Goal: Information Seeking & Learning: Learn about a topic

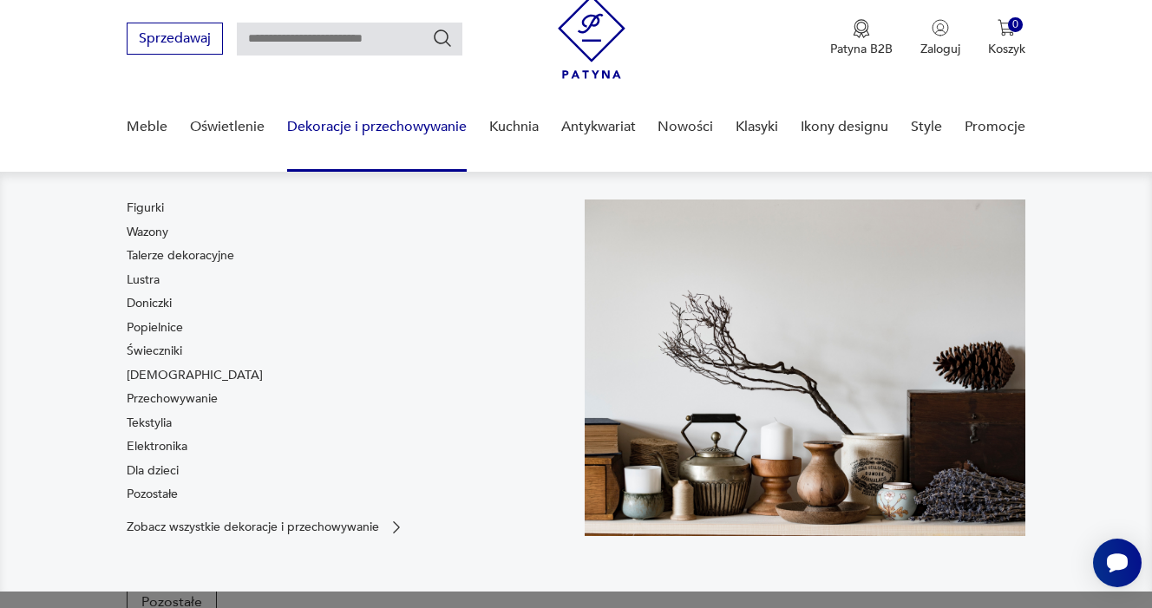
scroll to position [59, 0]
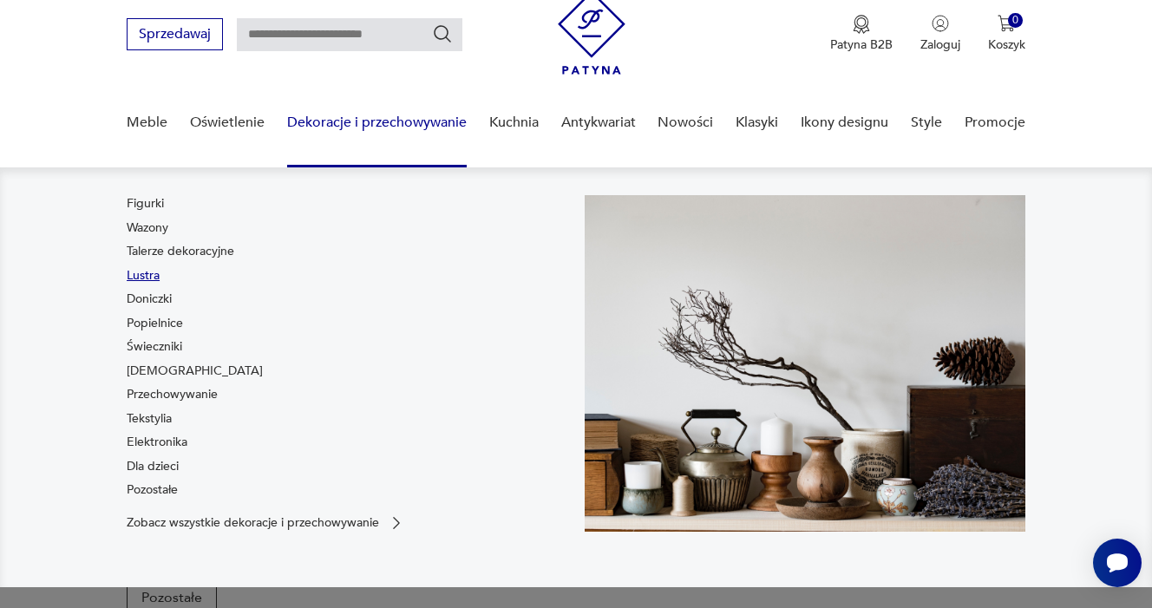
click at [149, 275] on link "Lustra" at bounding box center [143, 275] width 33 height 17
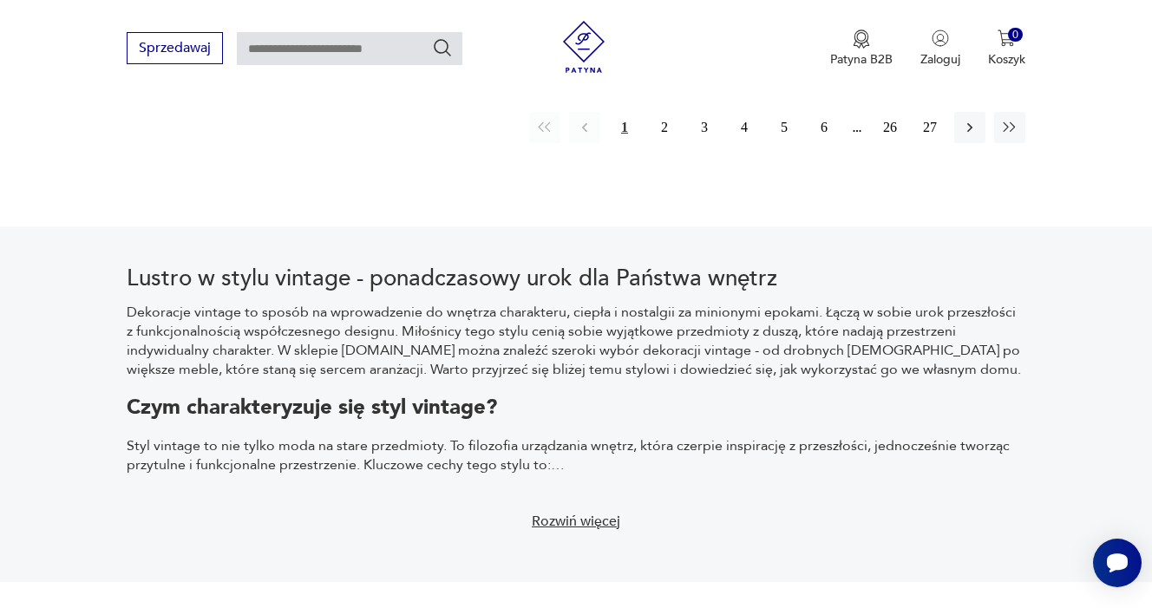
scroll to position [2756, 0]
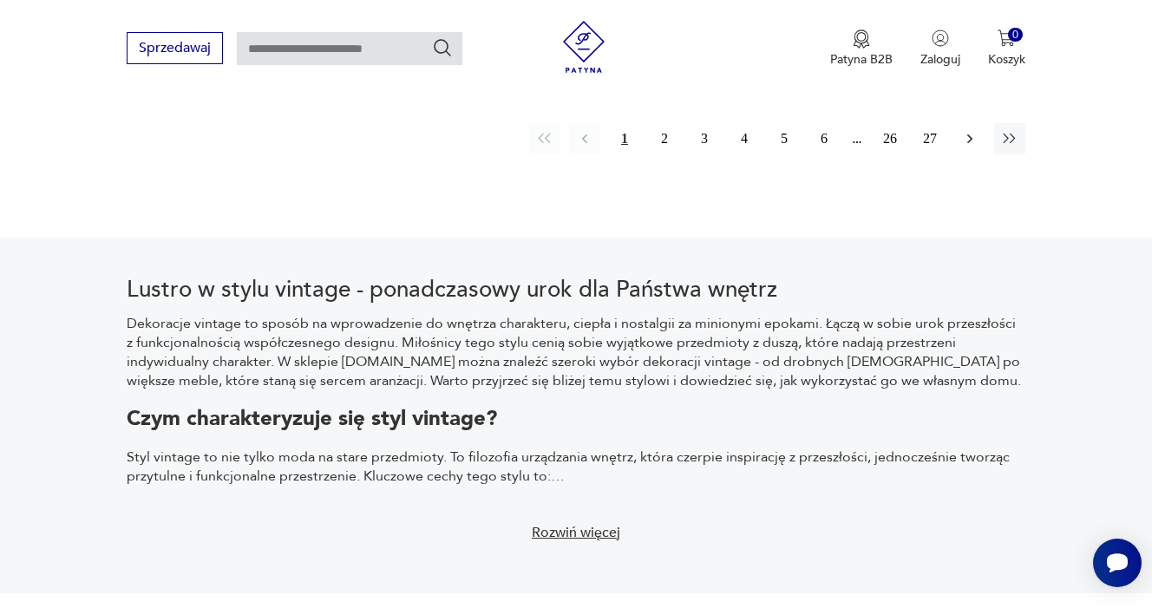
click at [970, 147] on icon "button" at bounding box center [969, 138] width 17 height 17
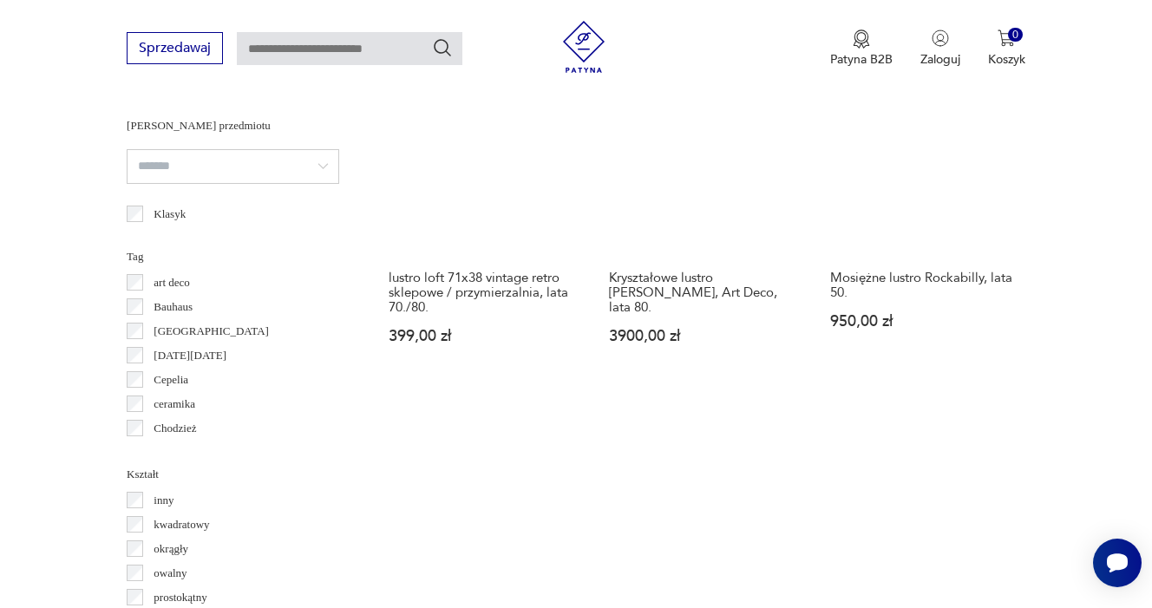
scroll to position [1463, 0]
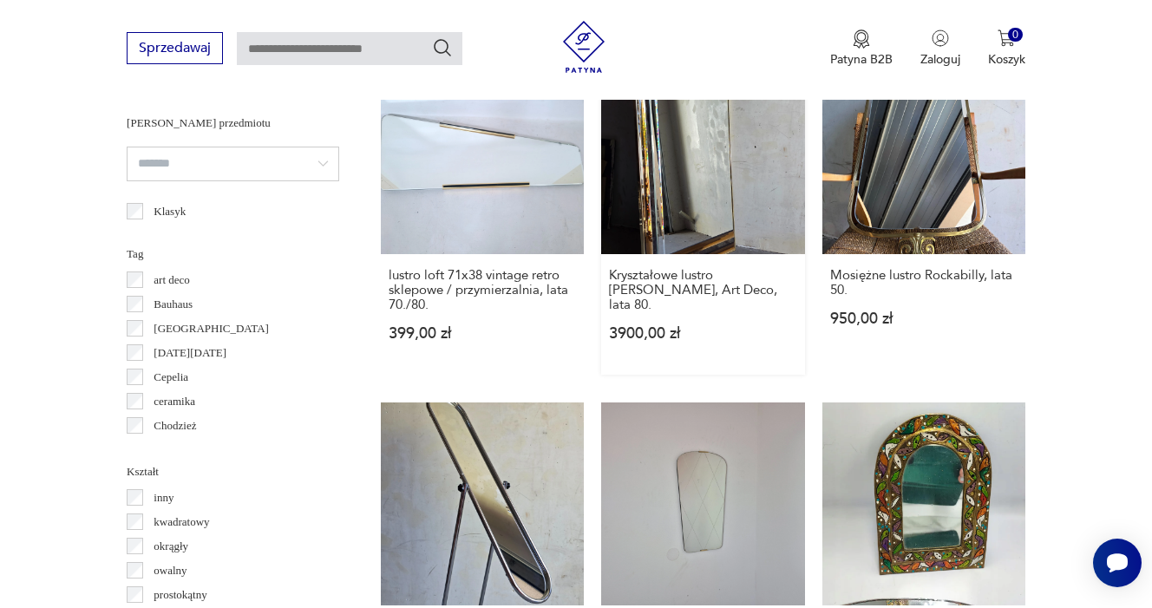
click at [666, 223] on link "Kryształowe lustro [PERSON_NAME], Art Deco, lata 80. 3900,00 zł" at bounding box center [702, 213] width 203 height 324
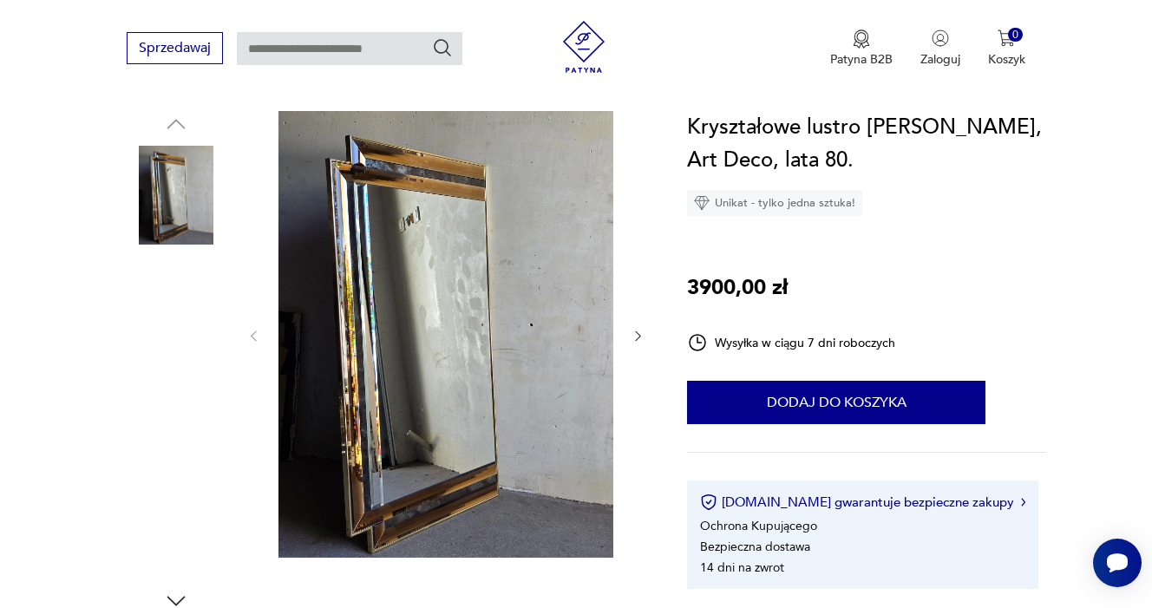
scroll to position [178, 0]
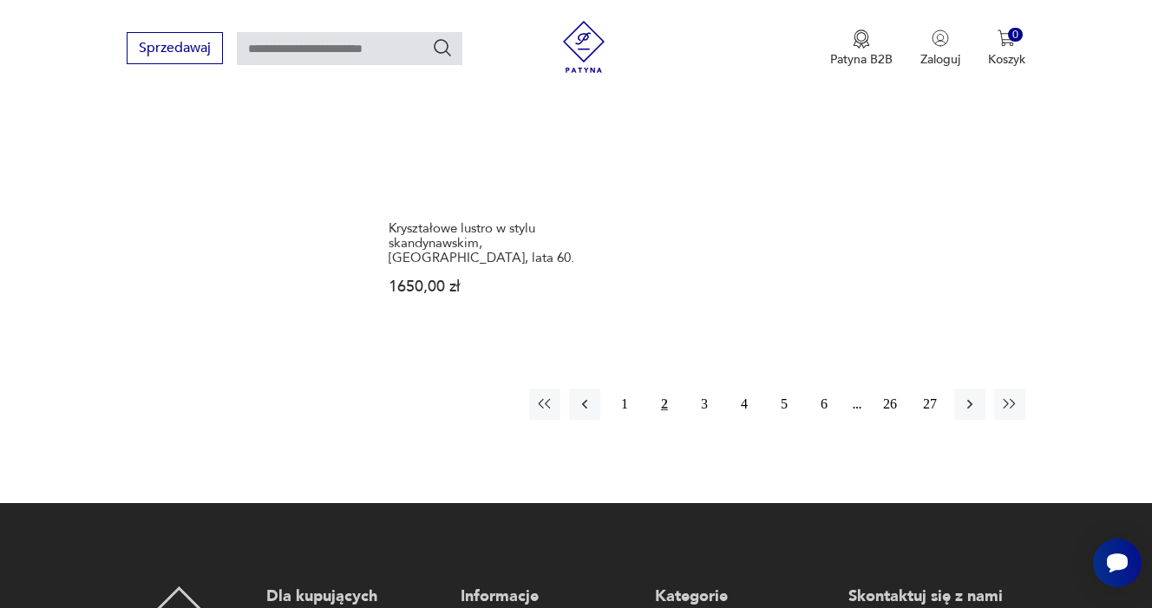
scroll to position [2584, 0]
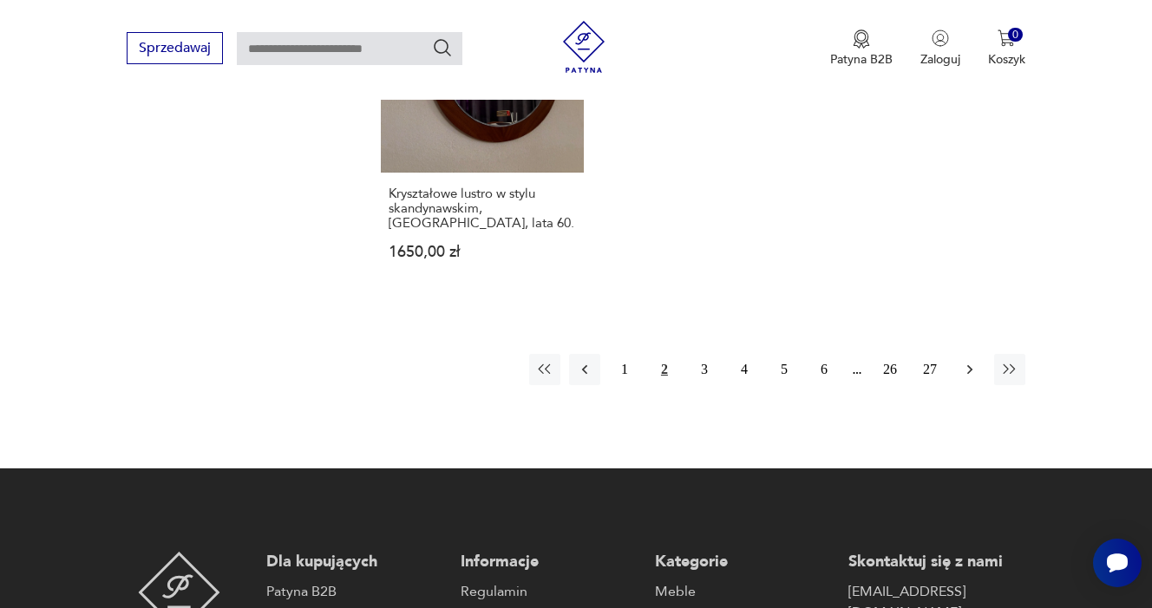
click at [968, 378] on icon "button" at bounding box center [969, 369] width 17 height 17
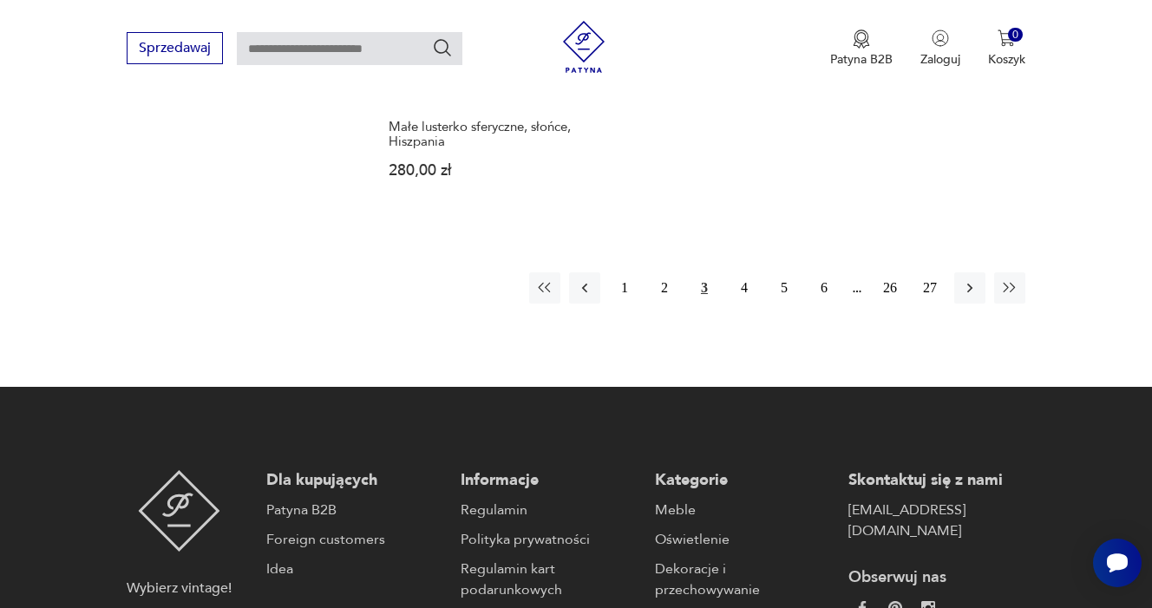
scroll to position [2613, 0]
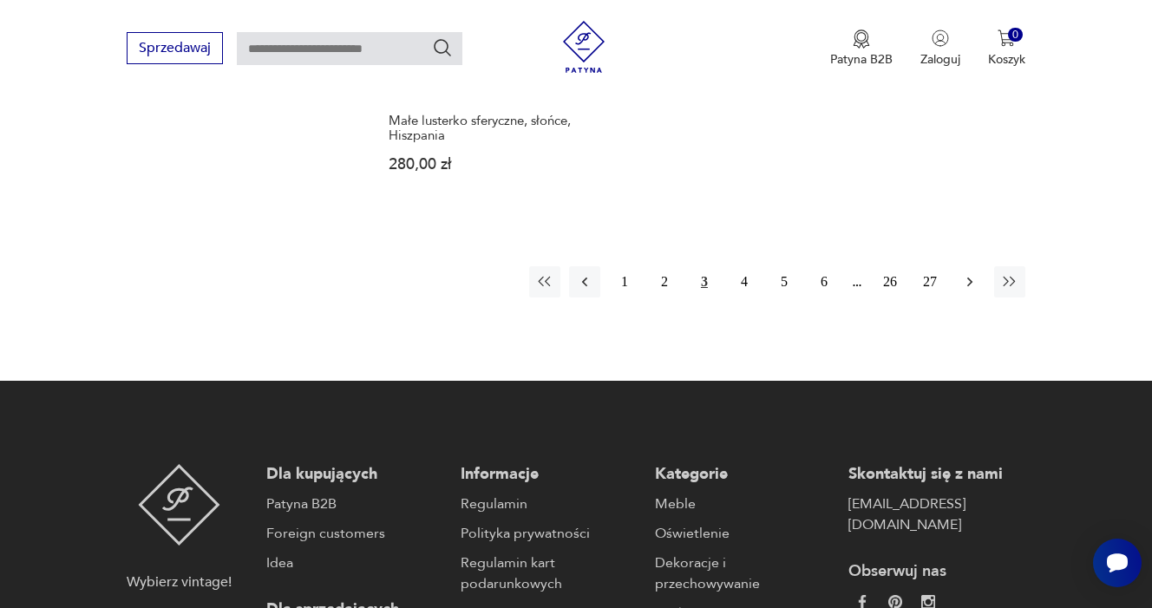
click at [963, 291] on icon "button" at bounding box center [969, 281] width 17 height 17
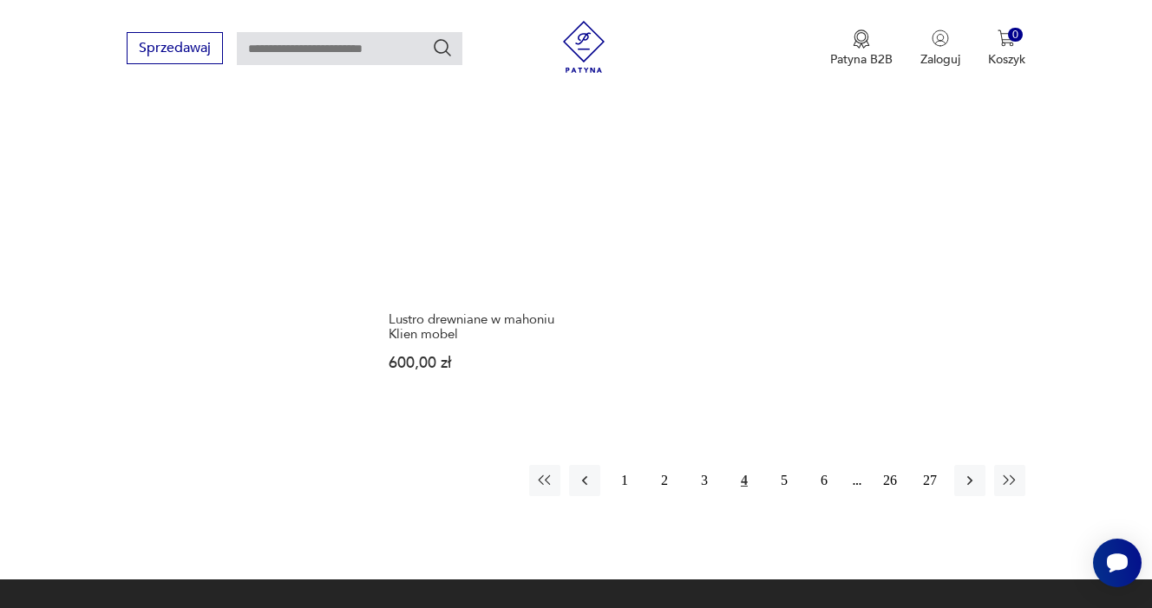
scroll to position [2447, 0]
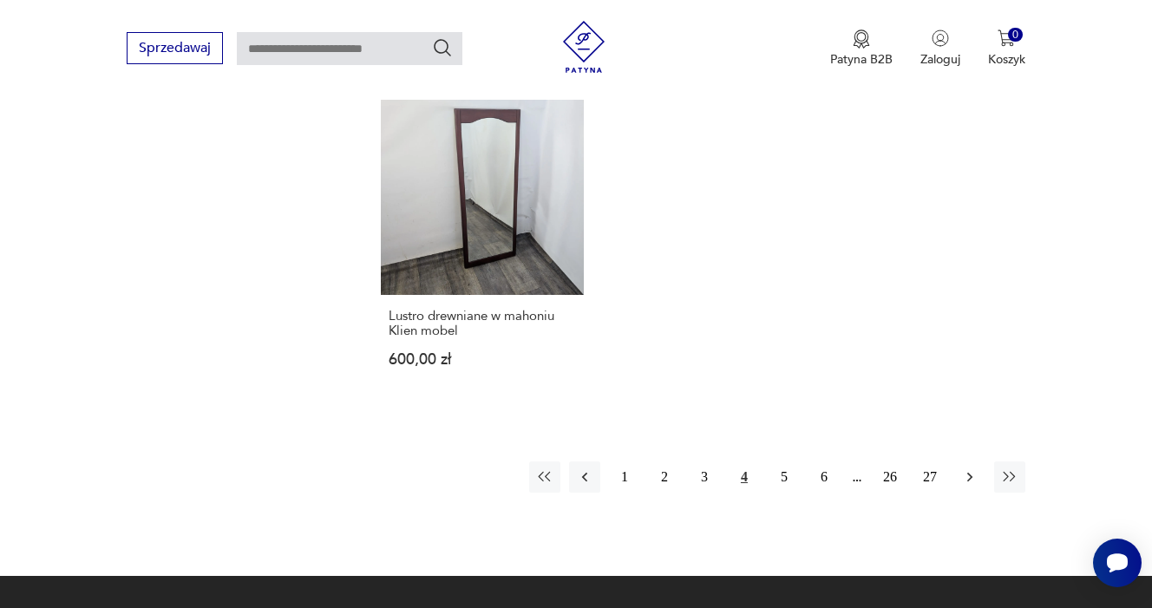
click at [971, 481] on icon "button" at bounding box center [969, 477] width 5 height 10
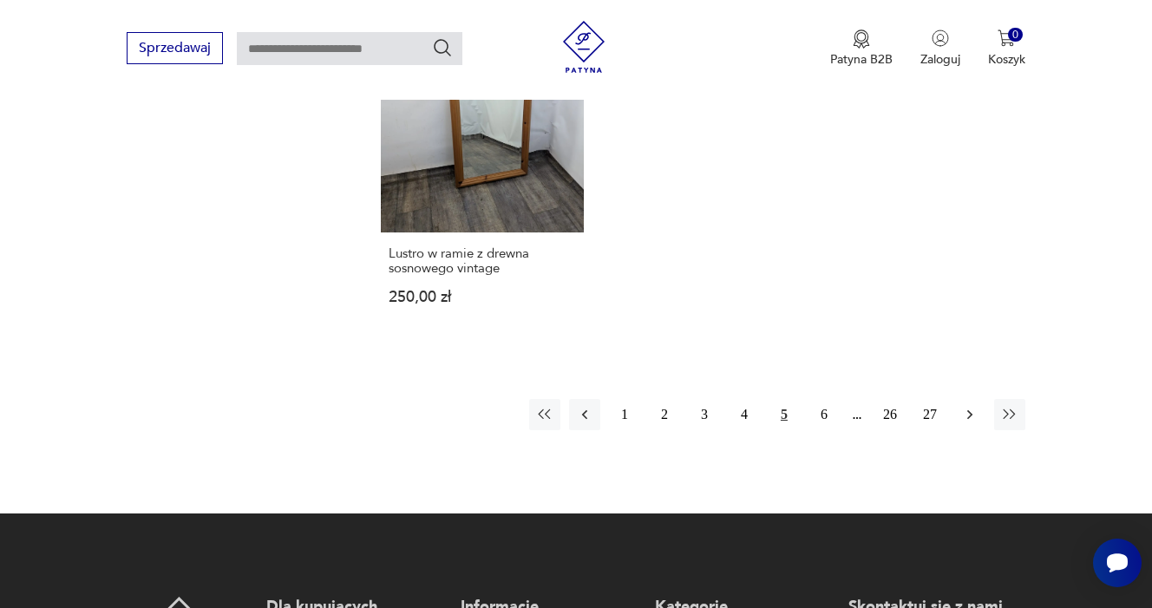
click at [973, 423] on icon "button" at bounding box center [969, 414] width 17 height 17
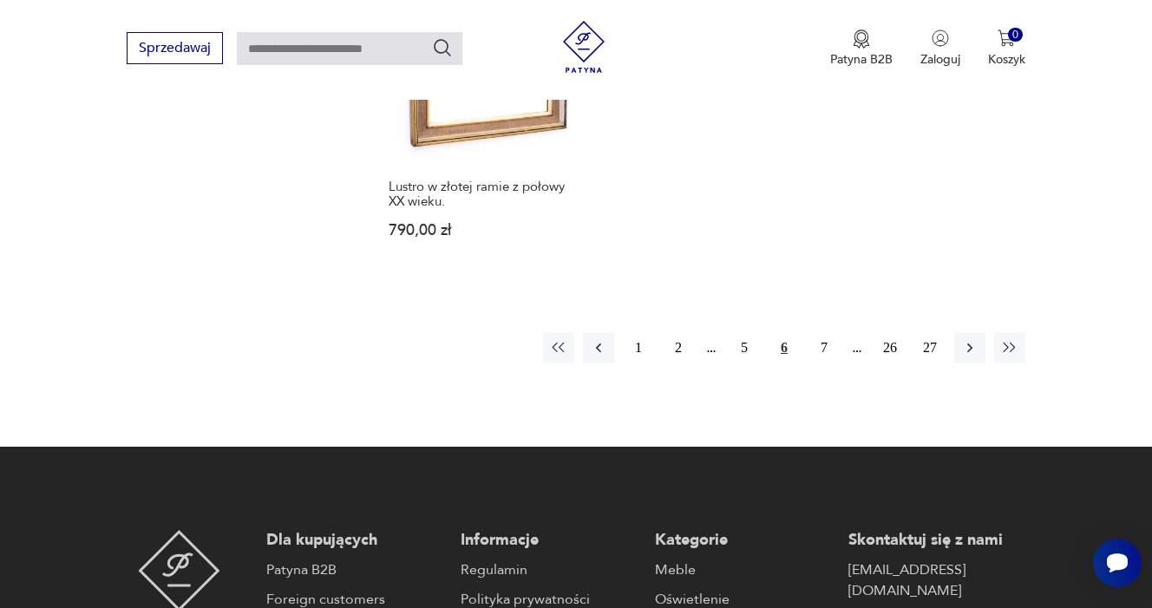
scroll to position [2633, 0]
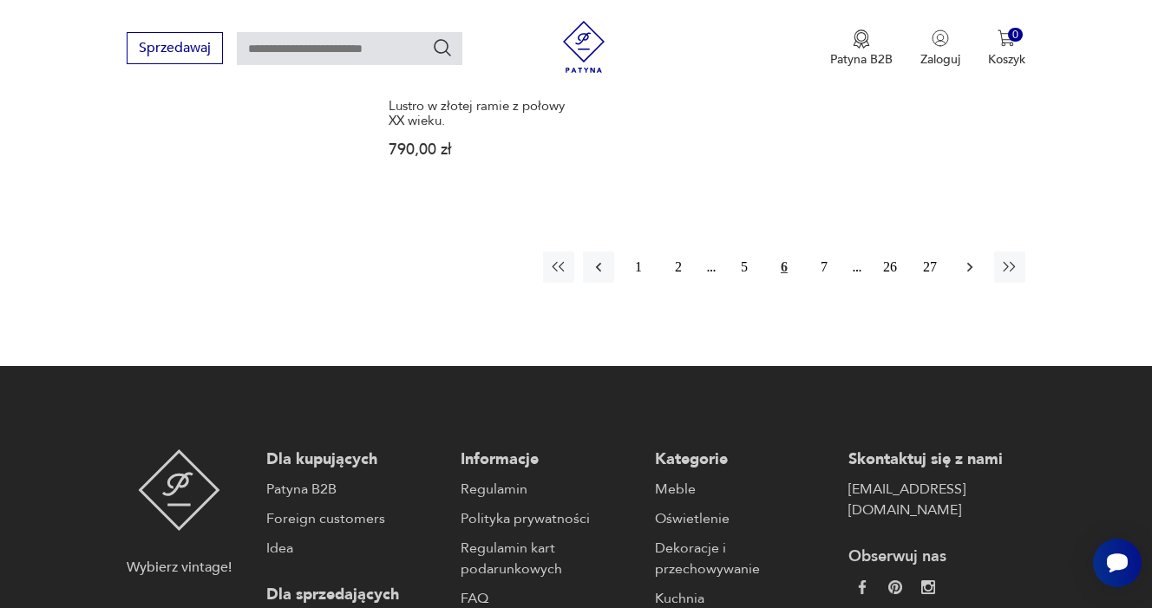
click at [964, 276] on icon "button" at bounding box center [969, 267] width 17 height 17
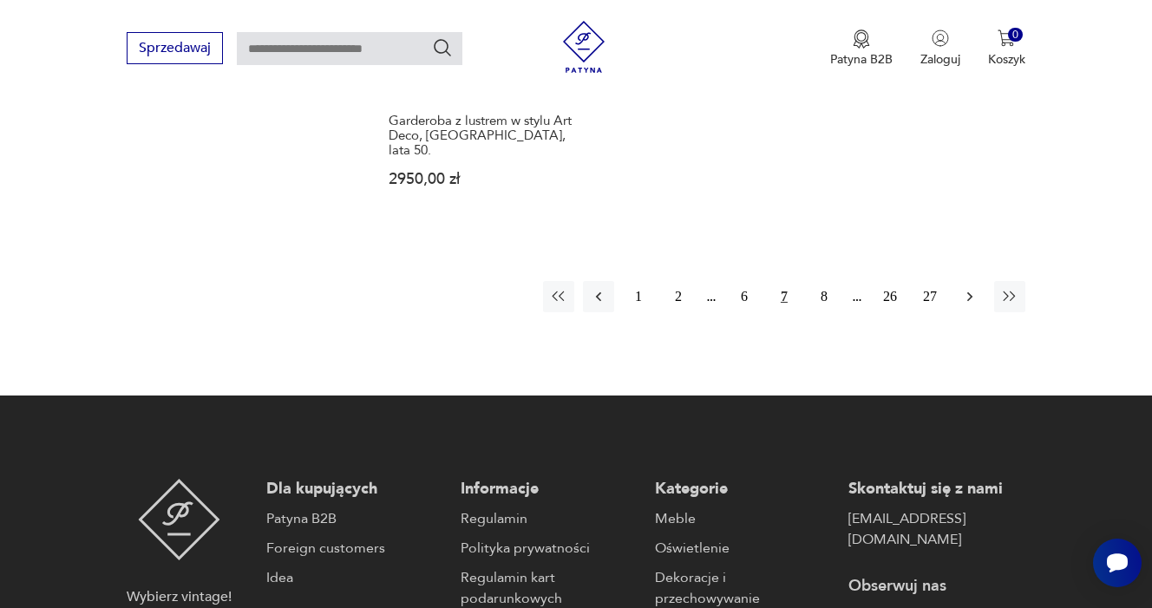
scroll to position [2591, 0]
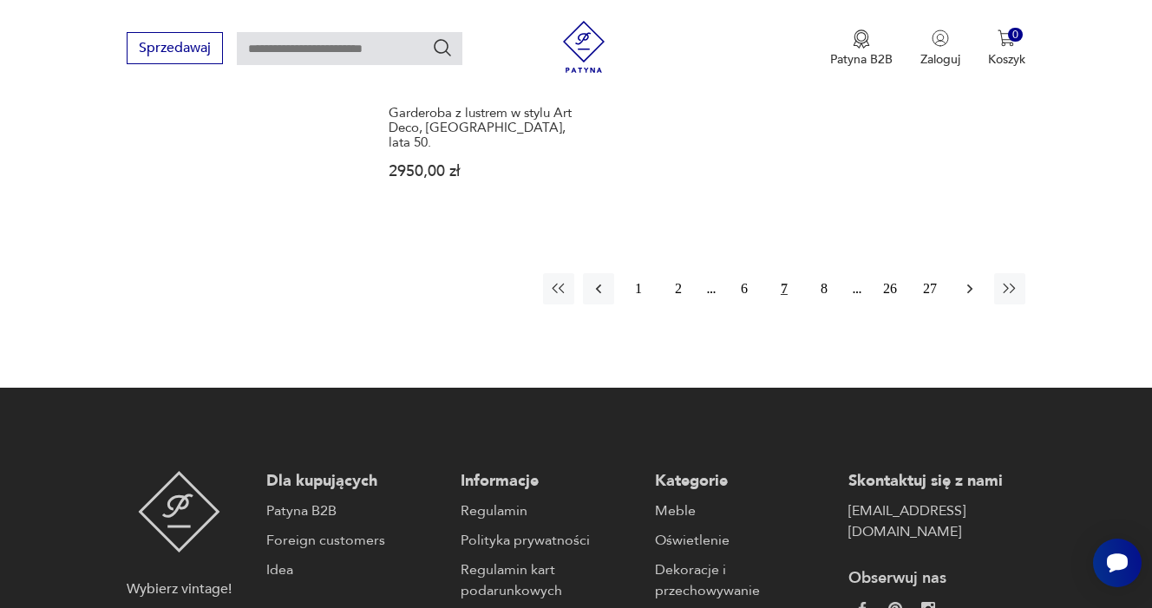
click at [966, 298] on icon "button" at bounding box center [969, 288] width 17 height 17
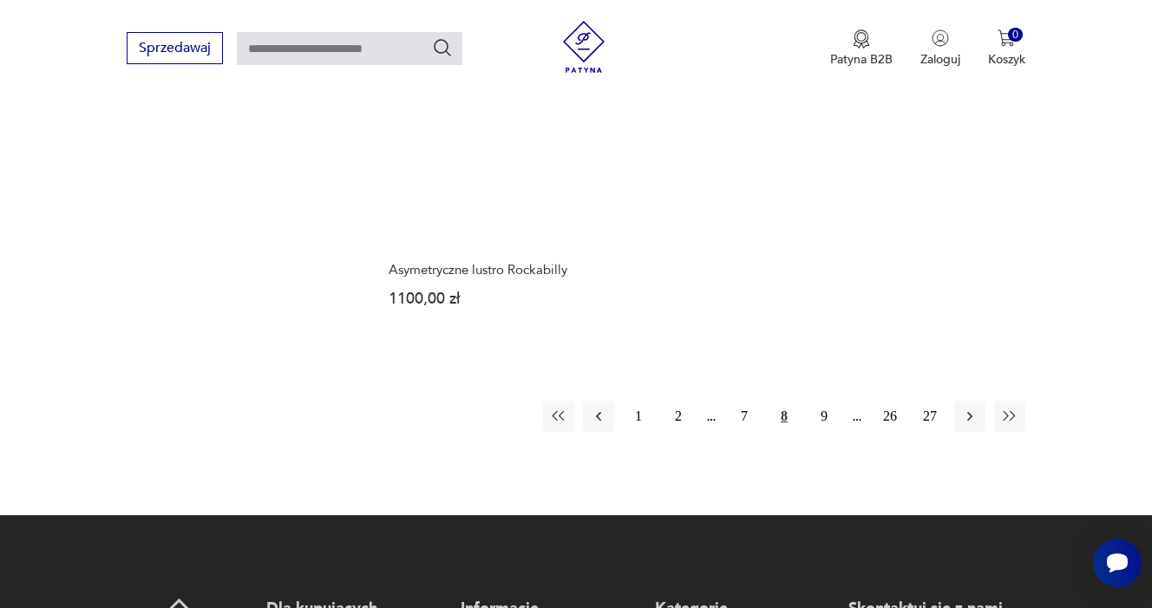
scroll to position [2466, 0]
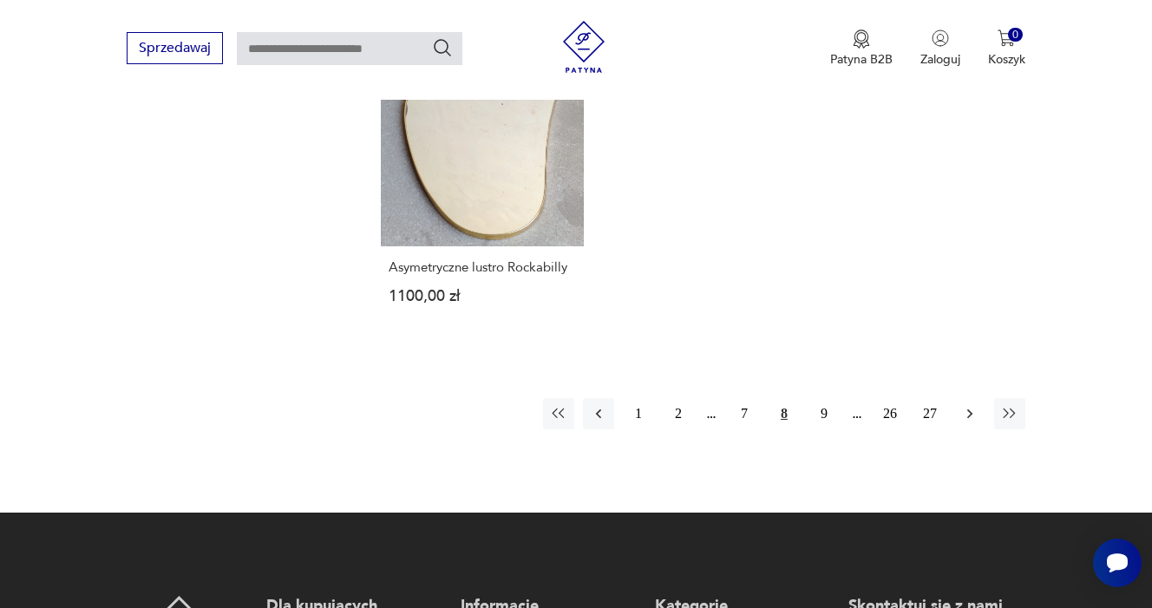
click at [975, 429] on button "button" at bounding box center [969, 413] width 31 height 31
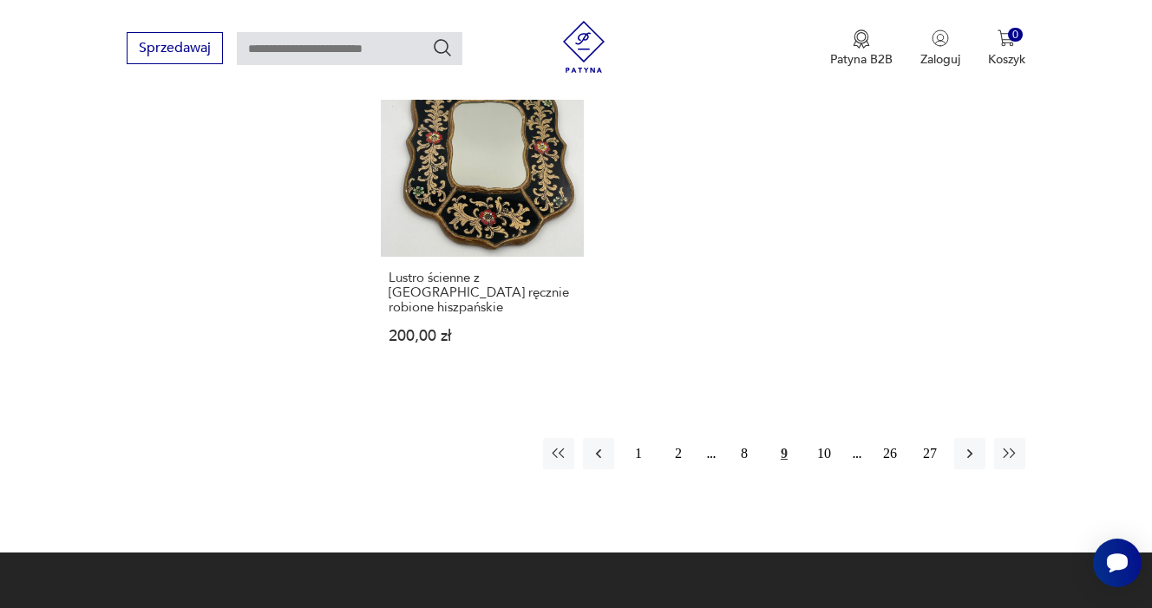
scroll to position [2472, 0]
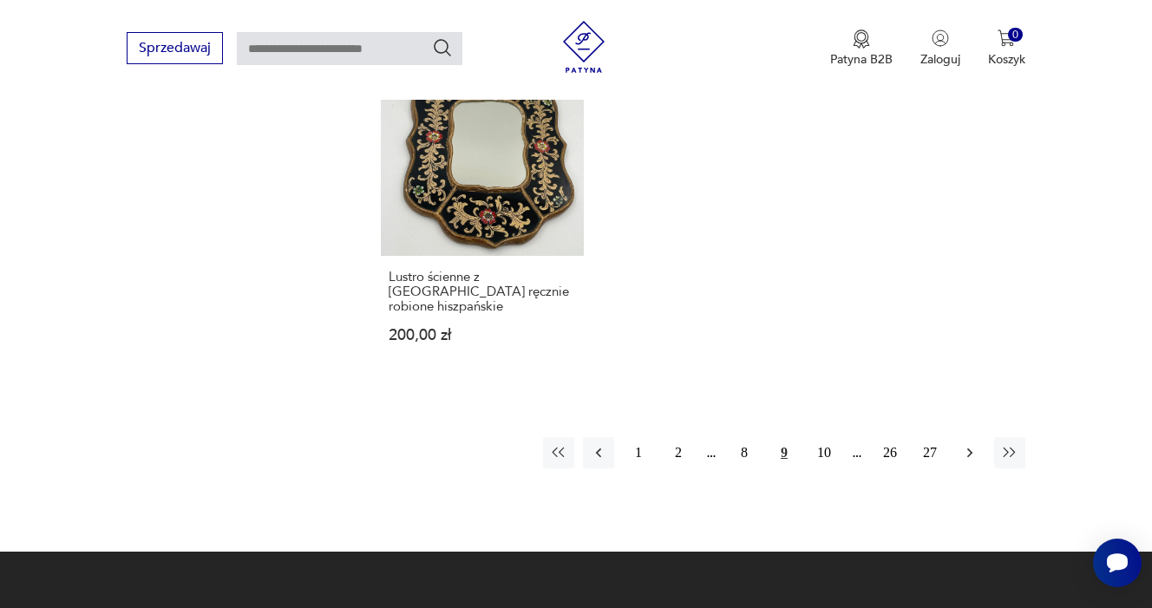
click at [971, 457] on icon "button" at bounding box center [969, 453] width 5 height 10
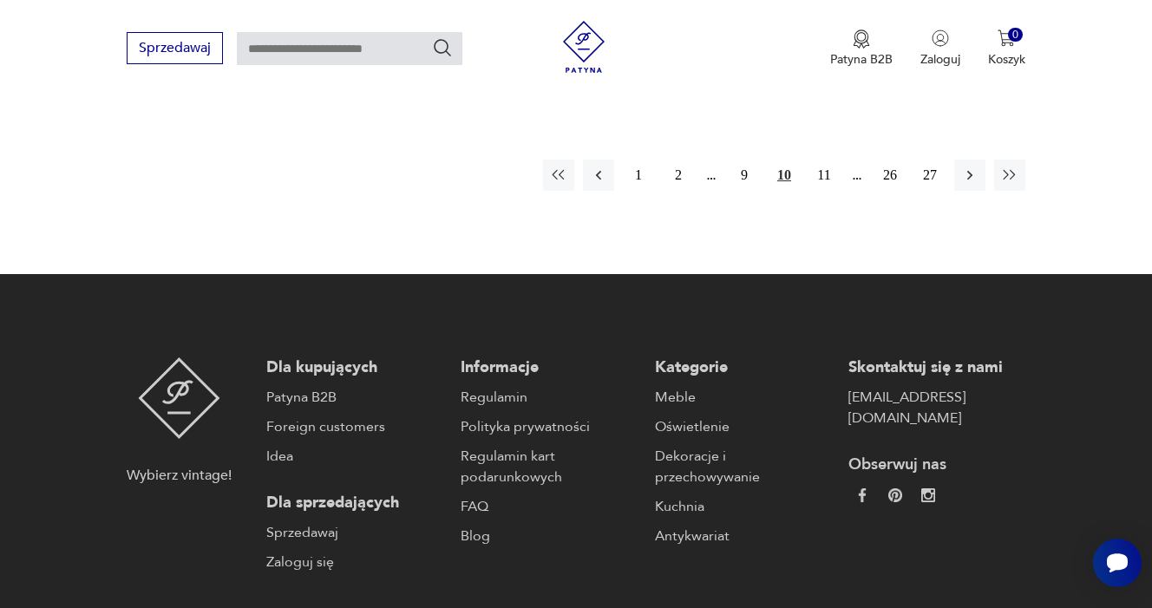
scroll to position [2701, 0]
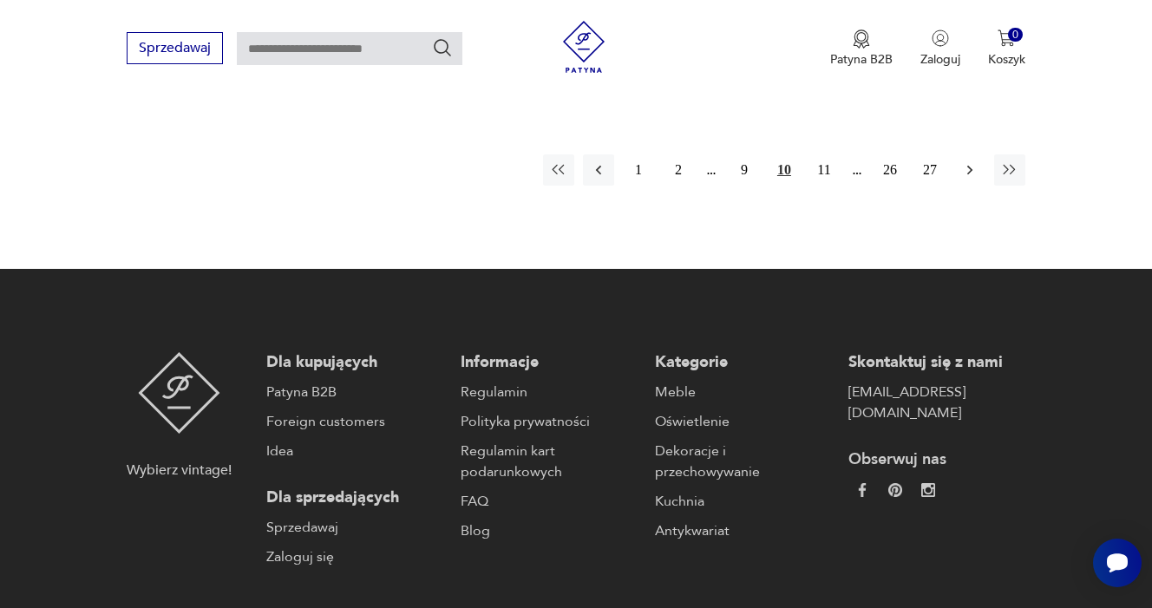
click at [967, 186] on button "button" at bounding box center [969, 169] width 31 height 31
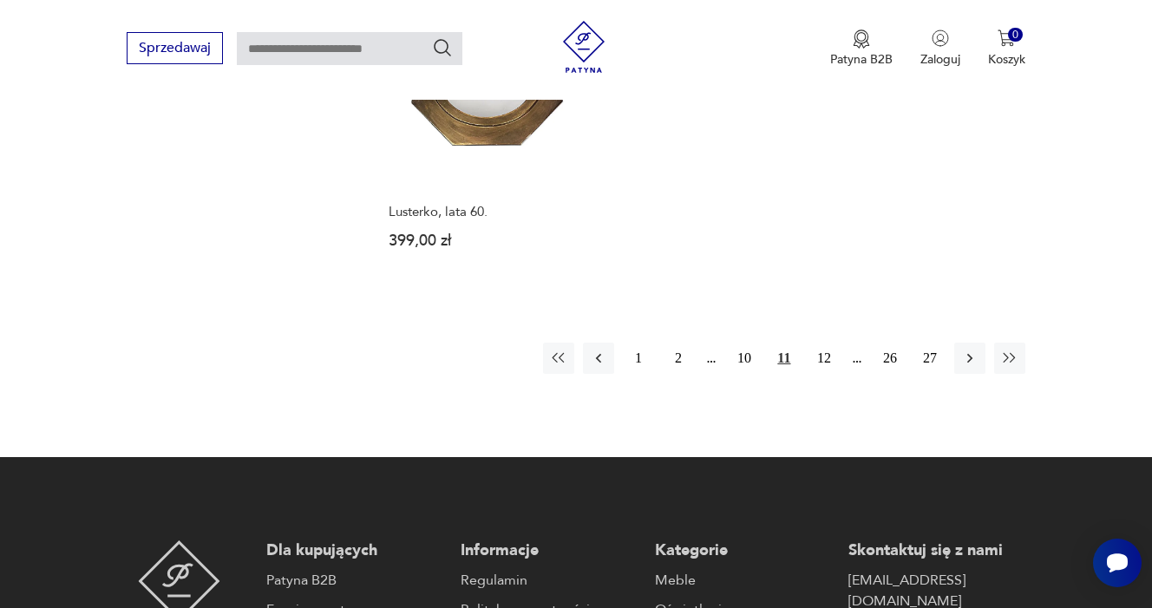
scroll to position [2592, 0]
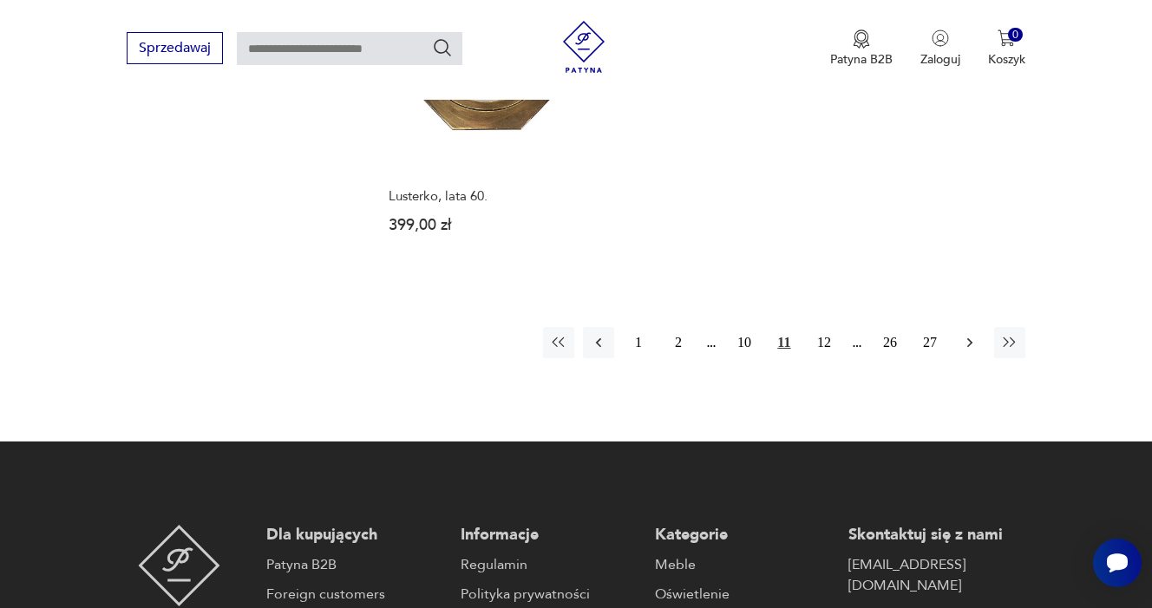
click at [967, 351] on icon "button" at bounding box center [969, 342] width 17 height 17
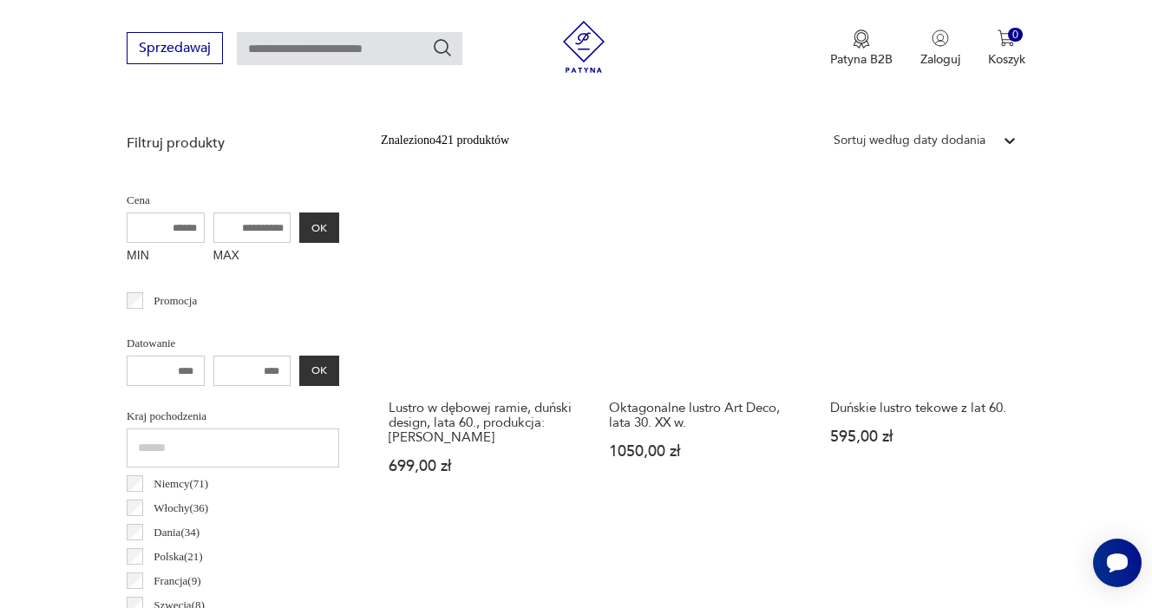
scroll to position [601, 0]
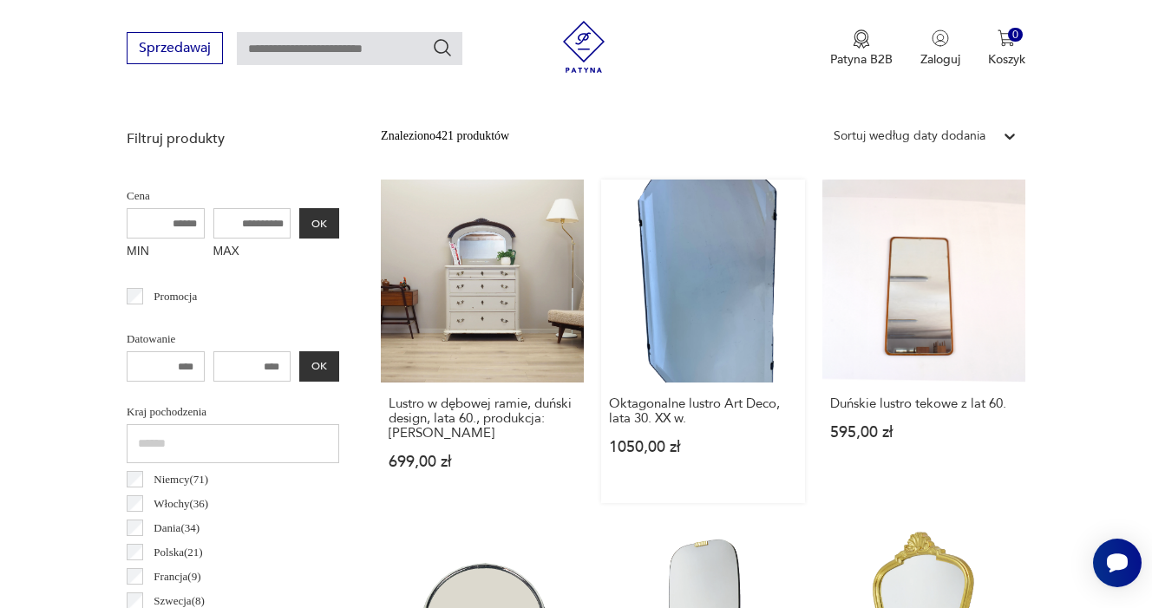
click at [684, 293] on link "Oktagonalne lustro Art Deco, lata 30. XX w. 1050,00 zł" at bounding box center [702, 342] width 203 height 324
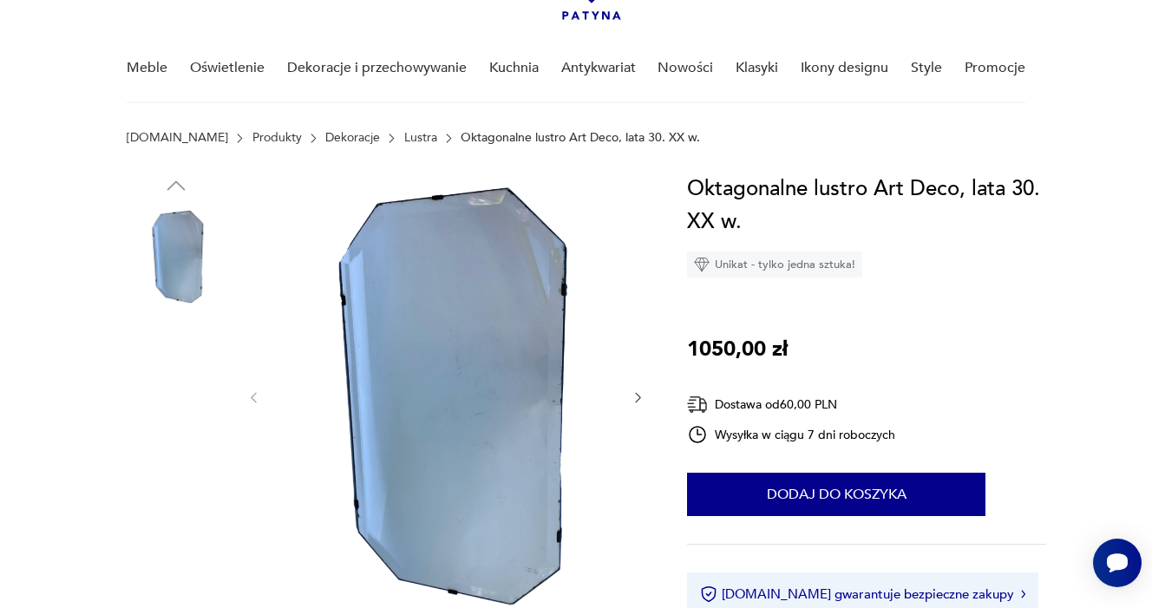
scroll to position [128, 0]
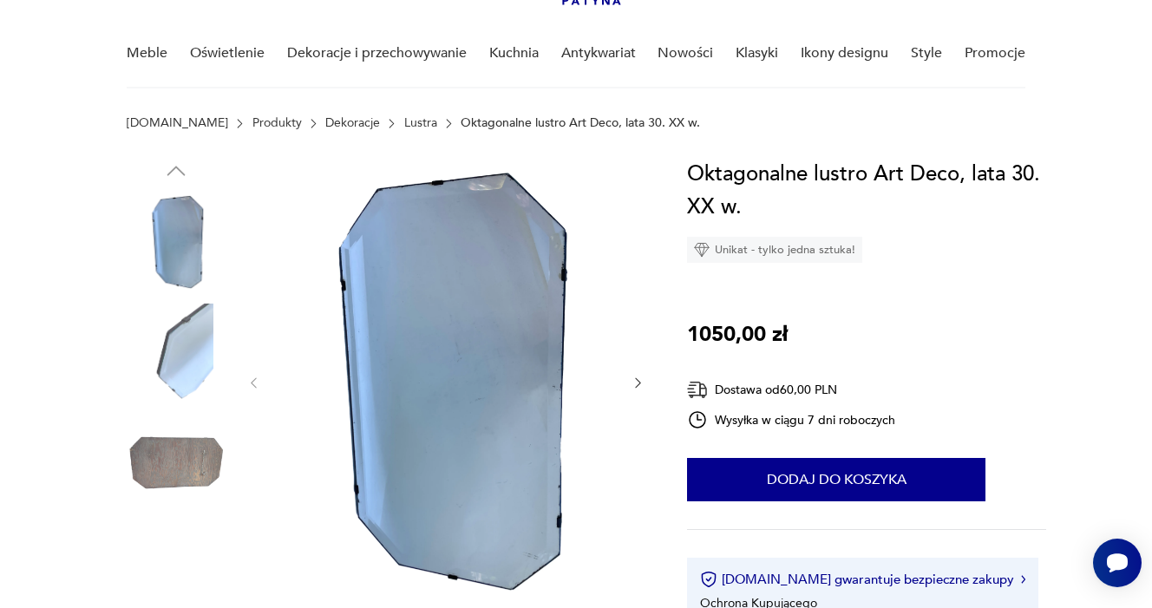
click at [638, 384] on icon "button" at bounding box center [638, 383] width 15 height 15
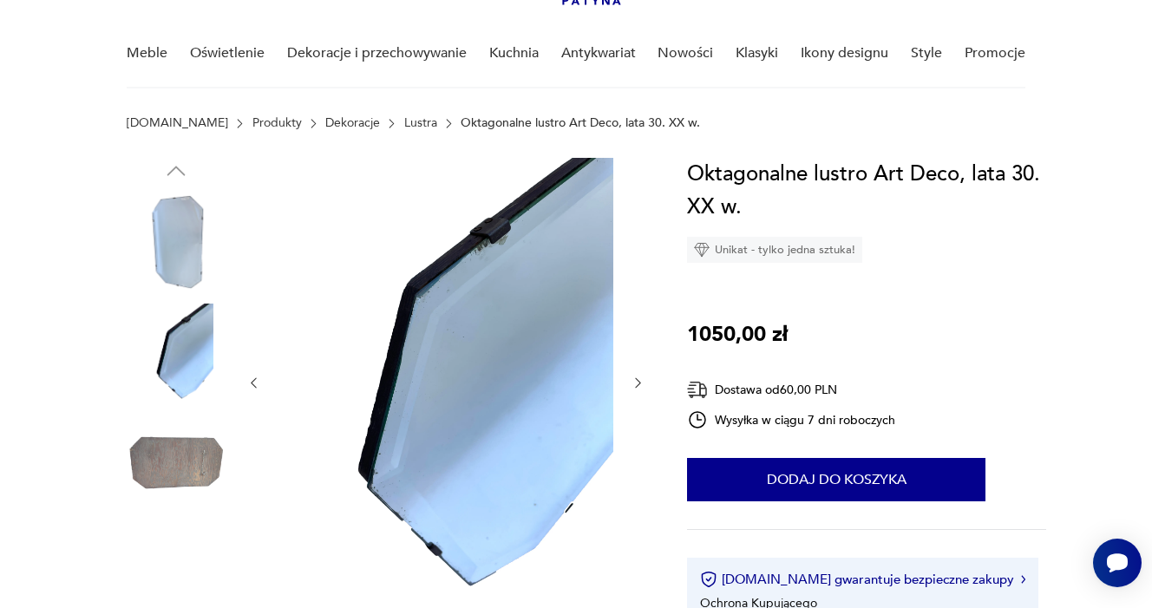
click at [638, 384] on icon "button" at bounding box center [638, 383] width 15 height 15
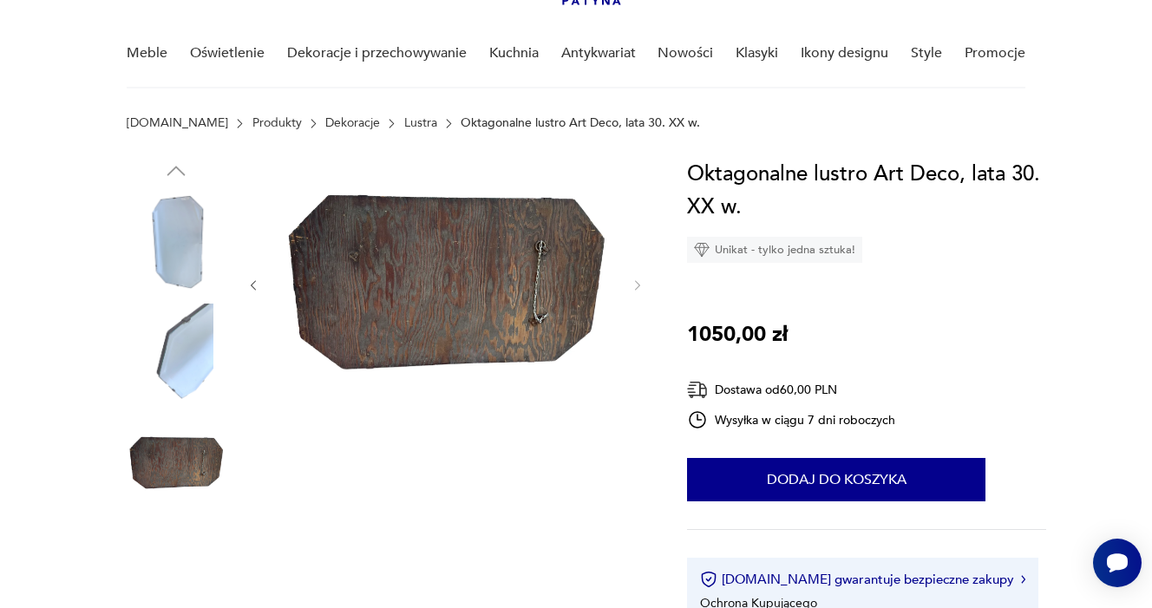
click at [638, 384] on div at bounding box center [445, 285] width 399 height 255
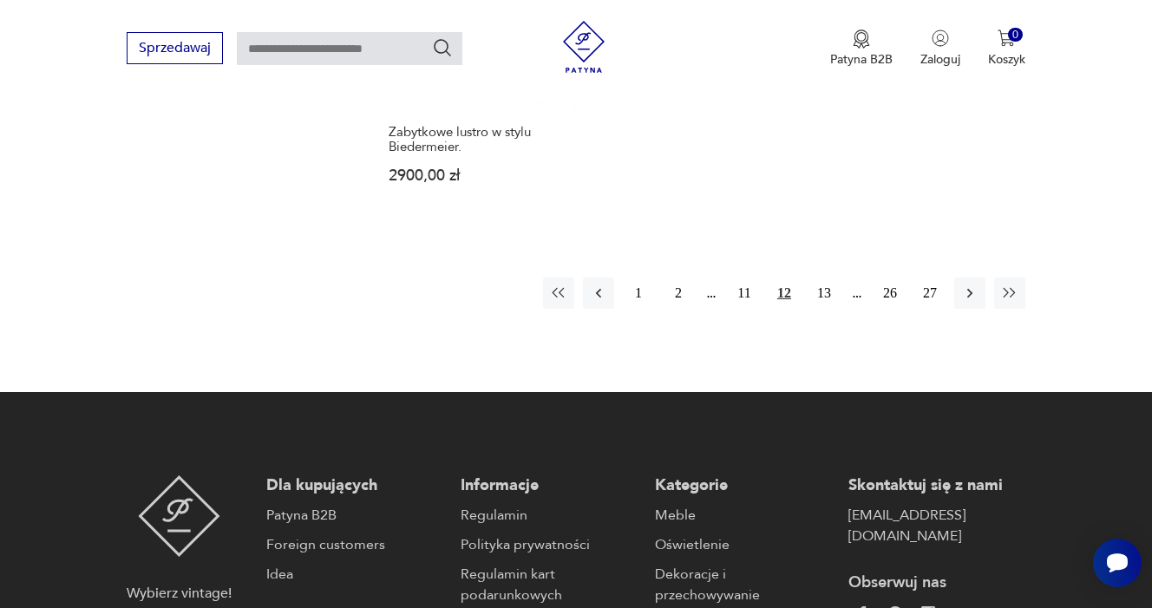
scroll to position [2678, 0]
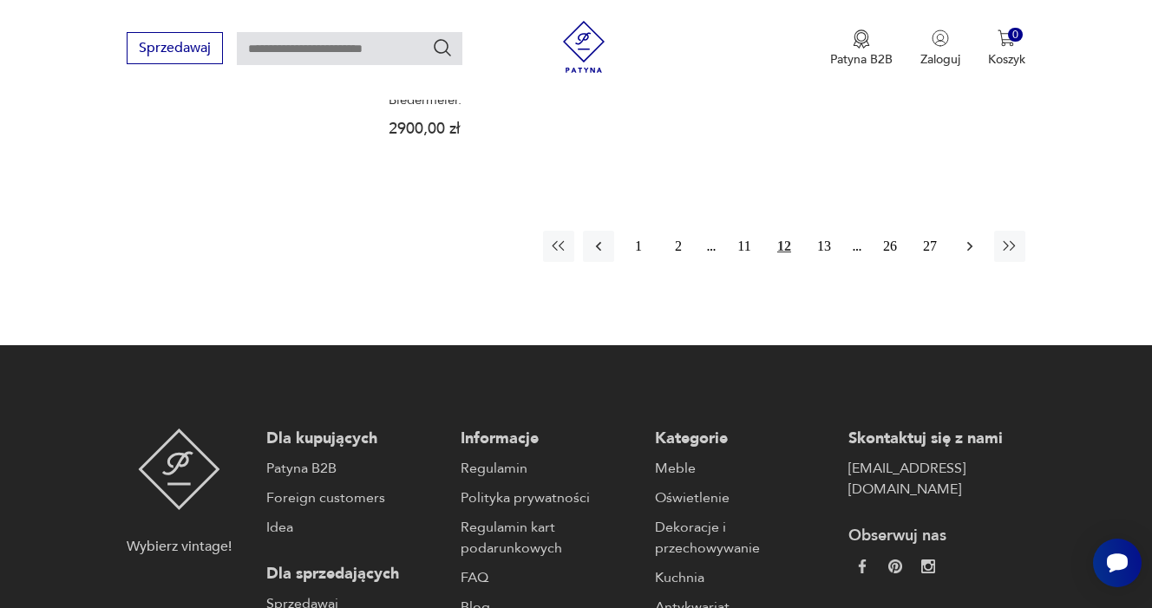
click at [963, 255] on icon "button" at bounding box center [969, 246] width 17 height 17
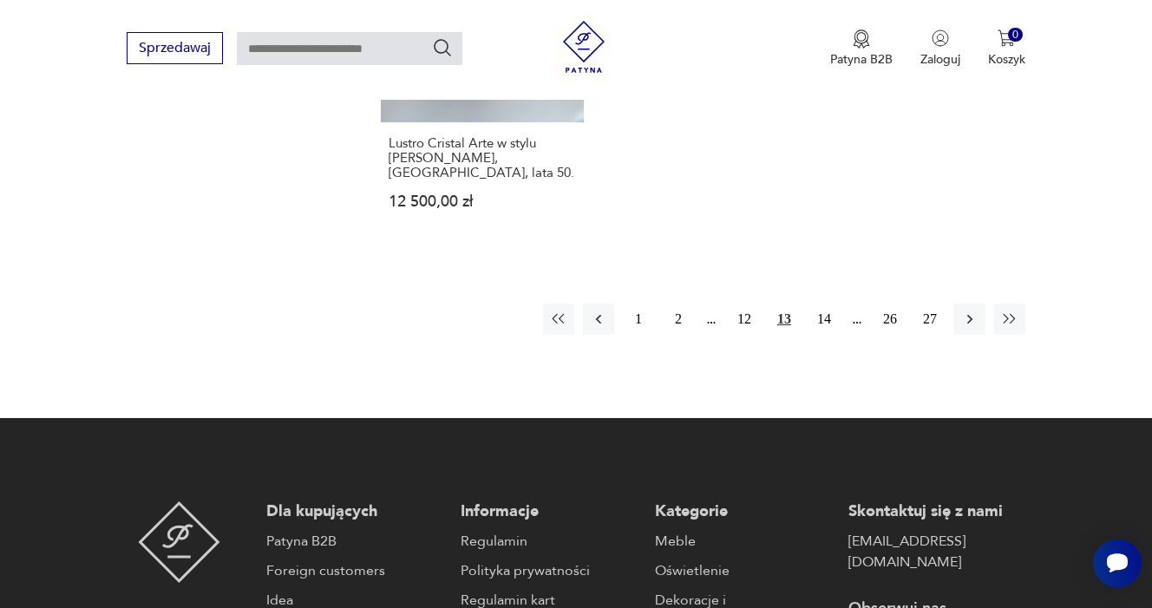
scroll to position [2625, 0]
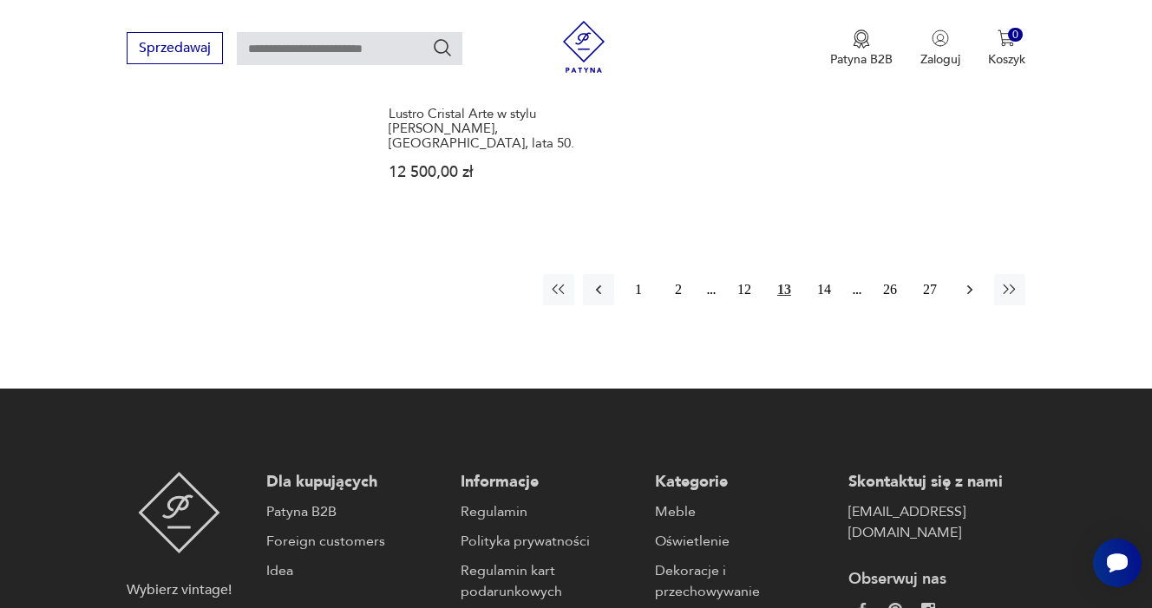
click at [965, 298] on icon "button" at bounding box center [969, 289] width 17 height 17
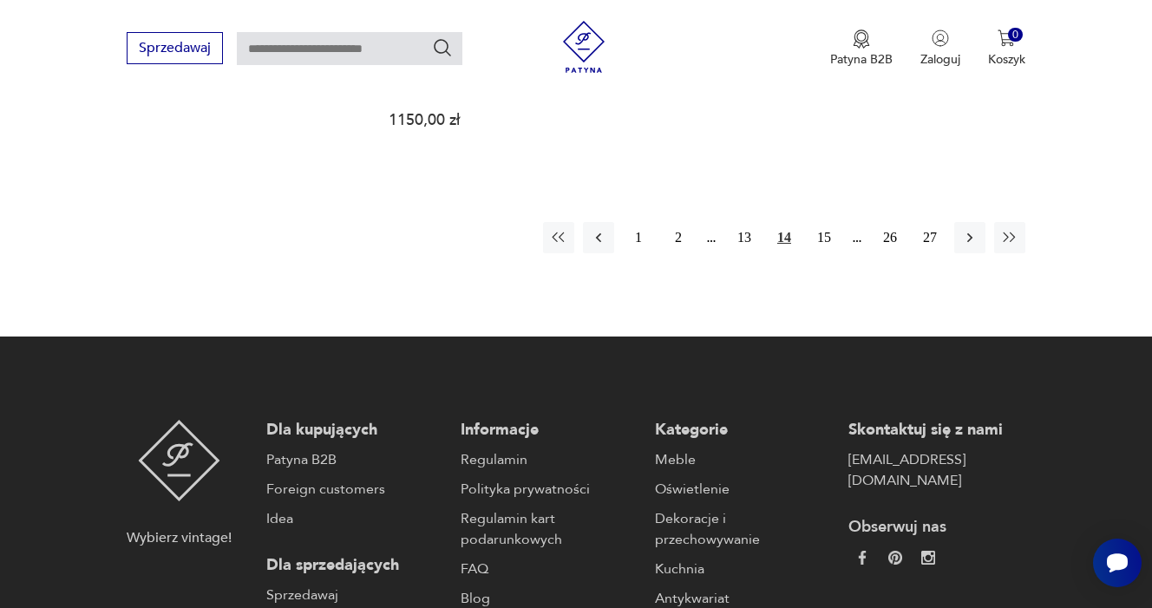
scroll to position [2733, 0]
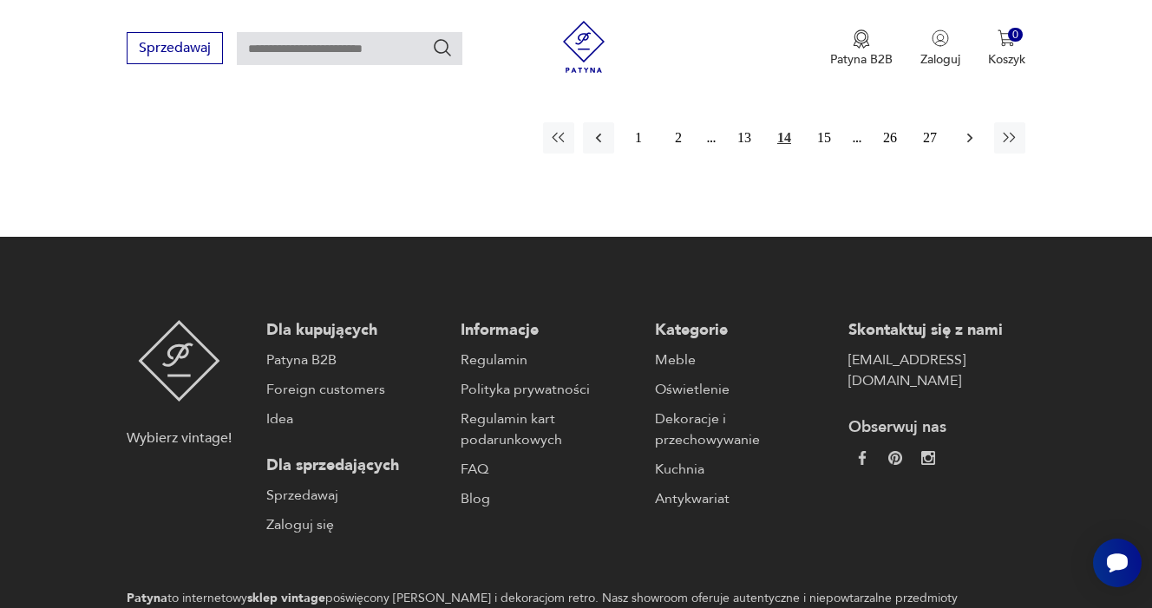
click at [965, 147] on icon "button" at bounding box center [969, 137] width 17 height 17
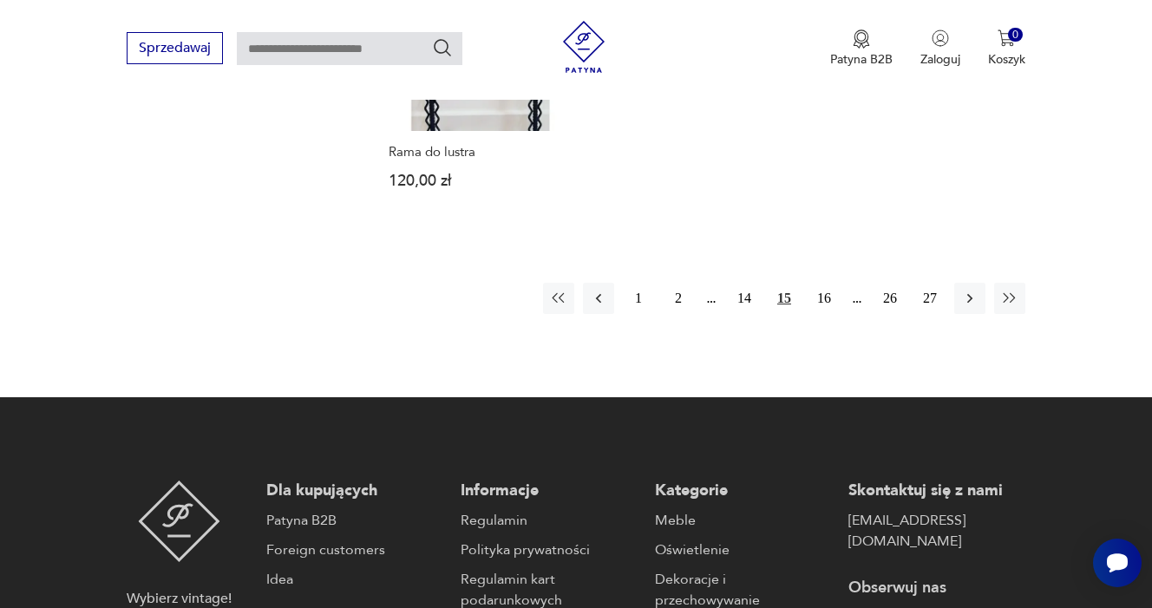
scroll to position [2635, 0]
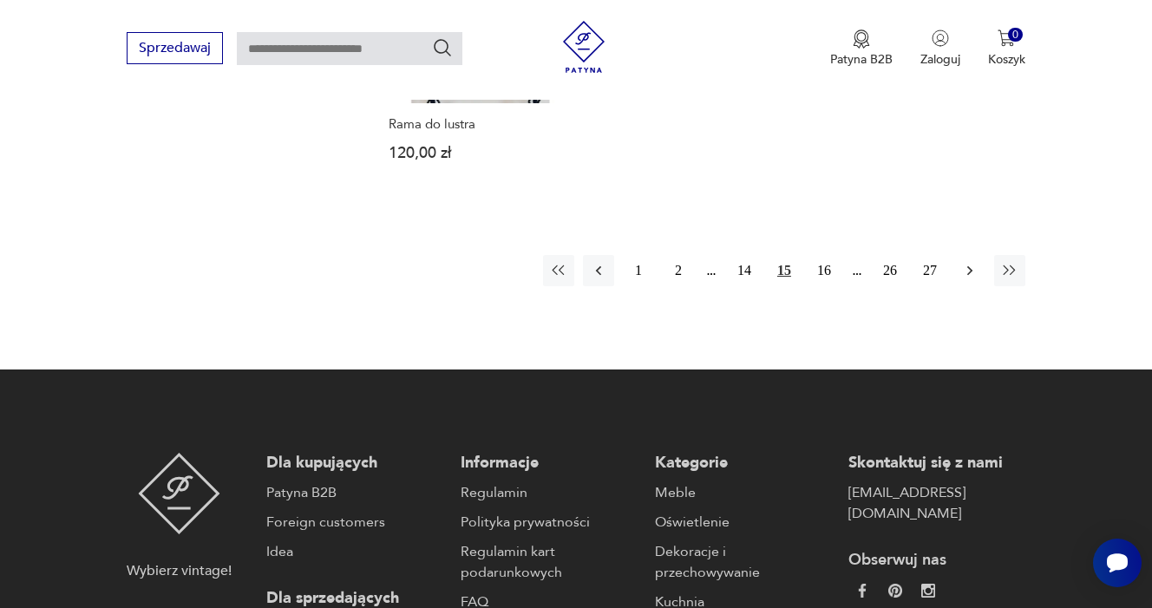
click at [962, 279] on icon "button" at bounding box center [969, 270] width 17 height 17
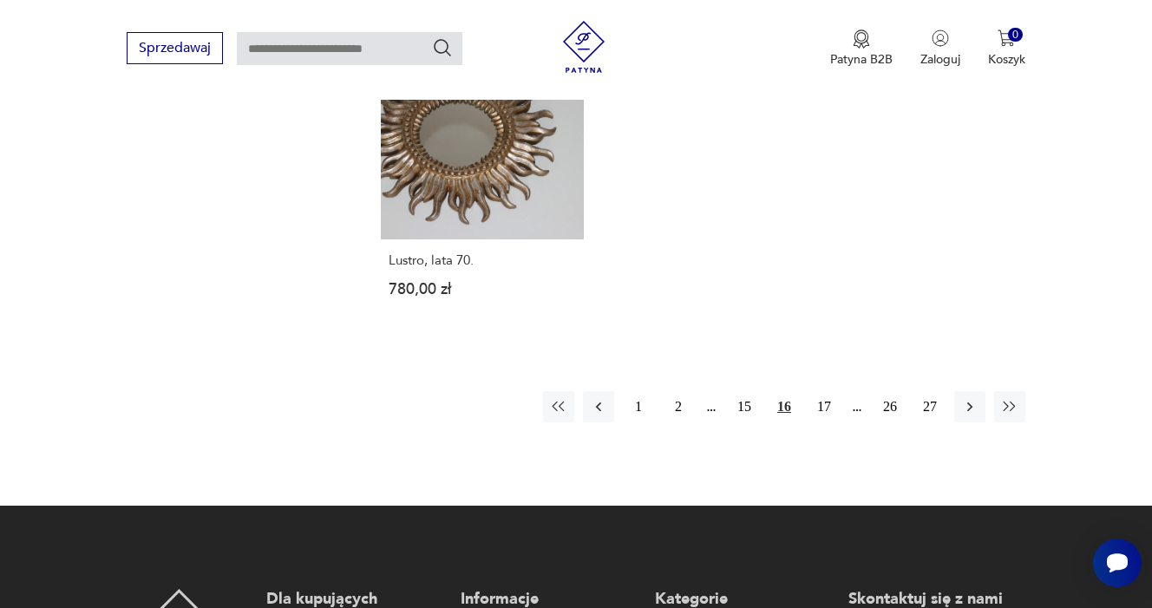
scroll to position [2510, 0]
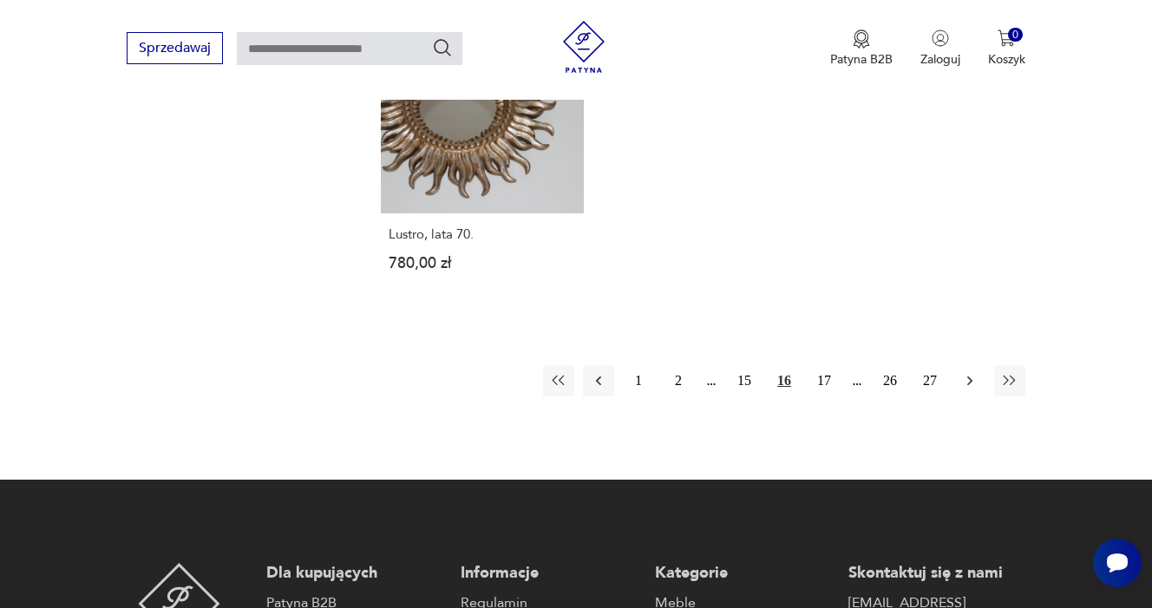
click at [963, 390] on icon "button" at bounding box center [969, 380] width 17 height 17
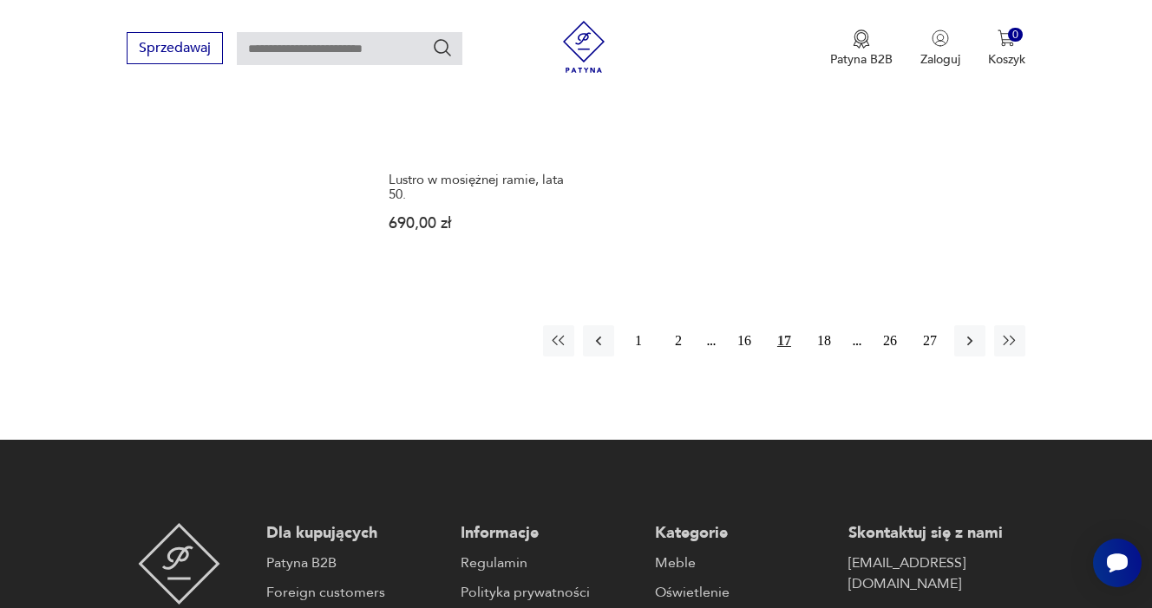
scroll to position [2553, 0]
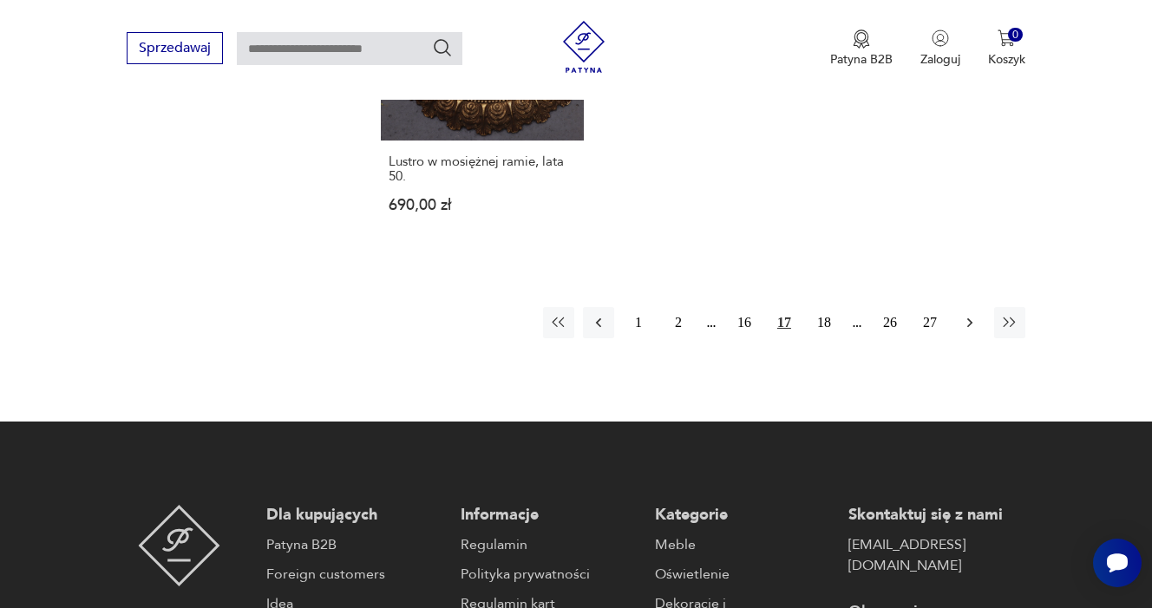
click at [971, 338] on button "button" at bounding box center [969, 322] width 31 height 31
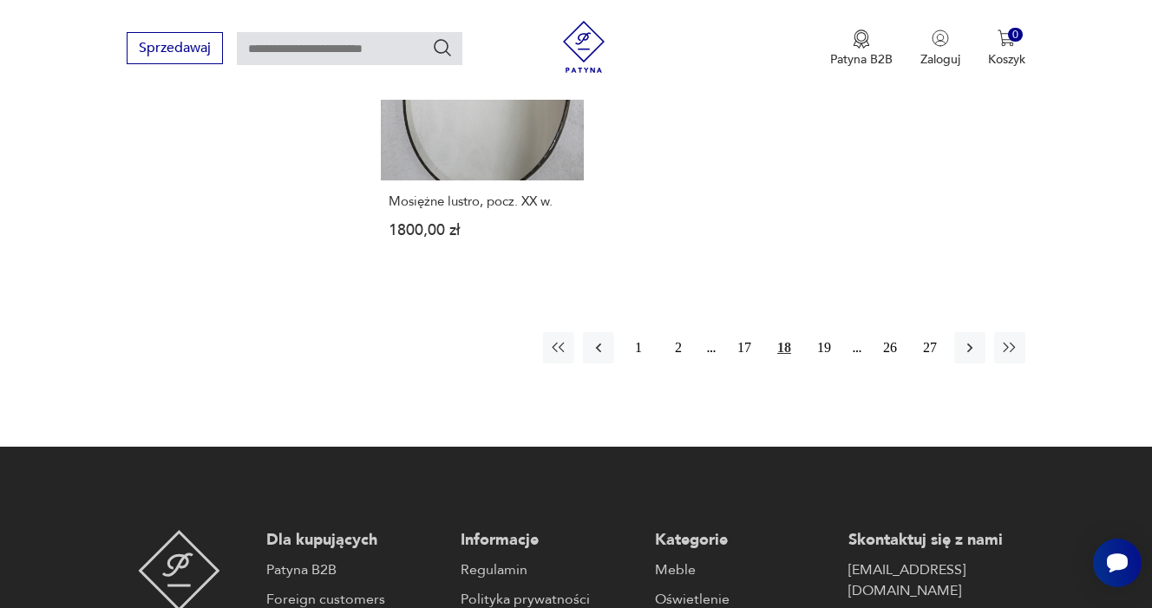
scroll to position [2530, 0]
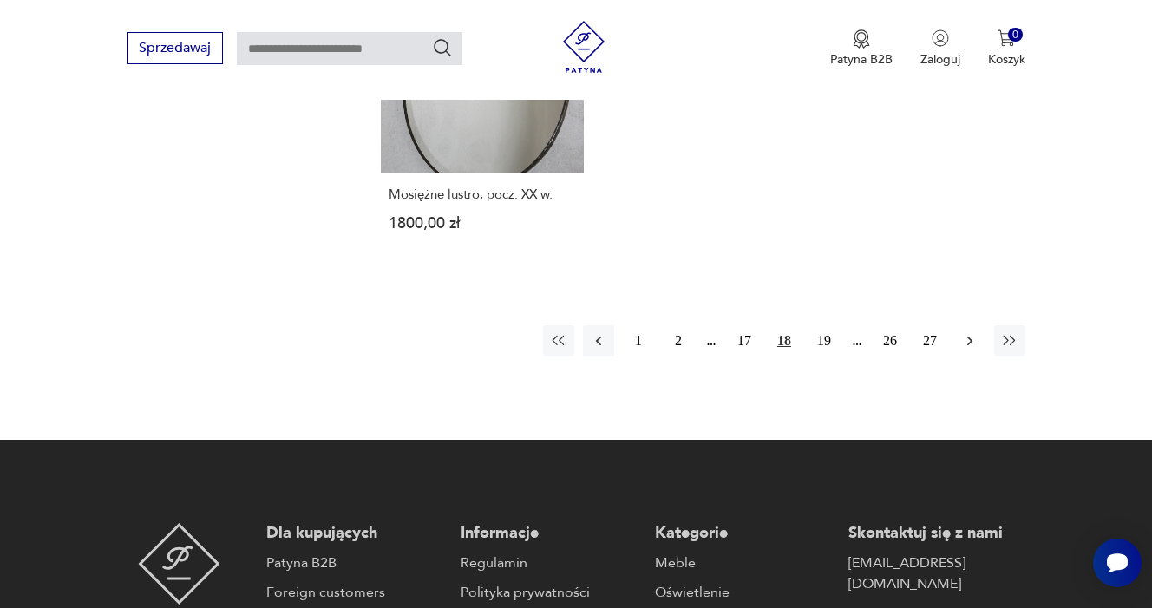
click at [961, 350] on icon "button" at bounding box center [969, 340] width 17 height 17
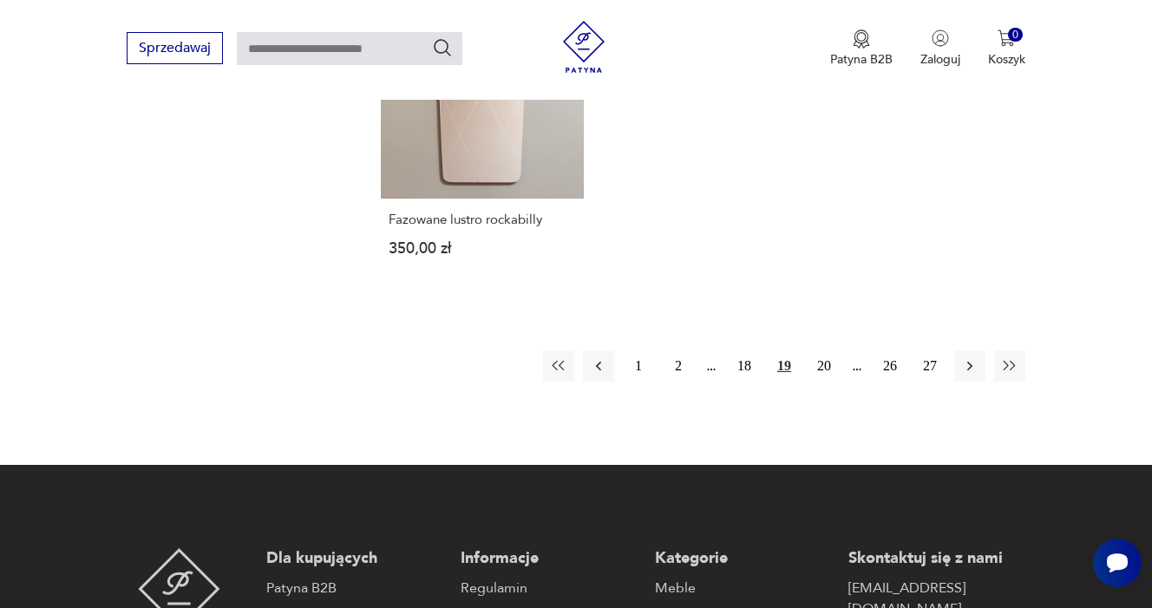
scroll to position [2447, 0]
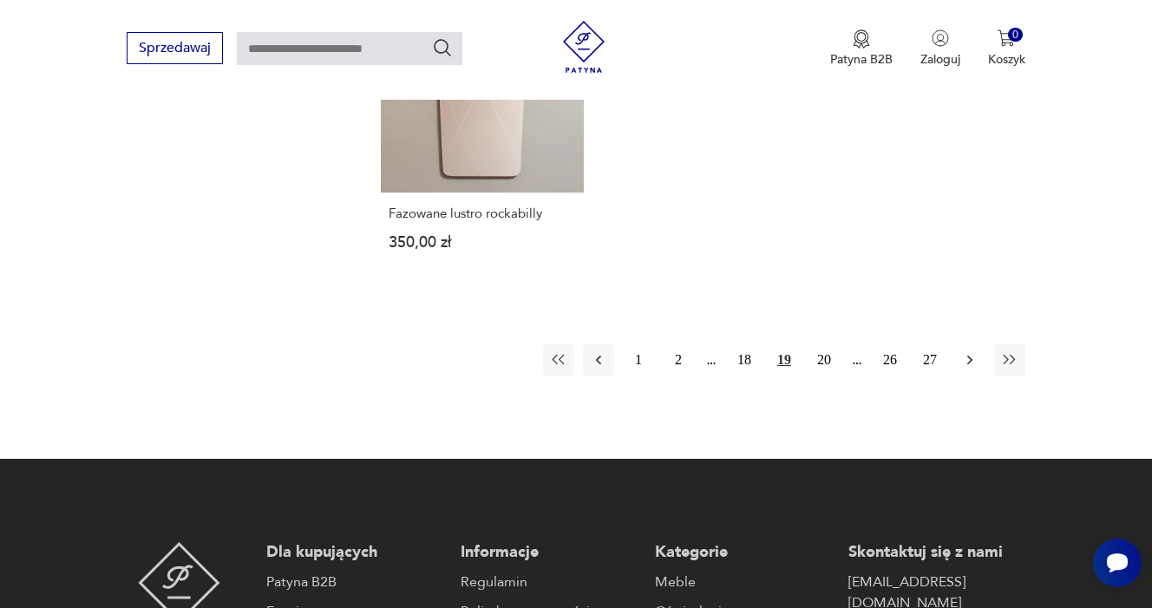
click at [968, 369] on icon "button" at bounding box center [969, 359] width 17 height 17
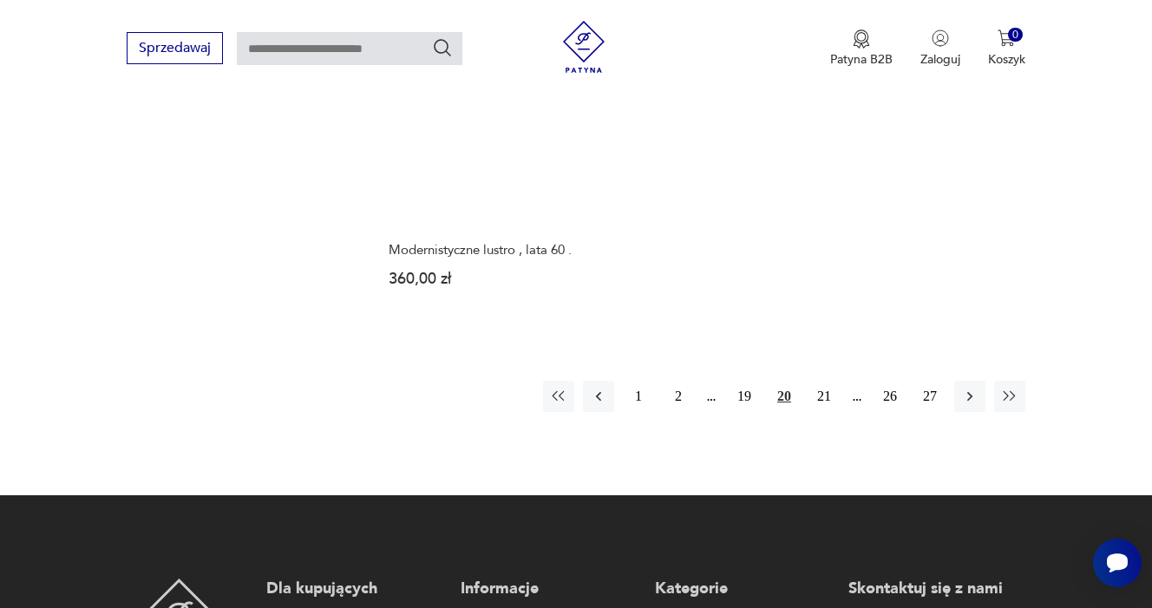
scroll to position [2526, 0]
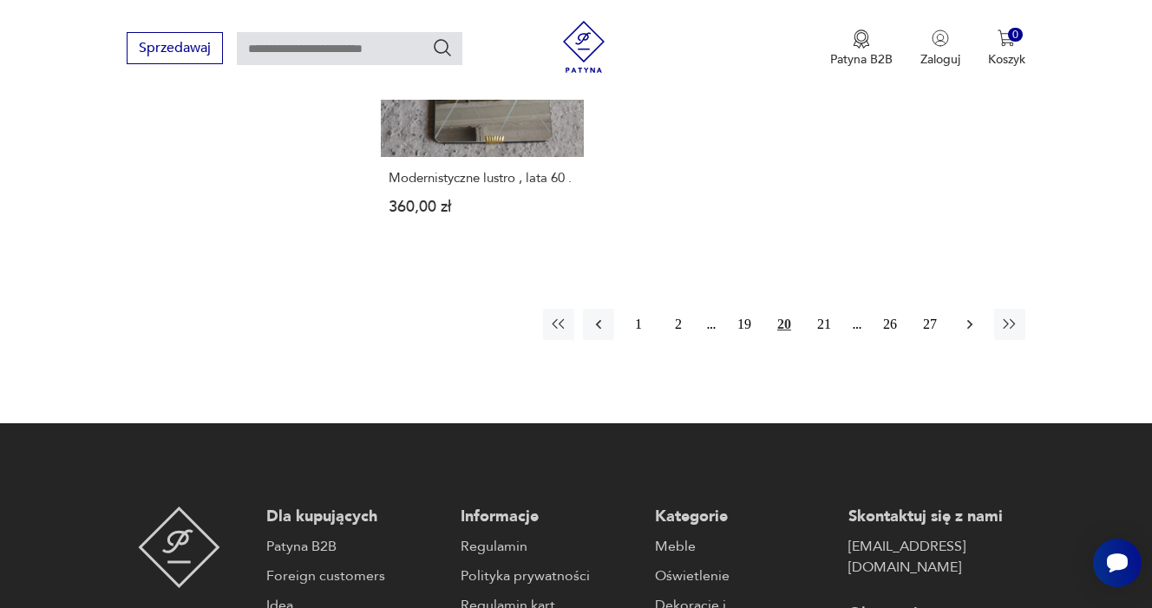
click at [973, 333] on icon "button" at bounding box center [969, 324] width 17 height 17
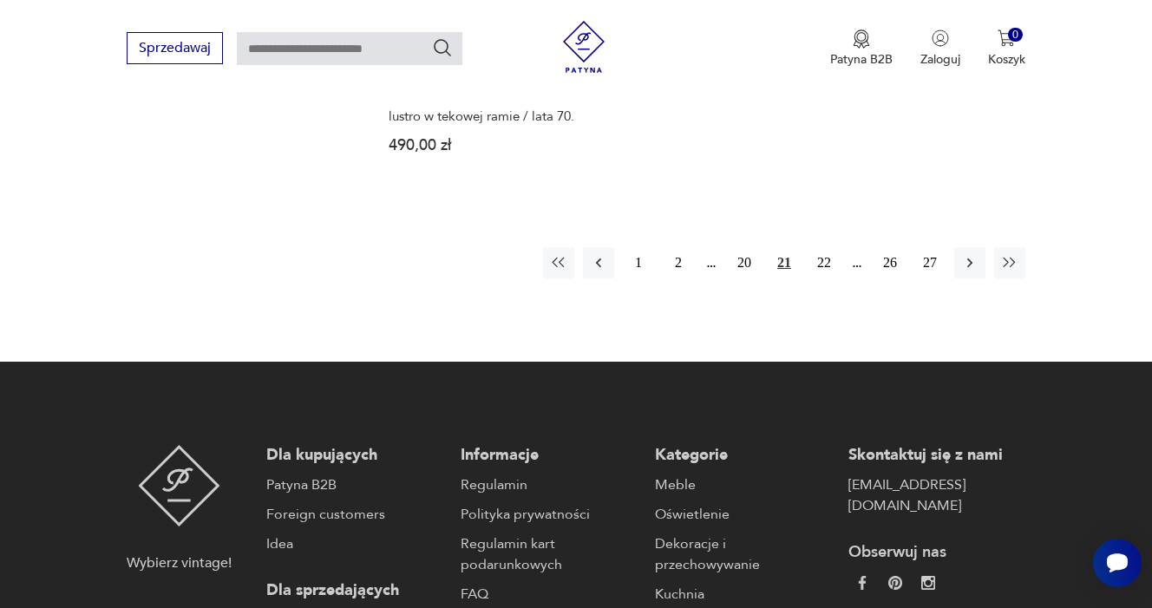
scroll to position [2561, 0]
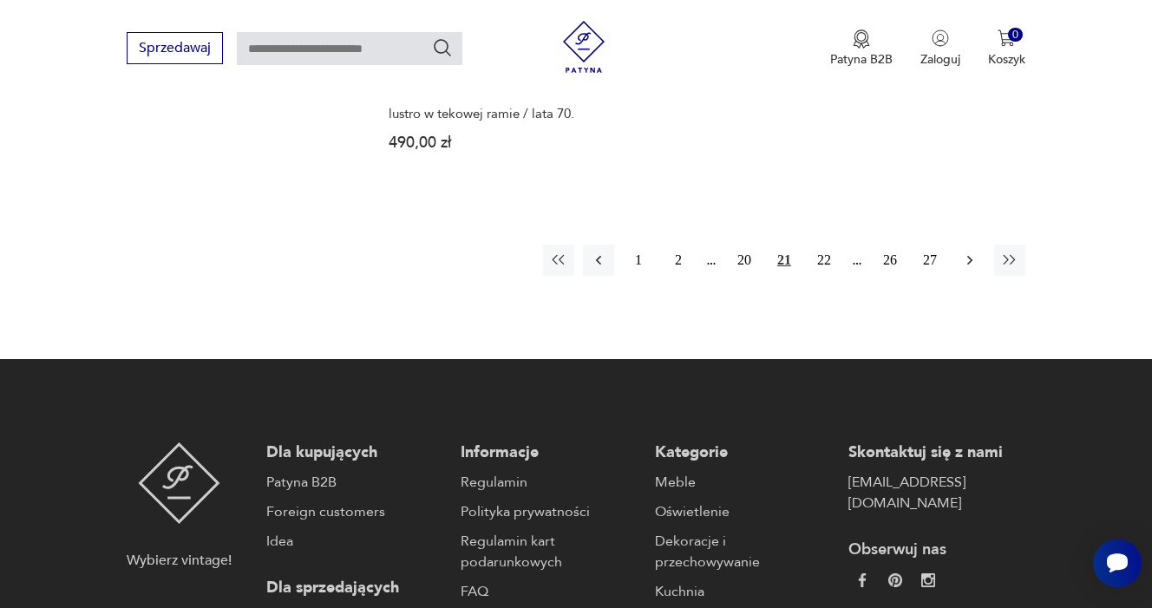
click at [970, 265] on icon "button" at bounding box center [969, 260] width 5 height 10
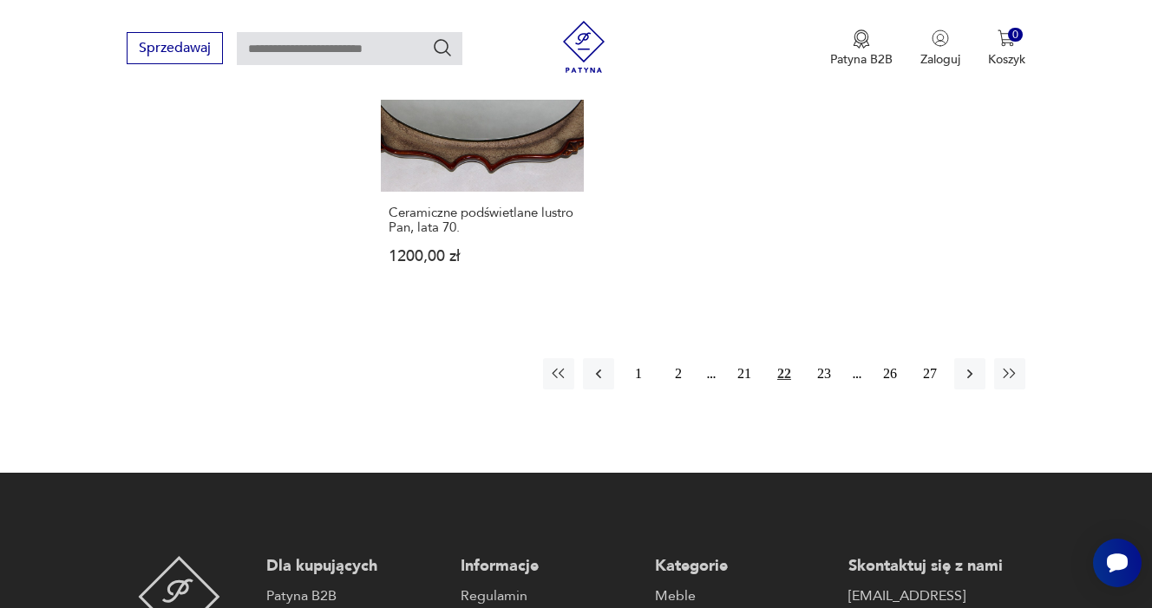
scroll to position [2609, 0]
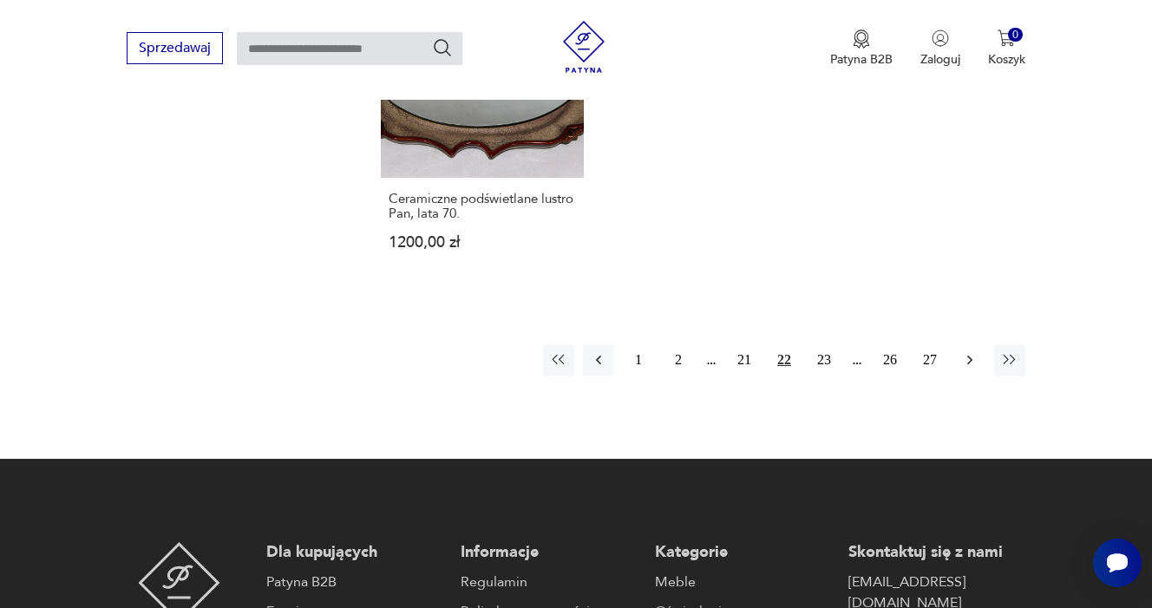
click at [976, 369] on icon "button" at bounding box center [969, 359] width 17 height 17
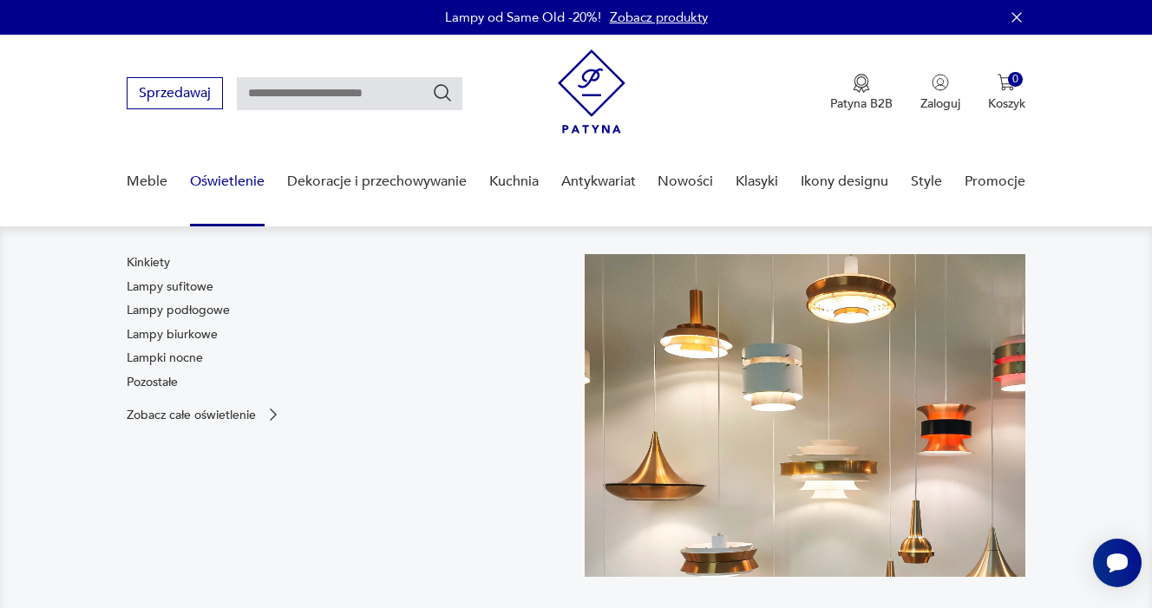
click at [242, 181] on link "Oświetlenie" at bounding box center [227, 181] width 75 height 67
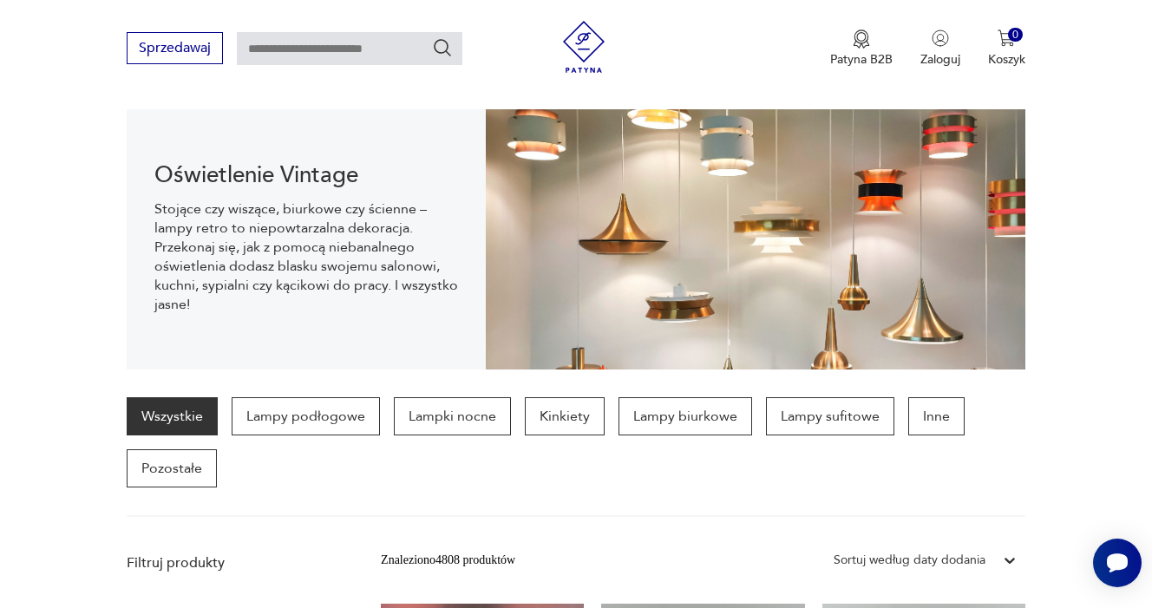
scroll to position [177, 0]
click at [566, 419] on p "Kinkiety" at bounding box center [565, 416] width 80 height 38
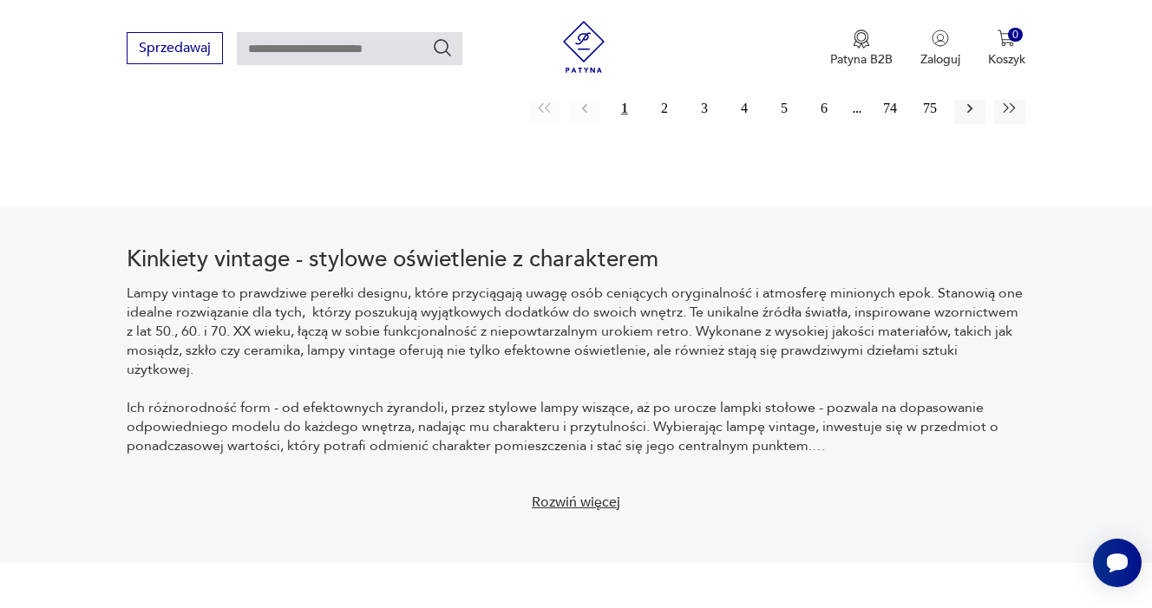
scroll to position [2795, 0]
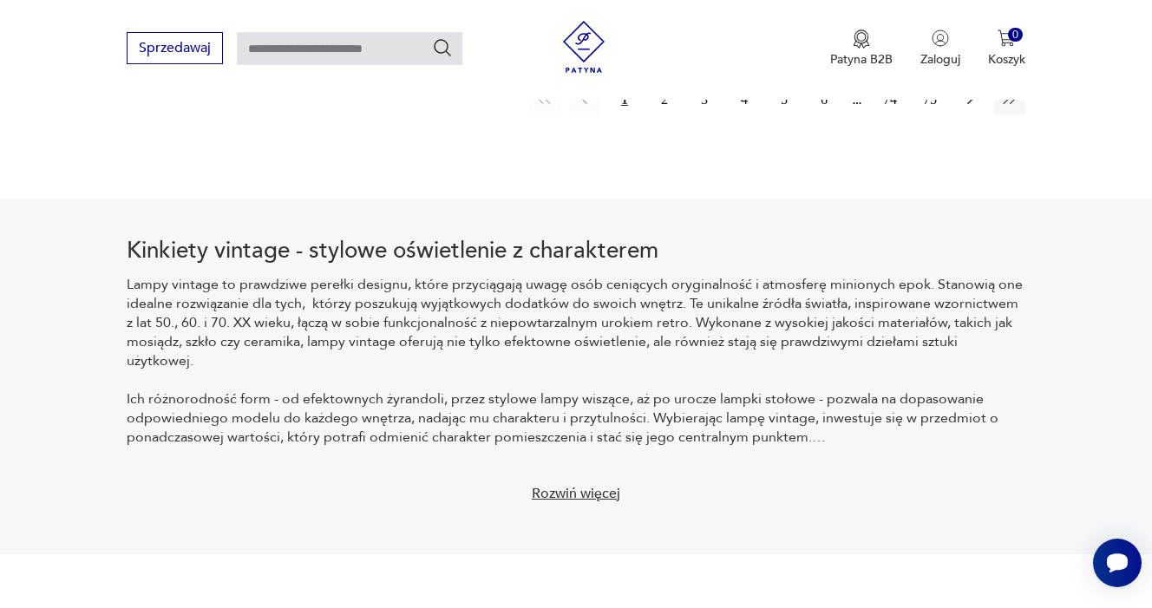
click at [966, 108] on icon "button" at bounding box center [969, 99] width 17 height 17
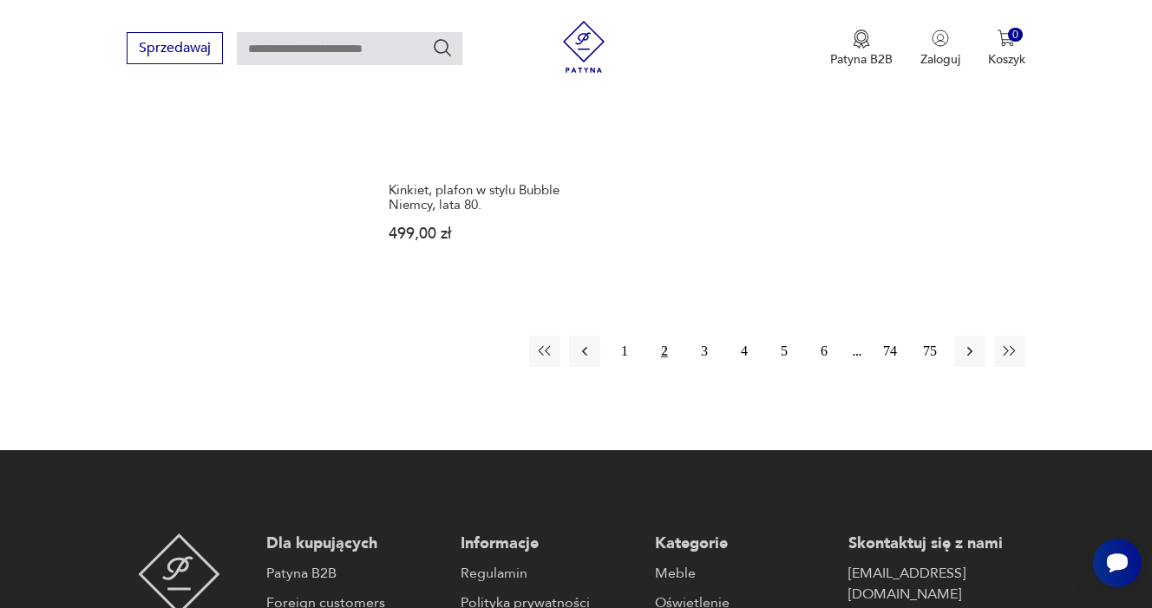
scroll to position [2629, 0]
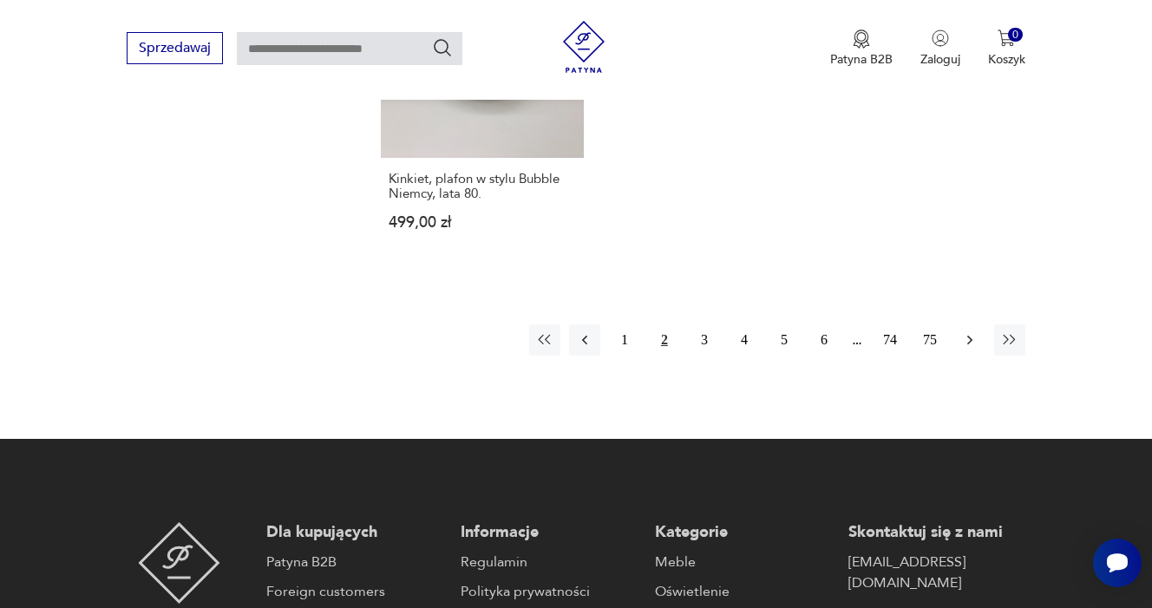
click at [972, 349] on icon "button" at bounding box center [969, 339] width 17 height 17
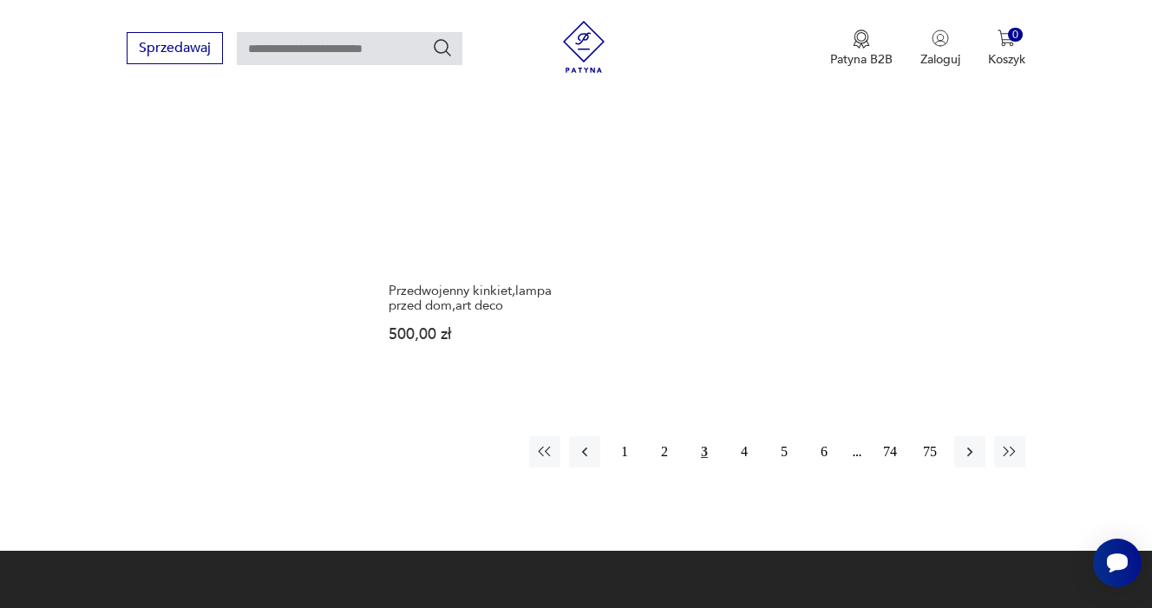
scroll to position [2546, 0]
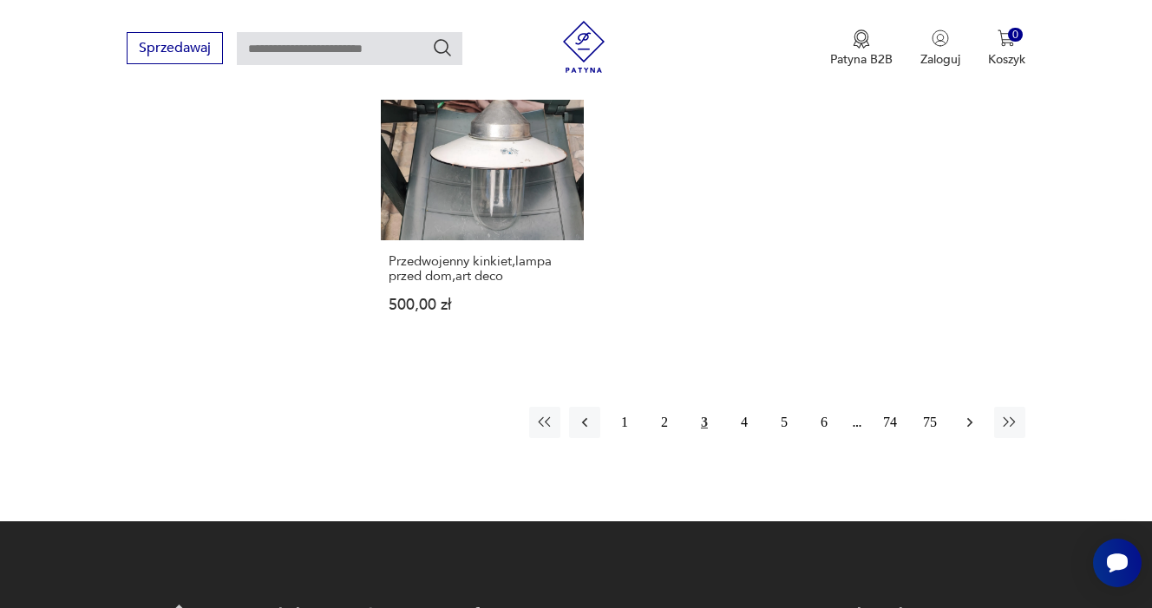
click at [971, 418] on icon "button" at bounding box center [969, 422] width 5 height 10
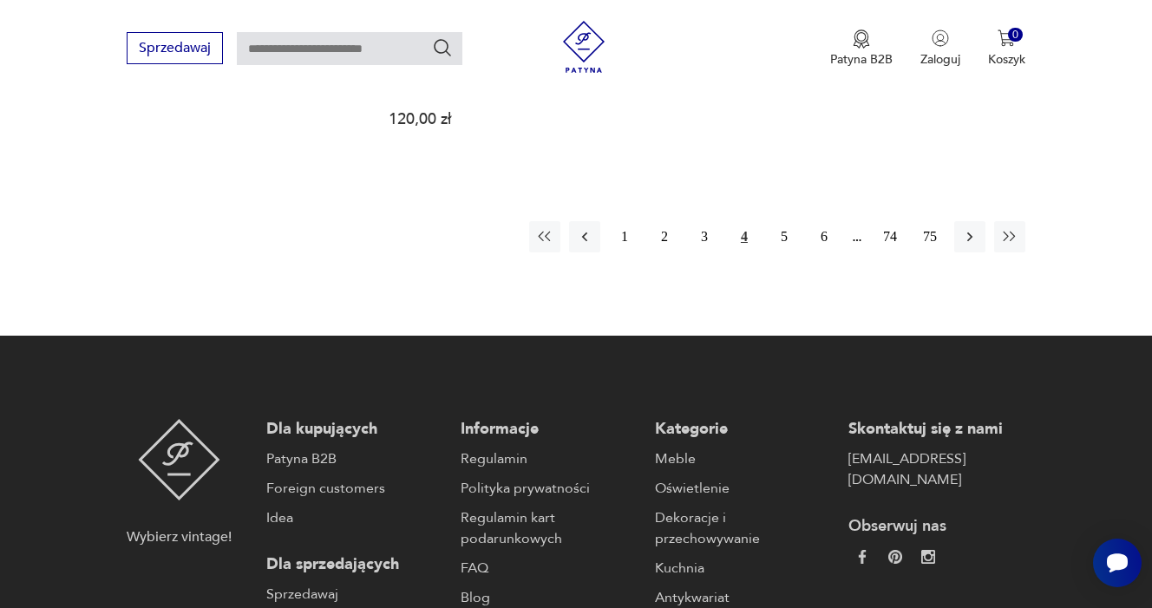
scroll to position [2681, 0]
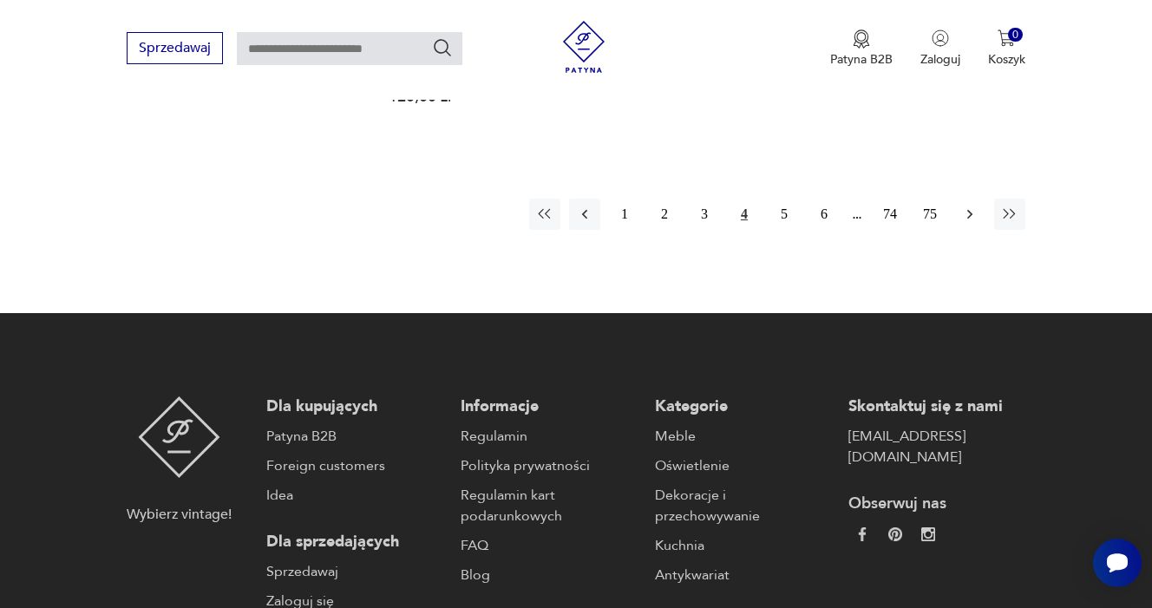
click at [974, 223] on icon "button" at bounding box center [969, 214] width 17 height 17
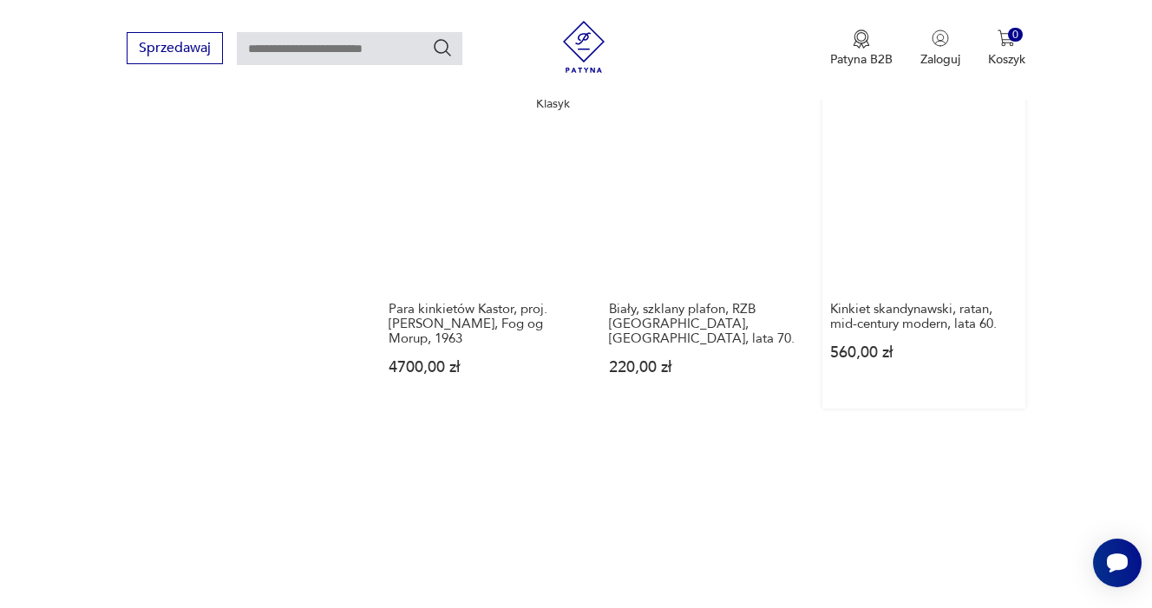
scroll to position [2071, 0]
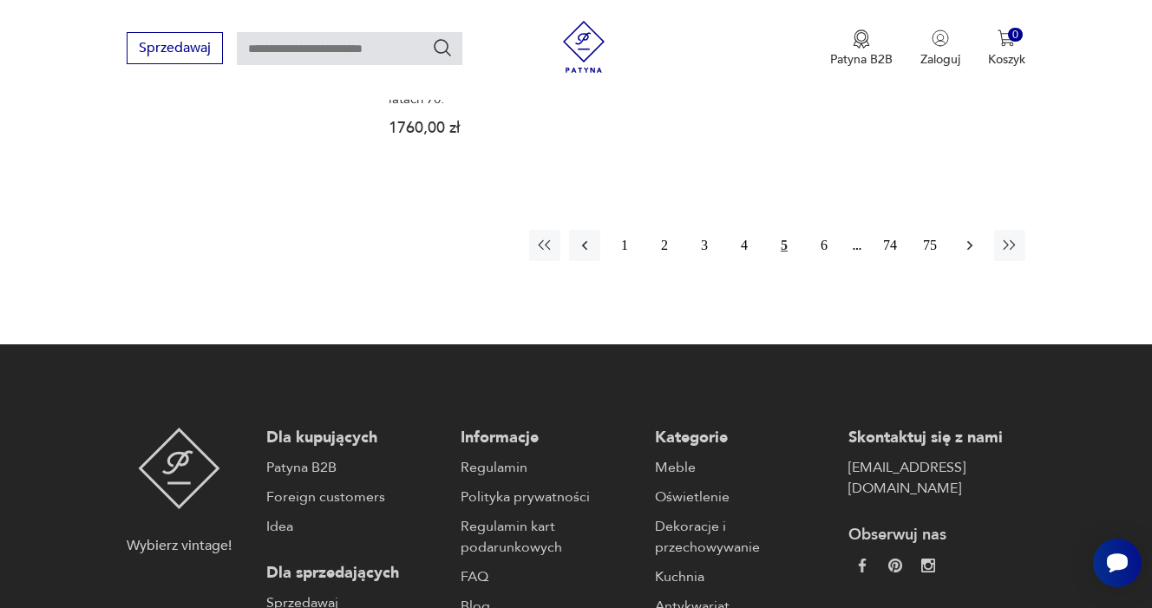
click at [973, 250] on icon "button" at bounding box center [969, 245] width 5 height 10
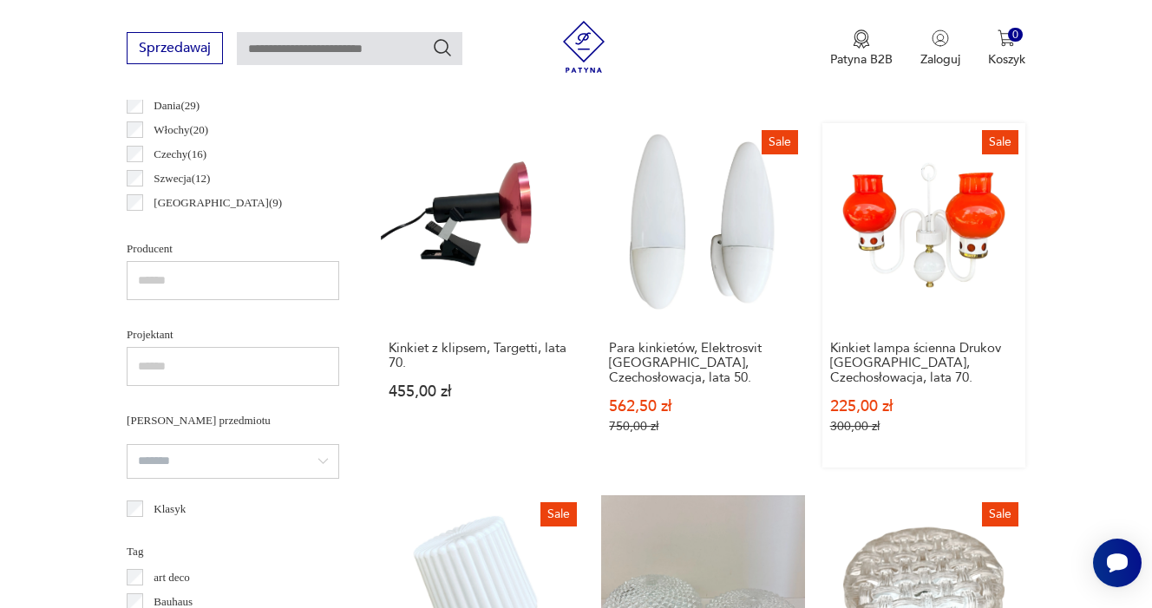
scroll to position [1024, 1]
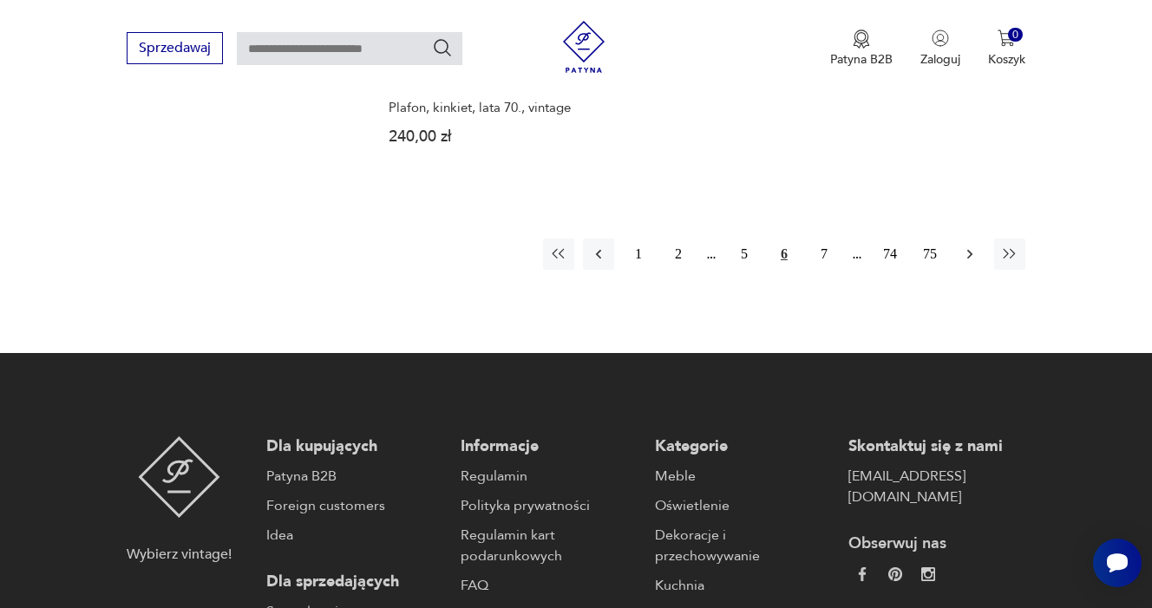
click at [971, 259] on icon "button" at bounding box center [969, 254] width 5 height 10
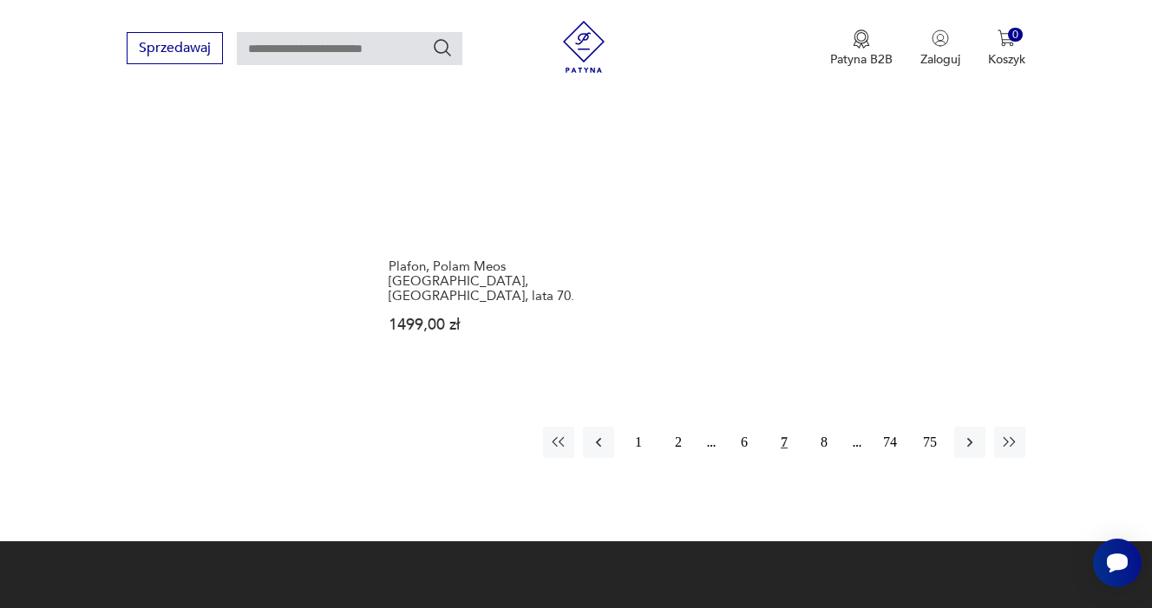
scroll to position [2548, 0]
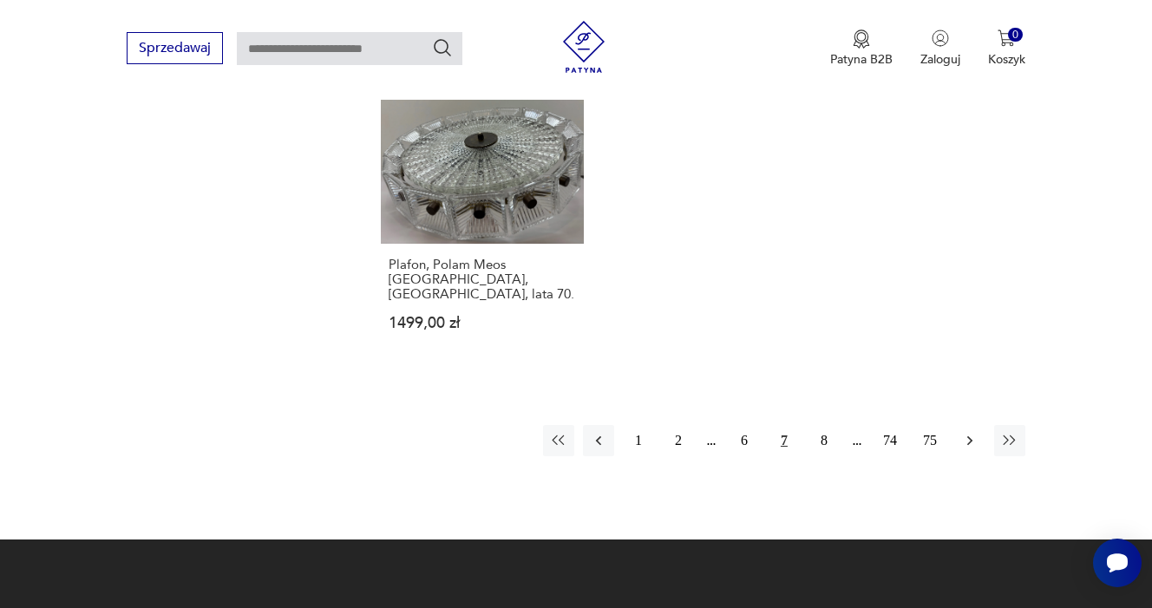
click at [973, 449] on icon "button" at bounding box center [969, 440] width 17 height 17
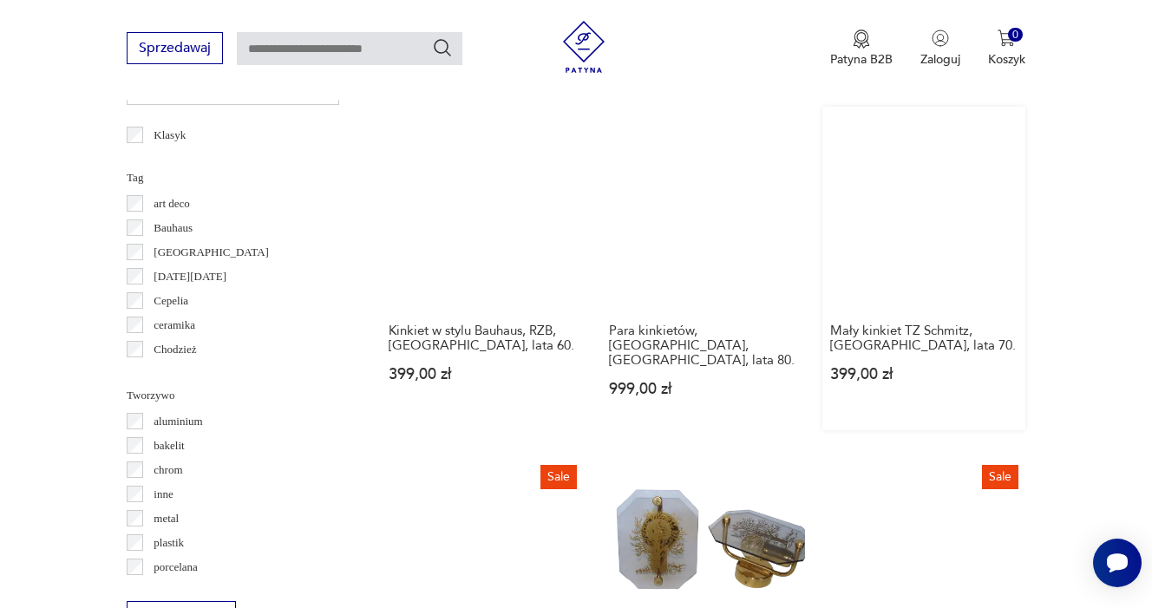
scroll to position [1398, 1]
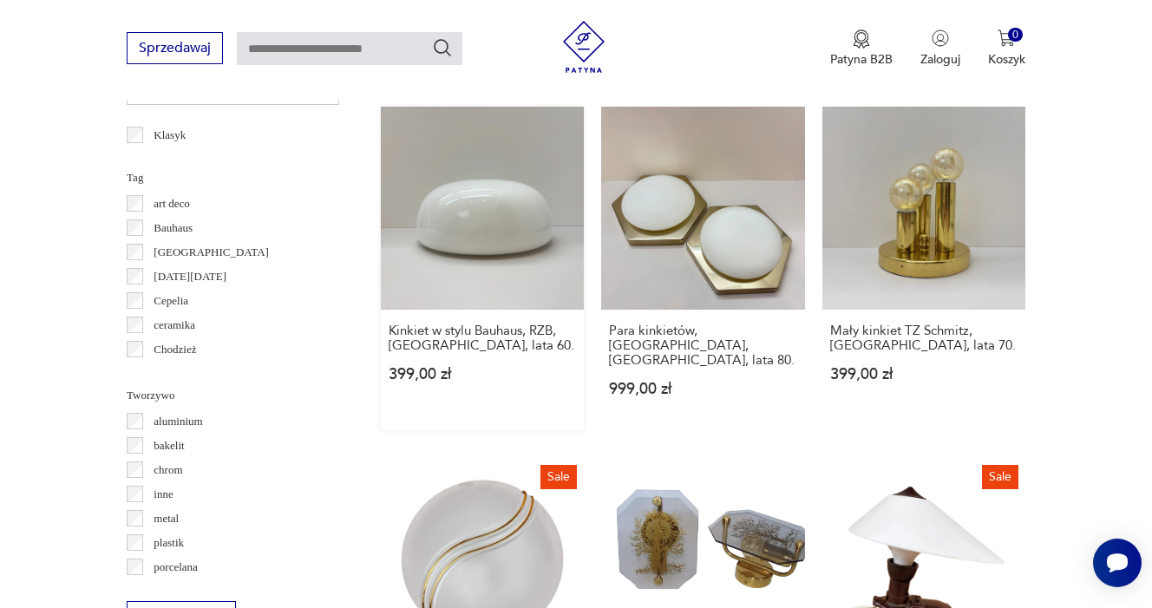
click at [435, 222] on link "Kinkiet w stylu Bauhaus, RZB, [GEOGRAPHIC_DATA], lata 60. 399,00 zł" at bounding box center [482, 269] width 203 height 324
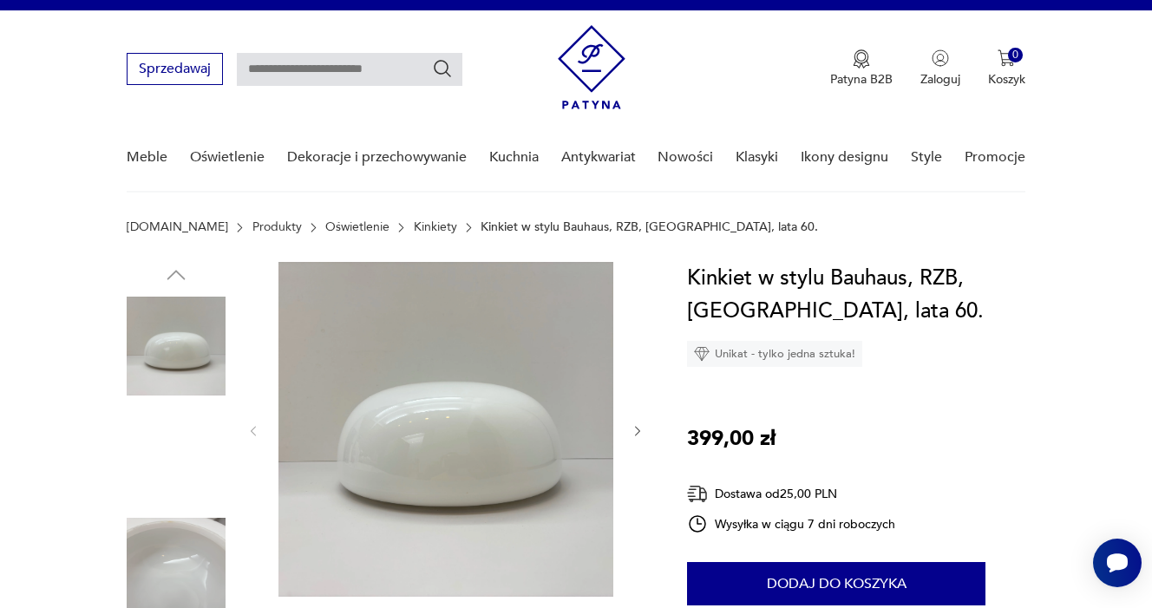
scroll to position [24, 0]
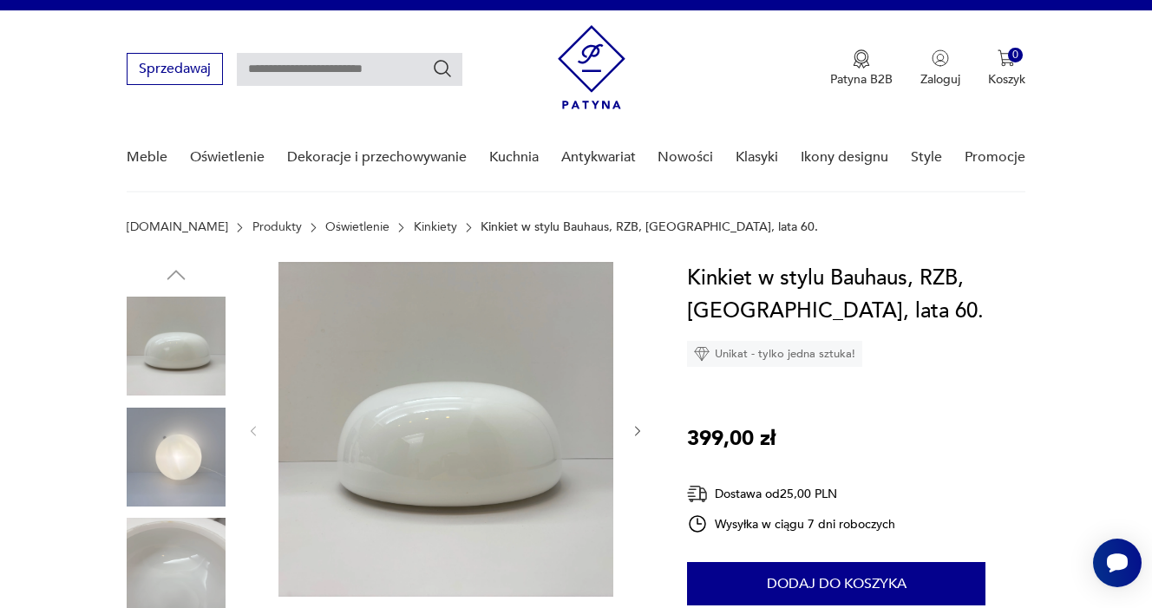
click at [162, 465] on img at bounding box center [176, 457] width 99 height 99
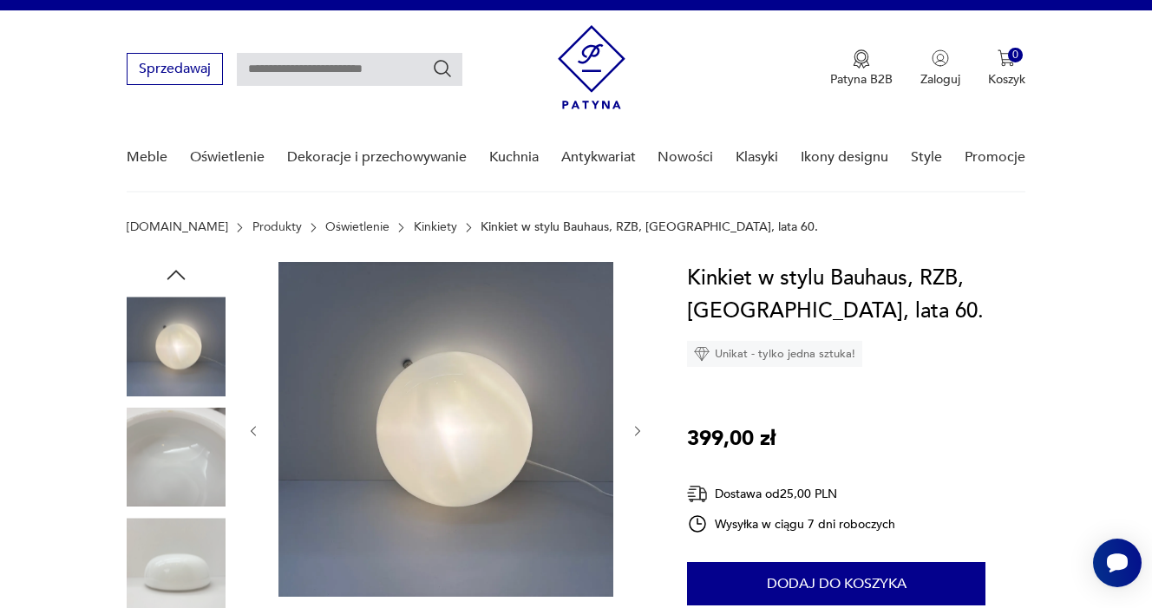
click at [180, 562] on img at bounding box center [176, 567] width 99 height 99
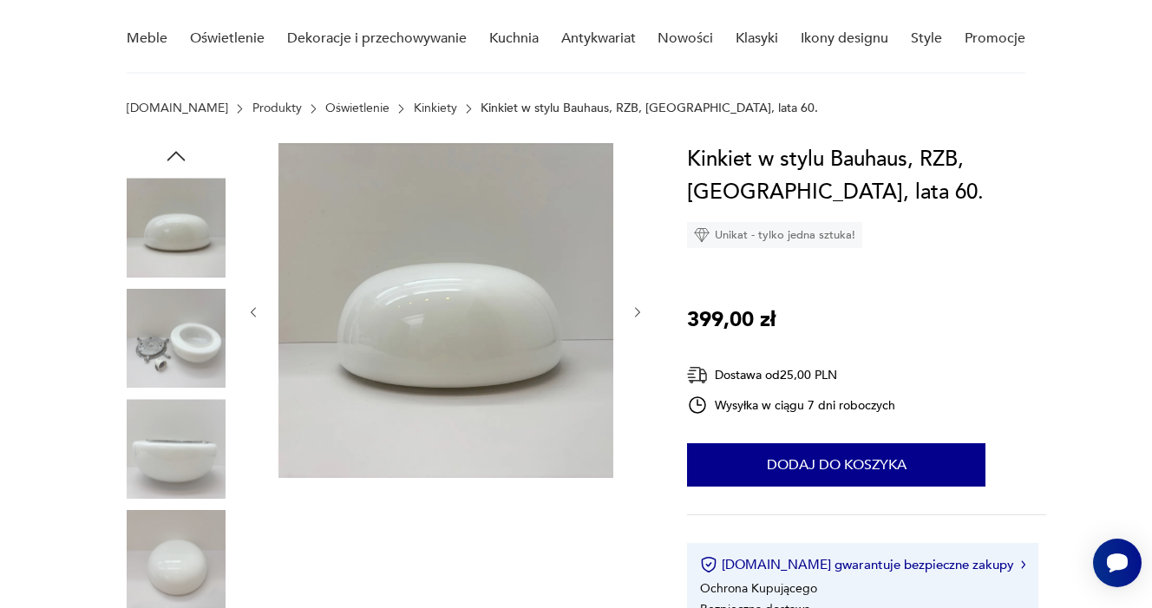
scroll to position [149, 0]
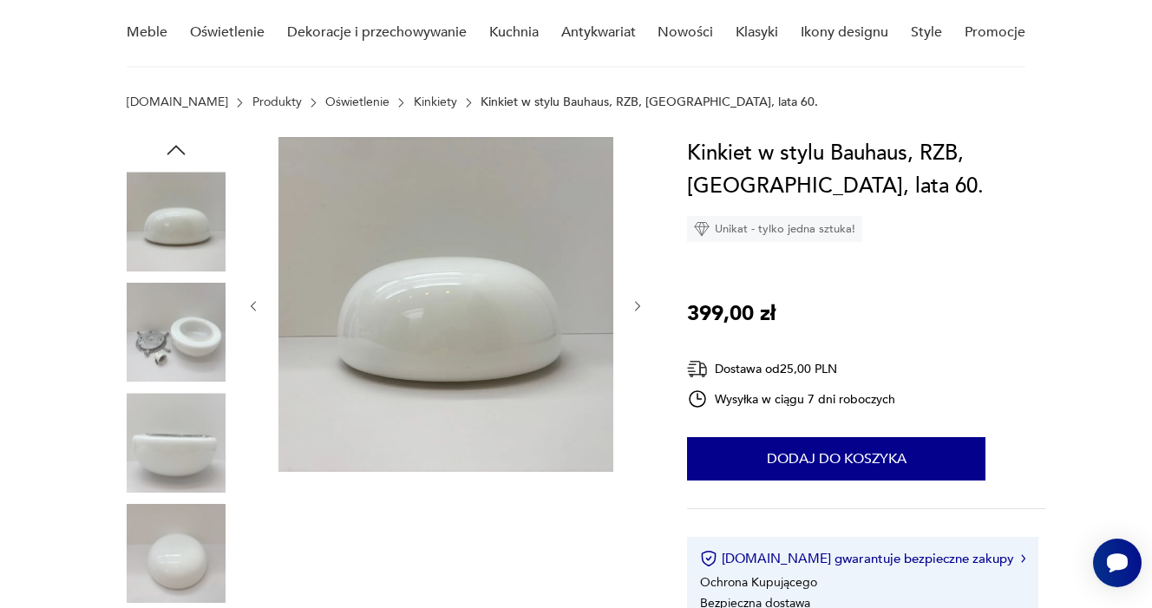
click at [178, 576] on img at bounding box center [176, 553] width 99 height 99
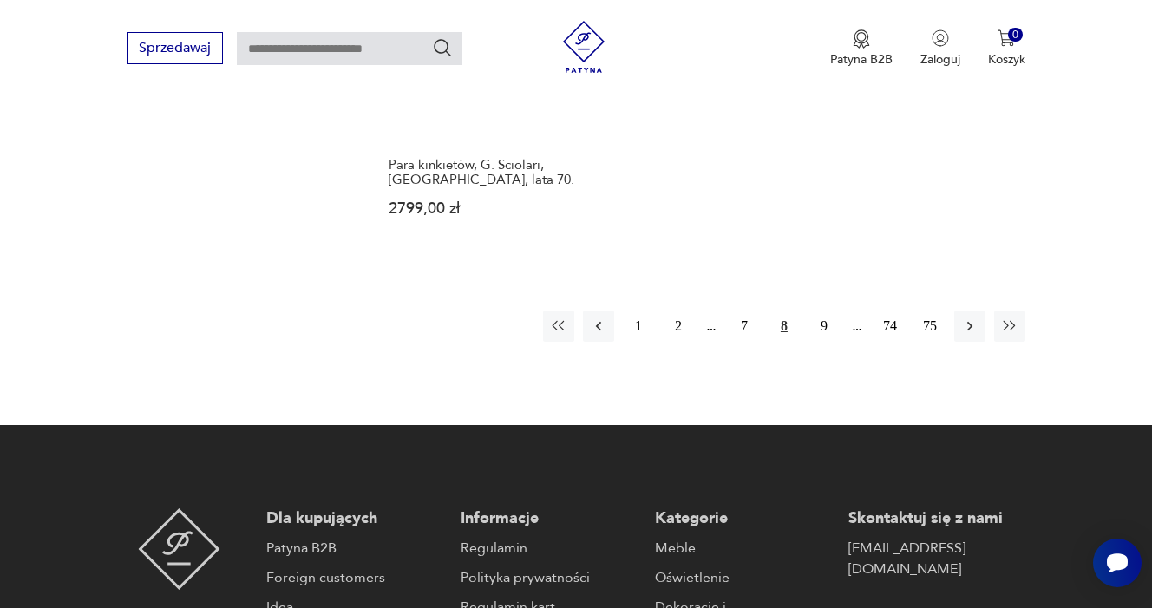
scroll to position [2678, 0]
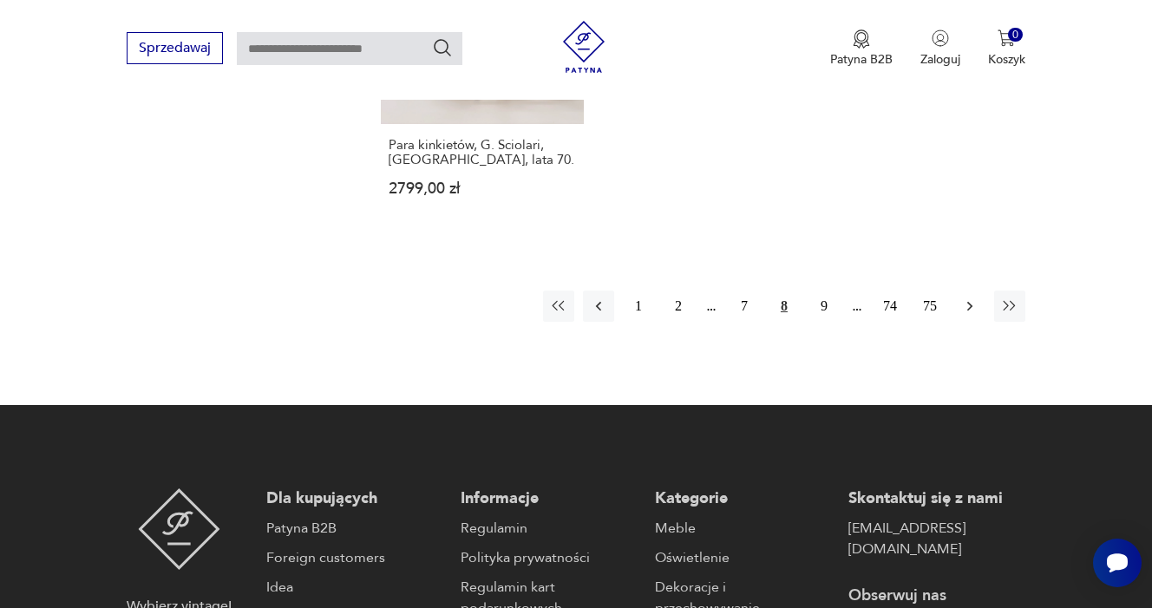
click at [972, 315] on icon "button" at bounding box center [969, 306] width 17 height 17
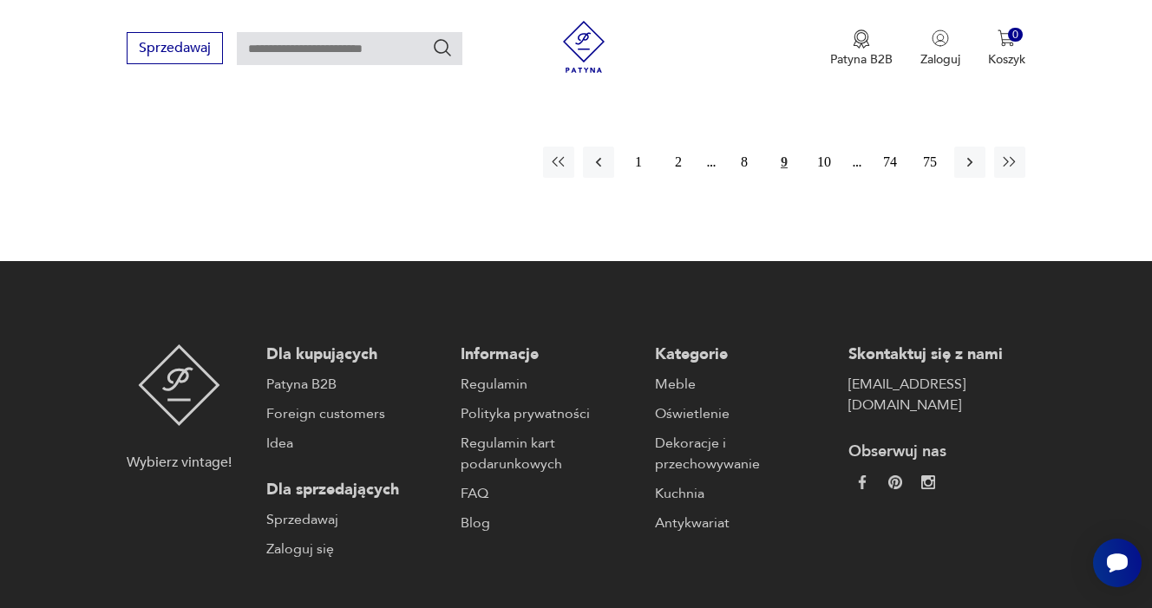
scroll to position [2834, 0]
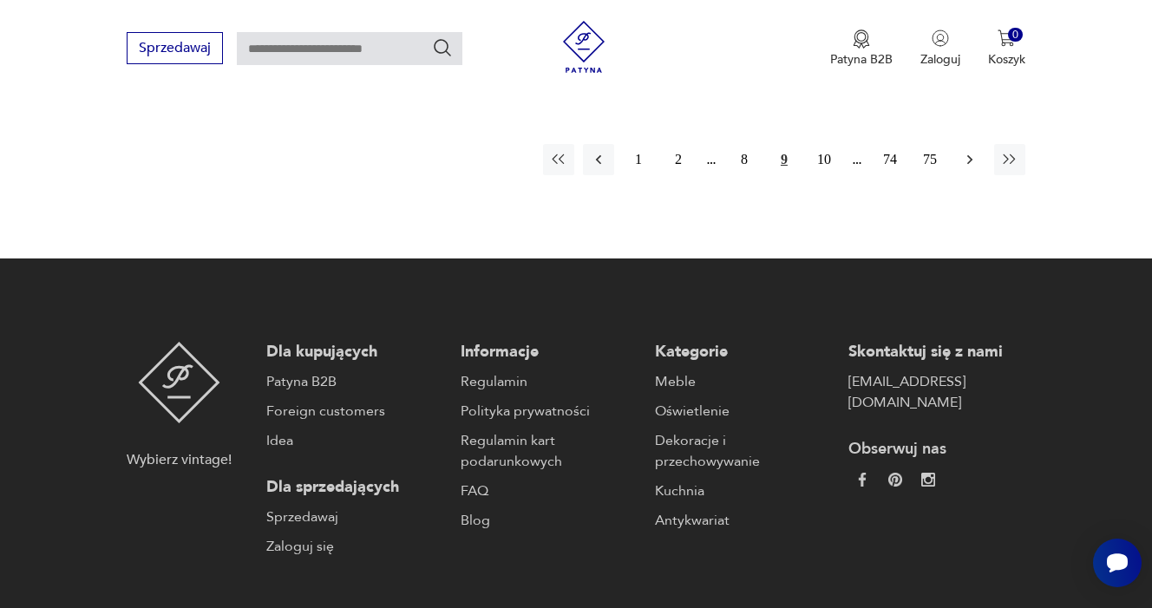
click at [968, 168] on icon "button" at bounding box center [969, 159] width 17 height 17
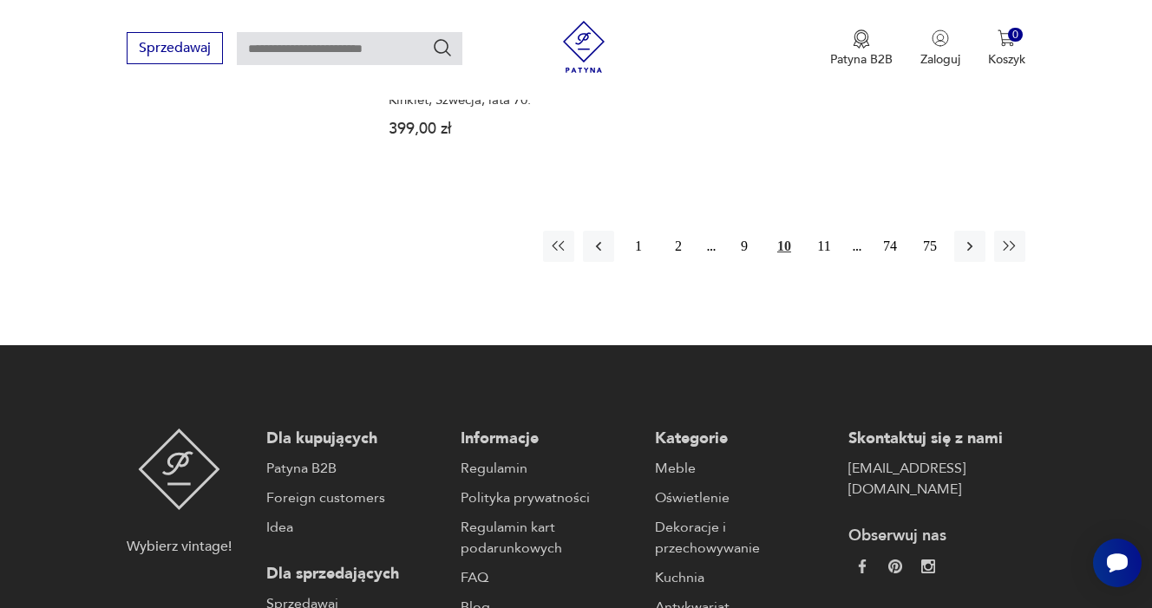
scroll to position [2689, 0]
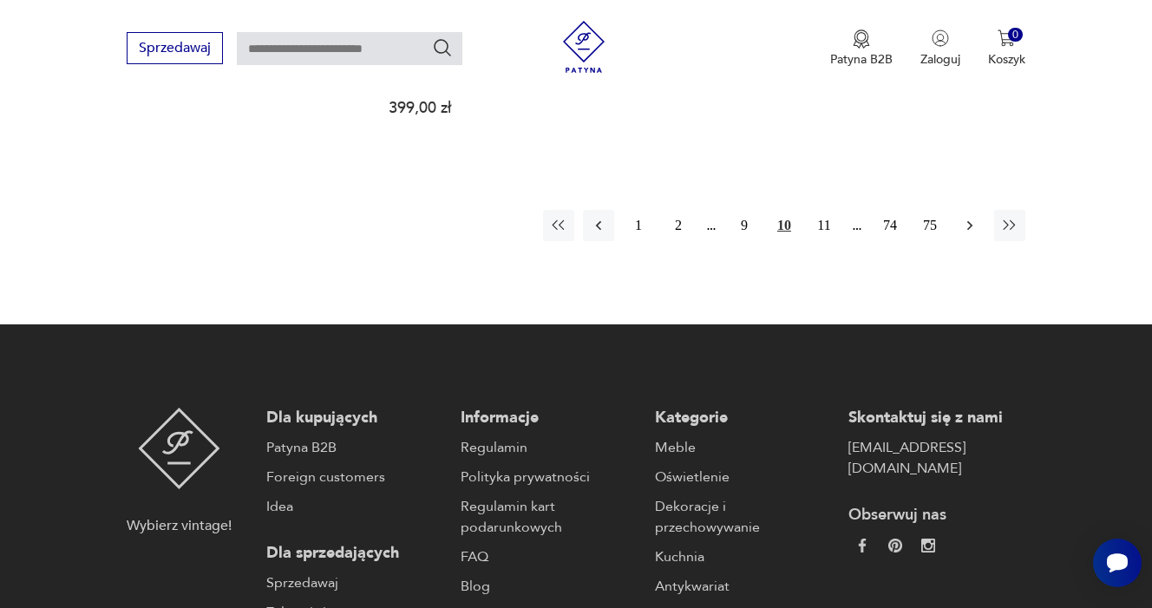
click at [967, 234] on icon "button" at bounding box center [969, 225] width 17 height 17
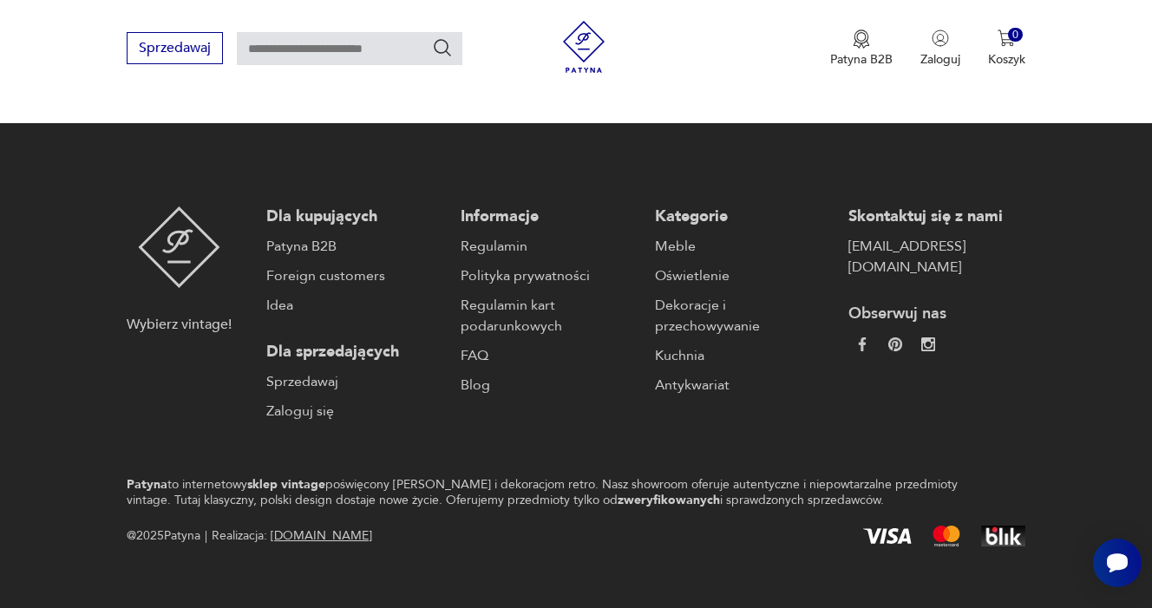
scroll to position [2669, 0]
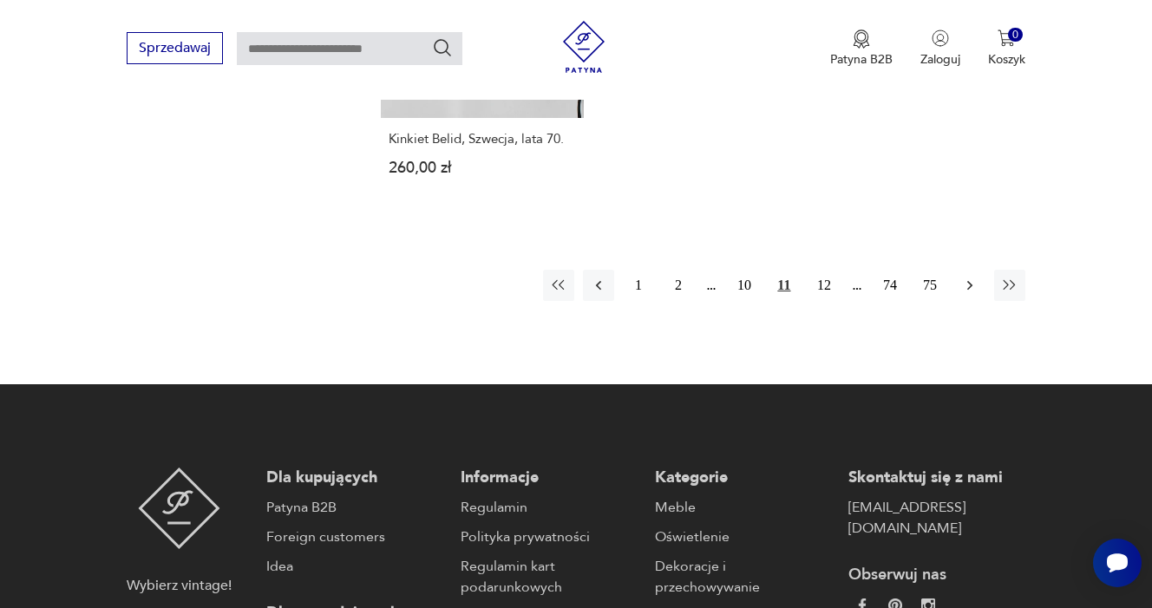
click at [968, 294] on icon "button" at bounding box center [969, 285] width 17 height 17
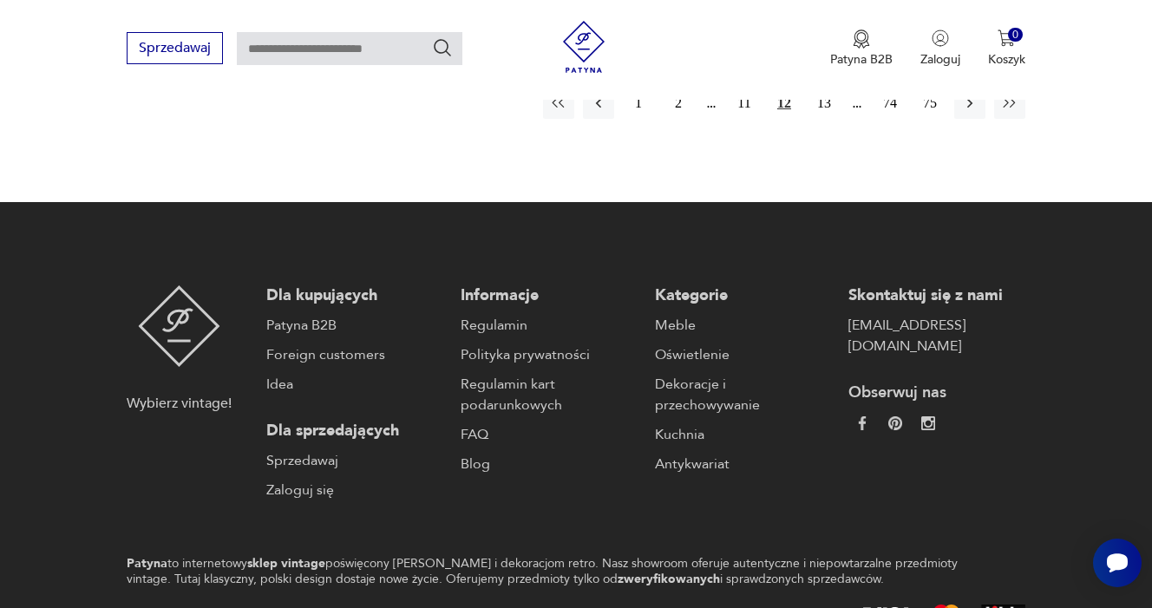
scroll to position [2776, 0]
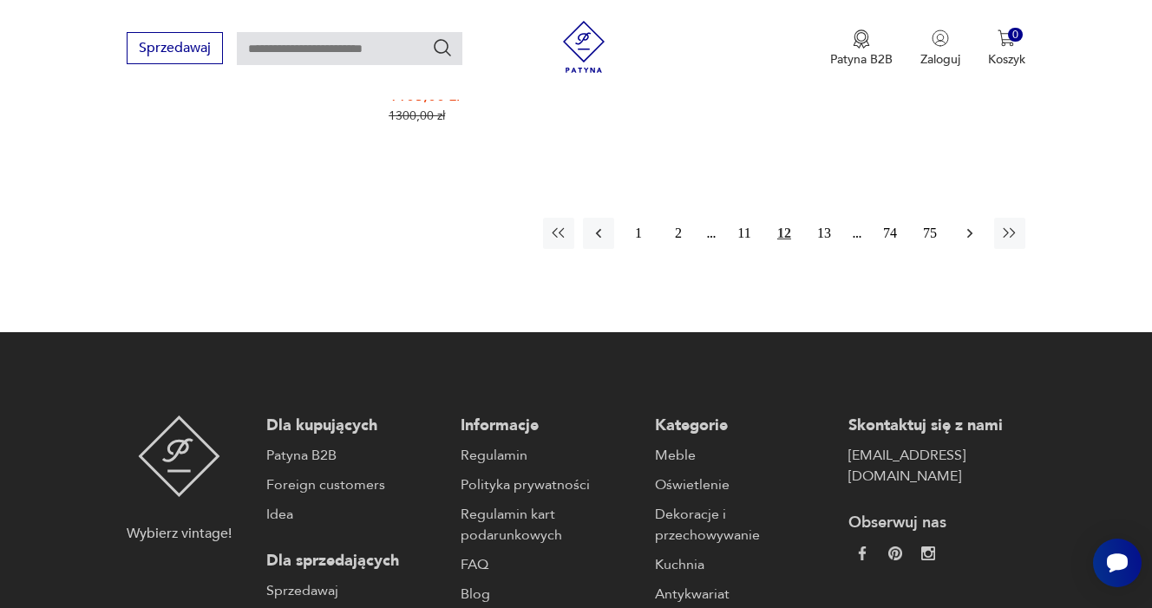
click at [967, 242] on icon "button" at bounding box center [969, 233] width 17 height 17
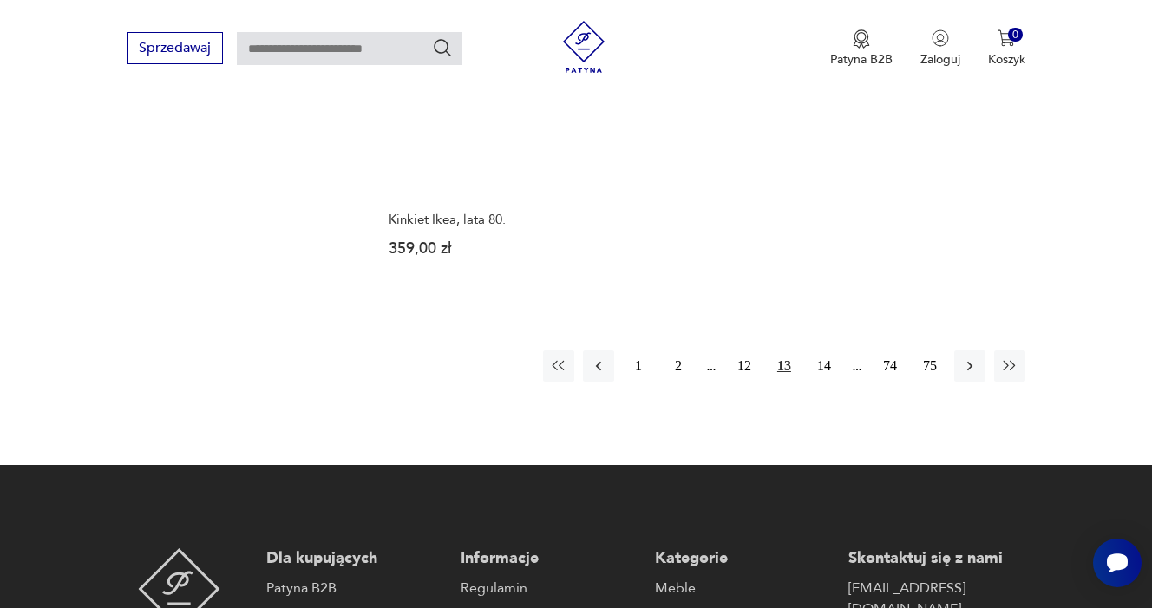
scroll to position [2600, 0]
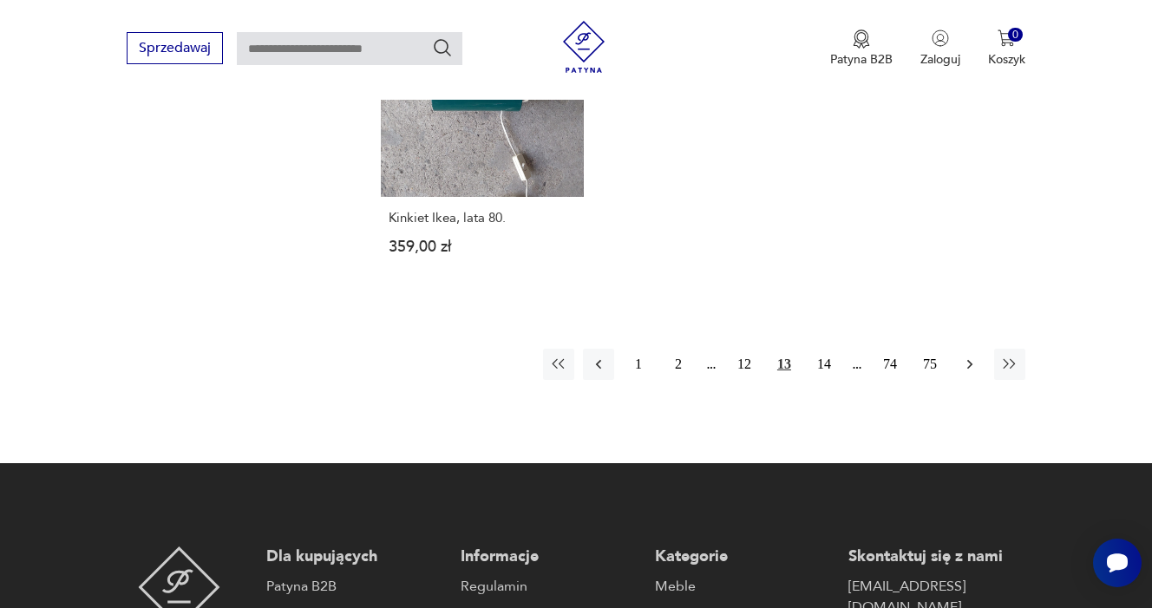
click at [965, 373] on icon "button" at bounding box center [969, 364] width 17 height 17
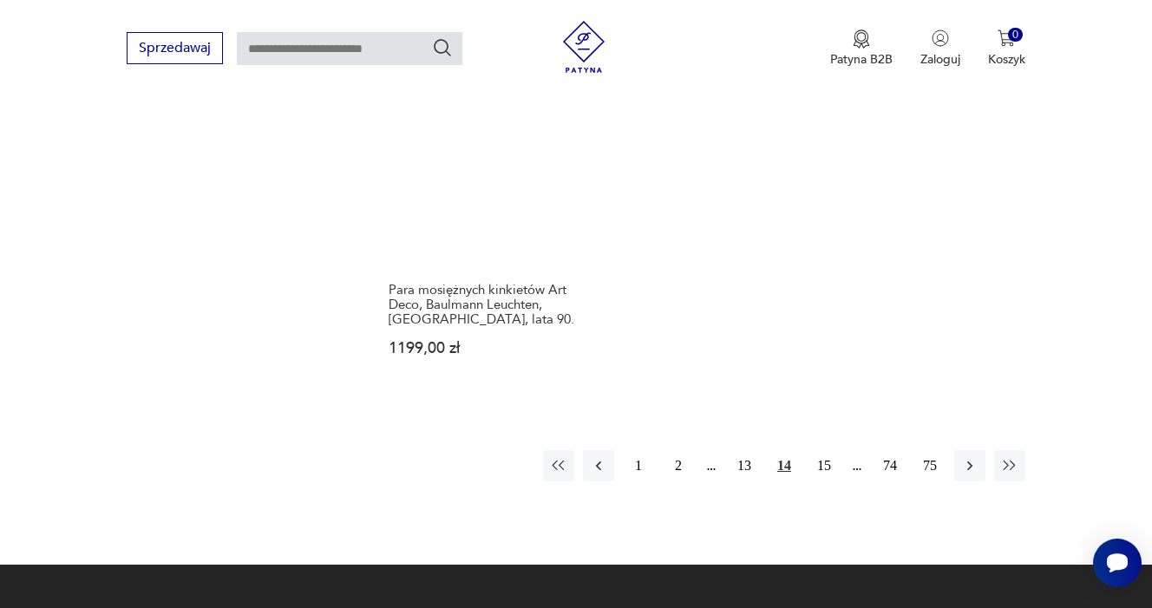
scroll to position [2564, 0]
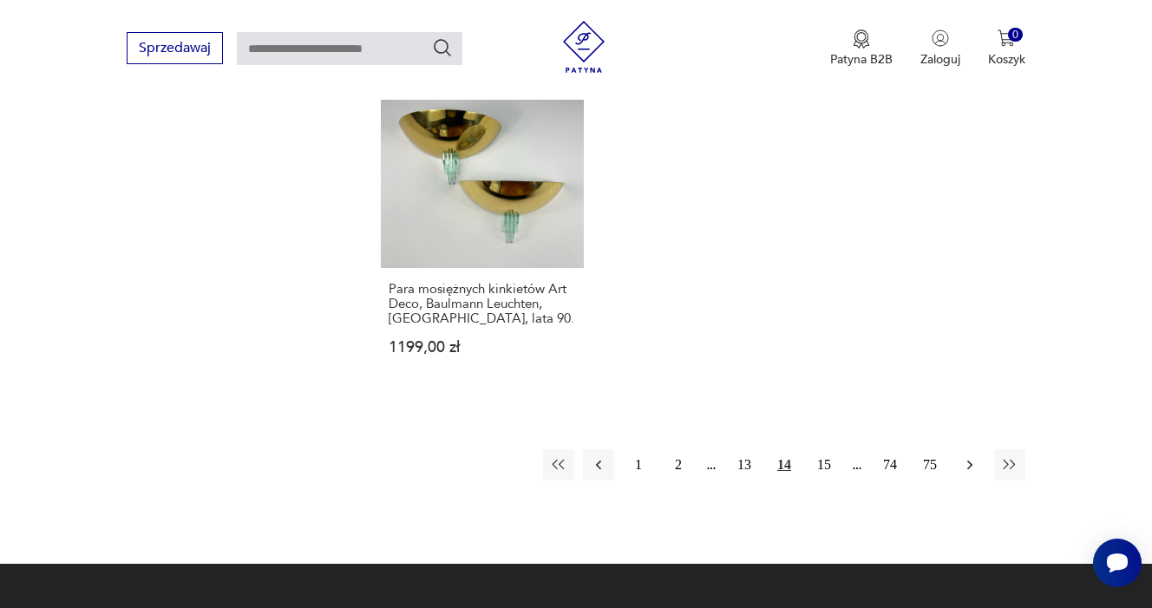
click at [970, 474] on icon "button" at bounding box center [969, 464] width 17 height 17
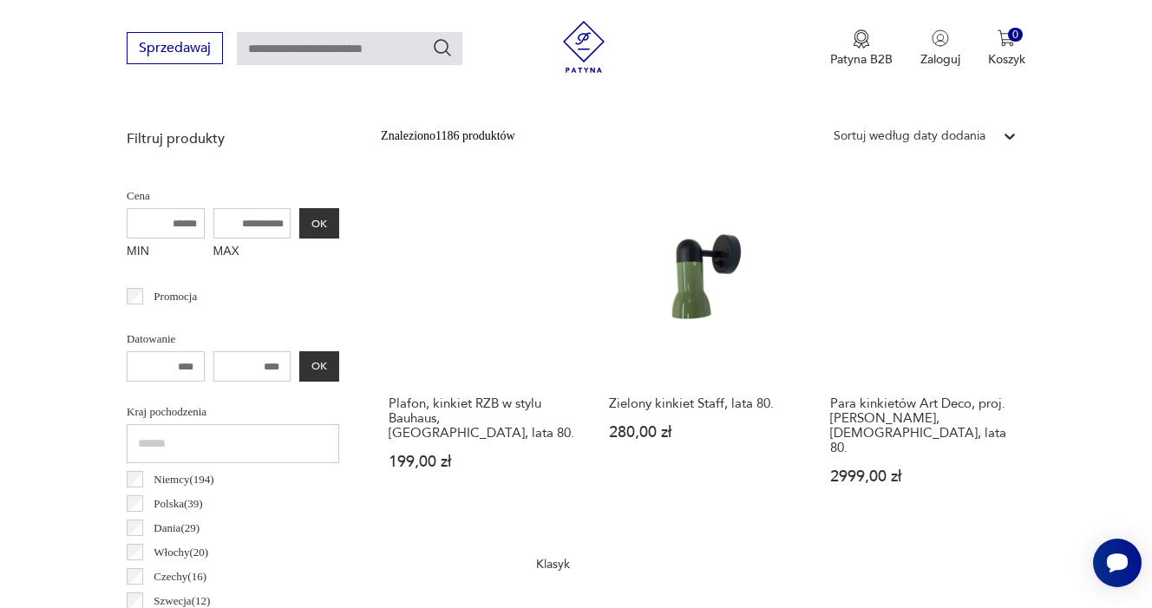
scroll to position [602, 0]
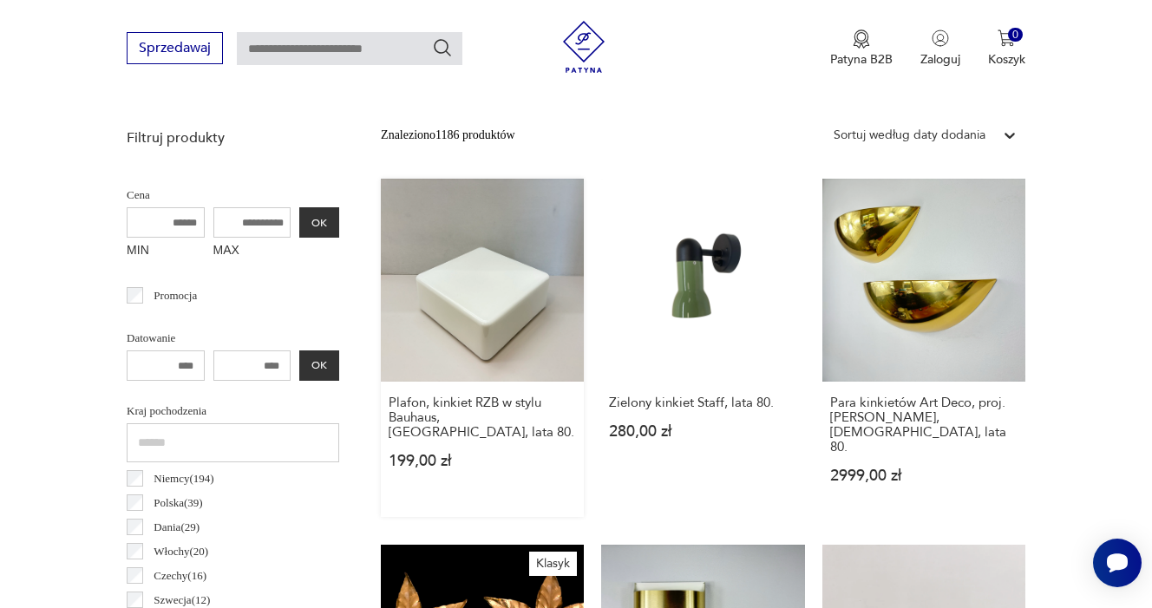
click at [499, 306] on link "Plafon, kinkiet RZB w stylu Bauhaus, [GEOGRAPHIC_DATA], lata 80. 199,00 zł" at bounding box center [482, 348] width 203 height 338
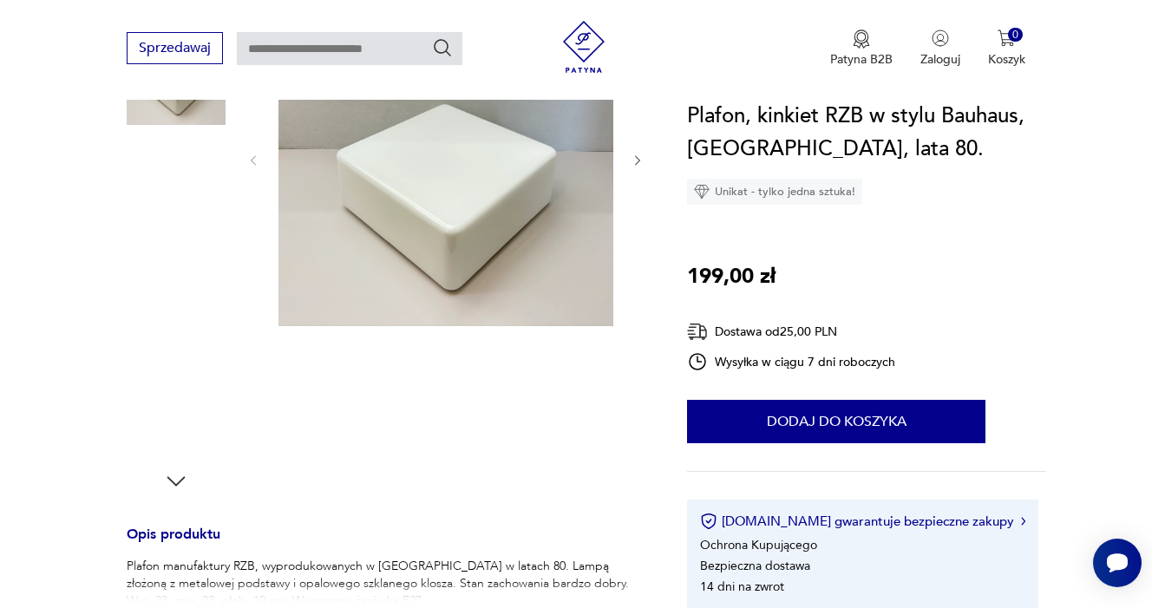
scroll to position [300, 0]
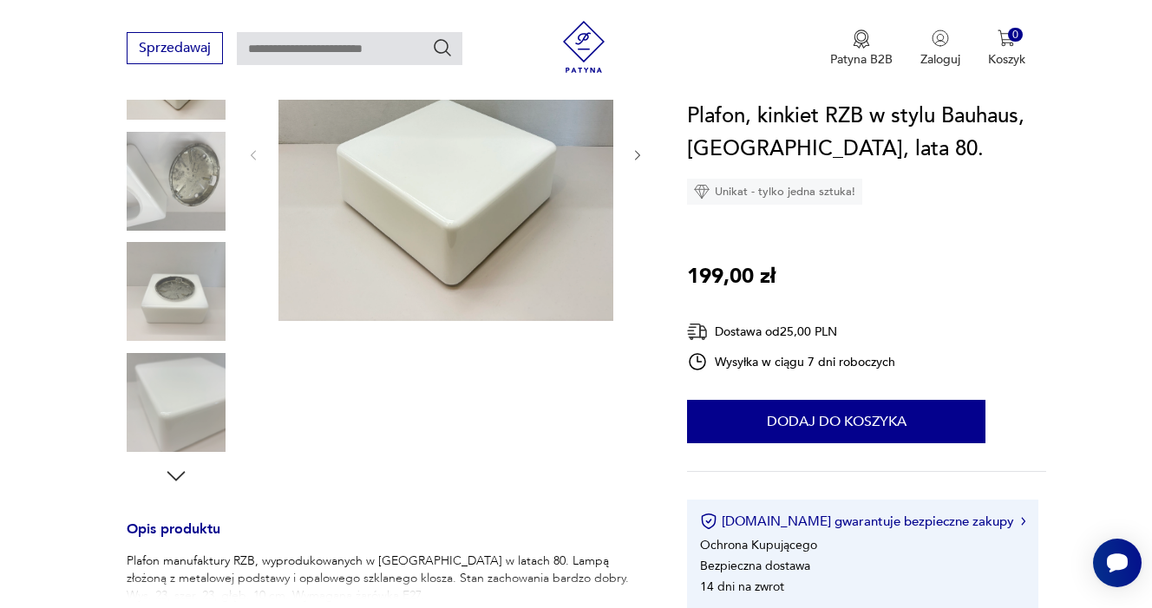
click at [162, 350] on div at bounding box center [176, 238] width 99 height 434
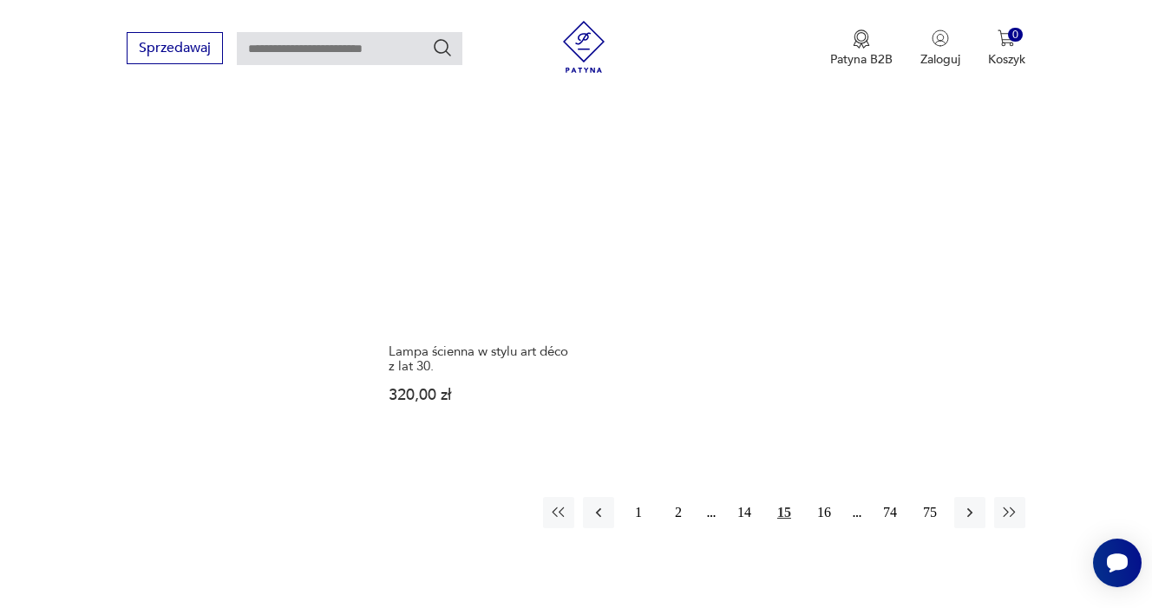
scroll to position [2484, 0]
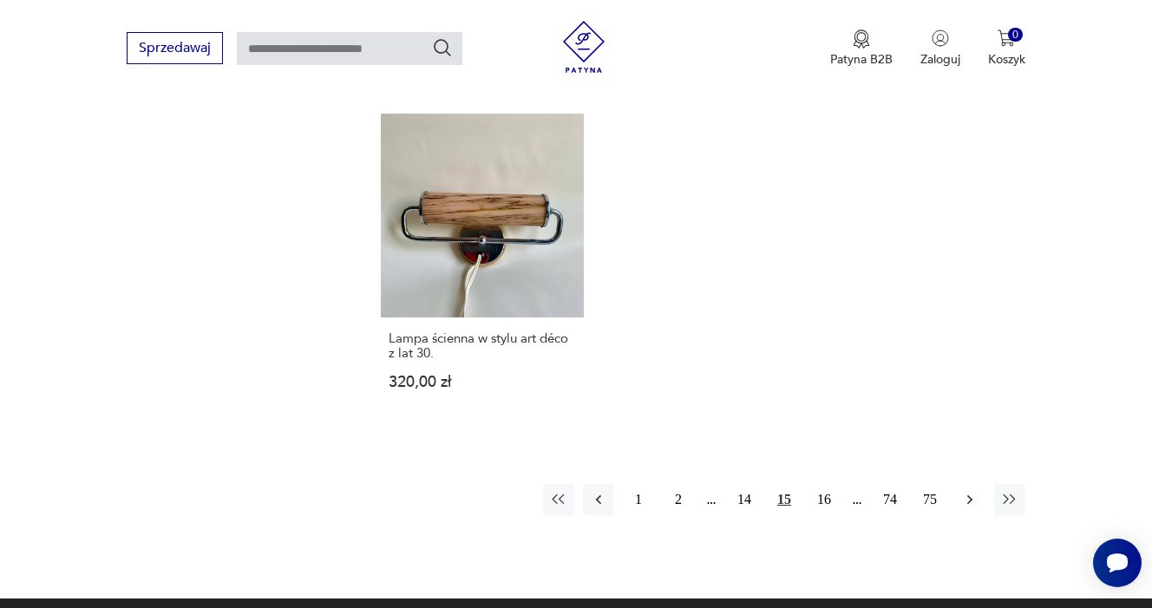
click at [967, 491] on icon "button" at bounding box center [969, 499] width 17 height 17
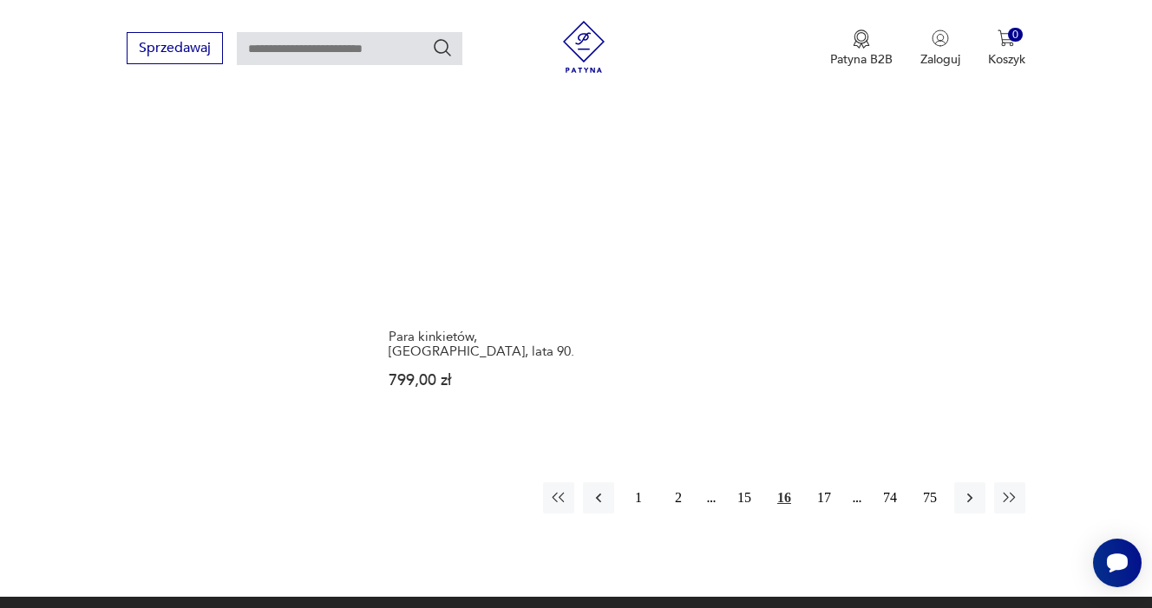
scroll to position [2488, 0]
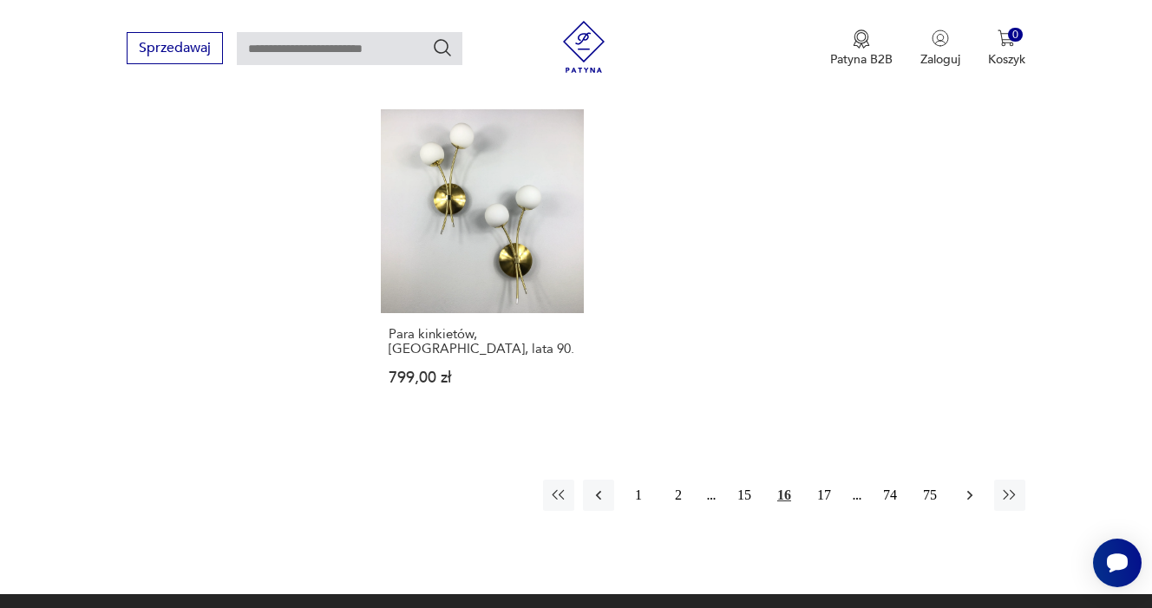
click at [973, 487] on icon "button" at bounding box center [969, 495] width 17 height 17
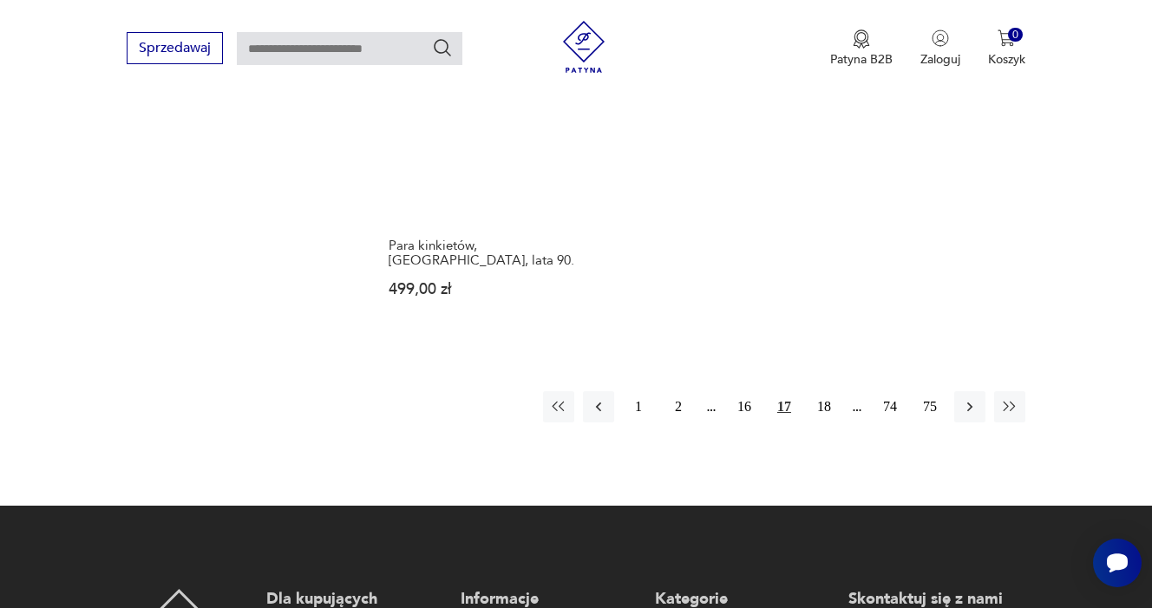
scroll to position [2544, 0]
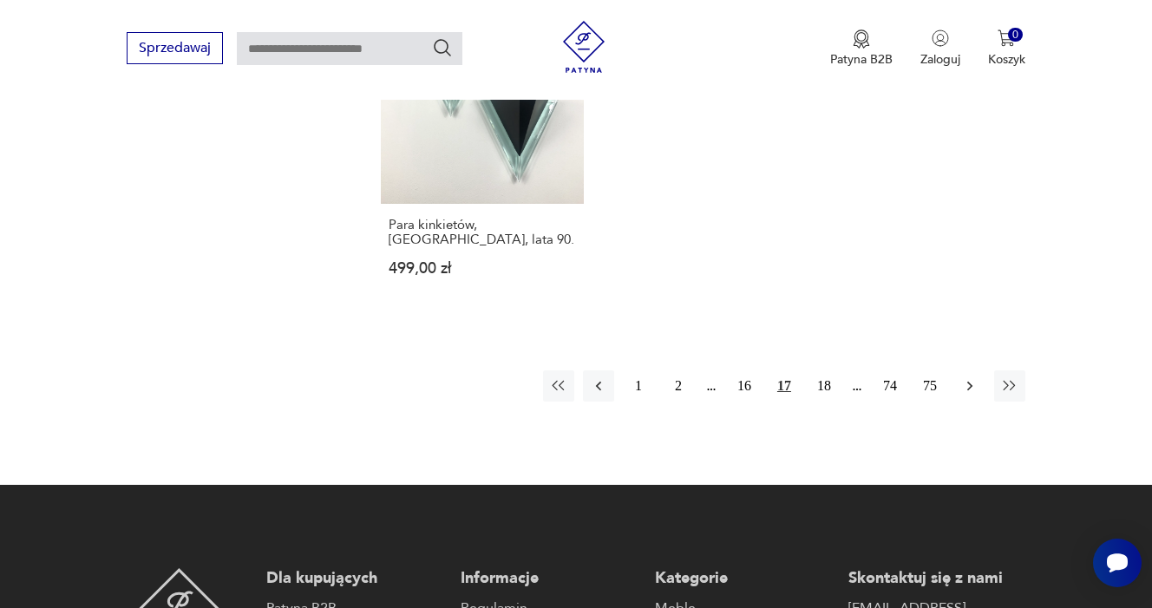
click at [970, 390] on icon "button" at bounding box center [969, 386] width 5 height 10
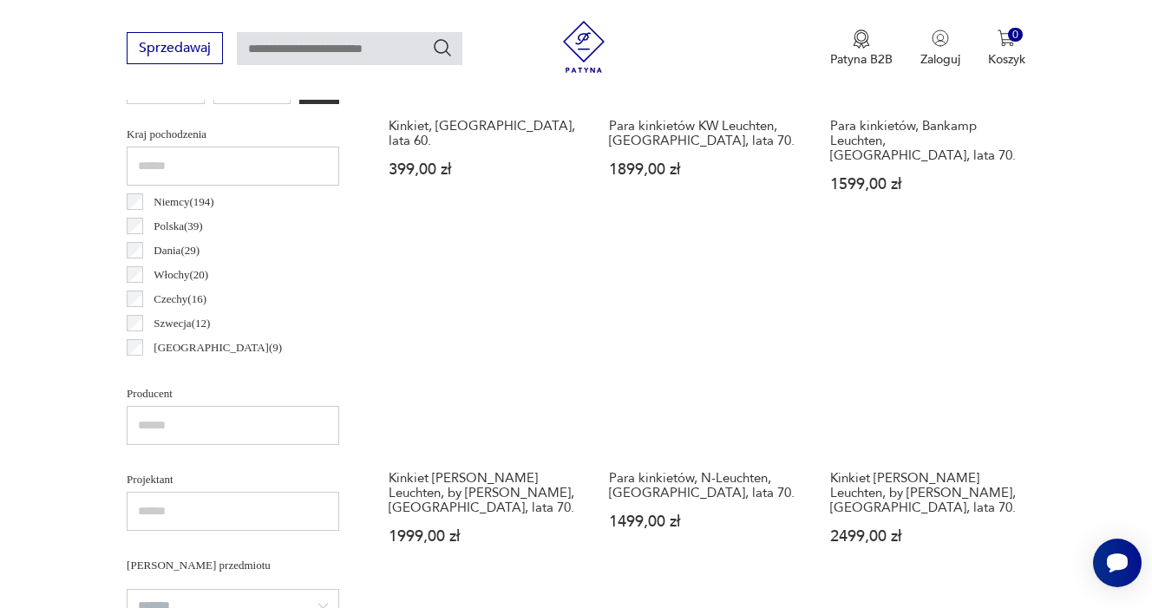
scroll to position [882, 0]
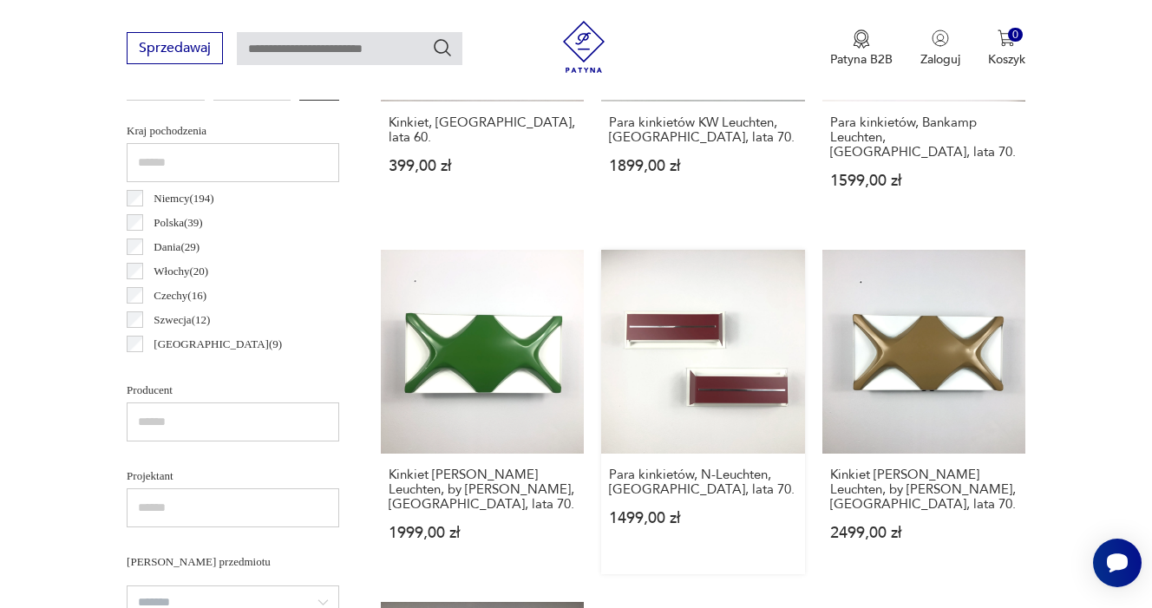
click at [724, 329] on link "Para kinkietów, N-Leuchten, [GEOGRAPHIC_DATA], lata 70. 1499,00 zł" at bounding box center [702, 412] width 203 height 324
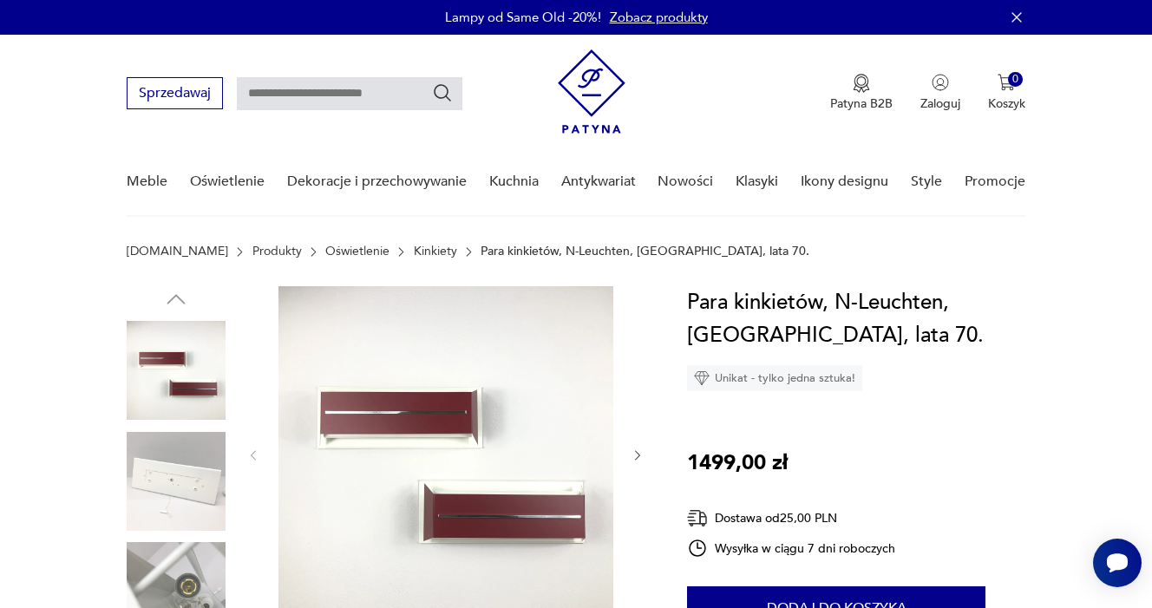
click at [187, 378] on img at bounding box center [176, 370] width 99 height 99
click at [631, 449] on icon "button" at bounding box center [638, 456] width 15 height 15
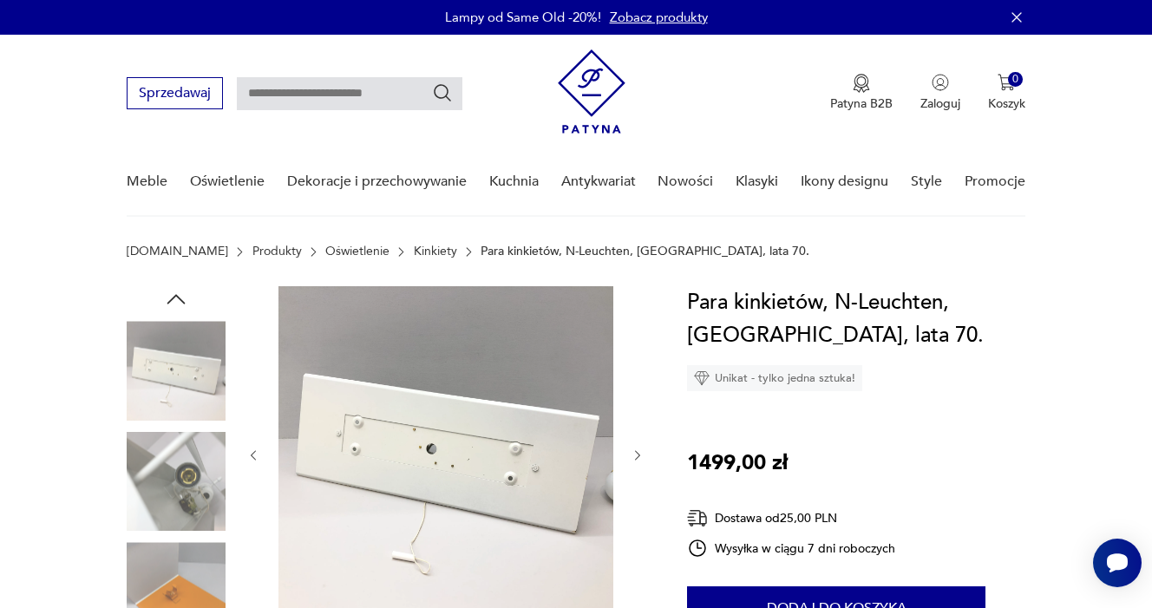
click at [631, 449] on icon "button" at bounding box center [638, 456] width 15 height 15
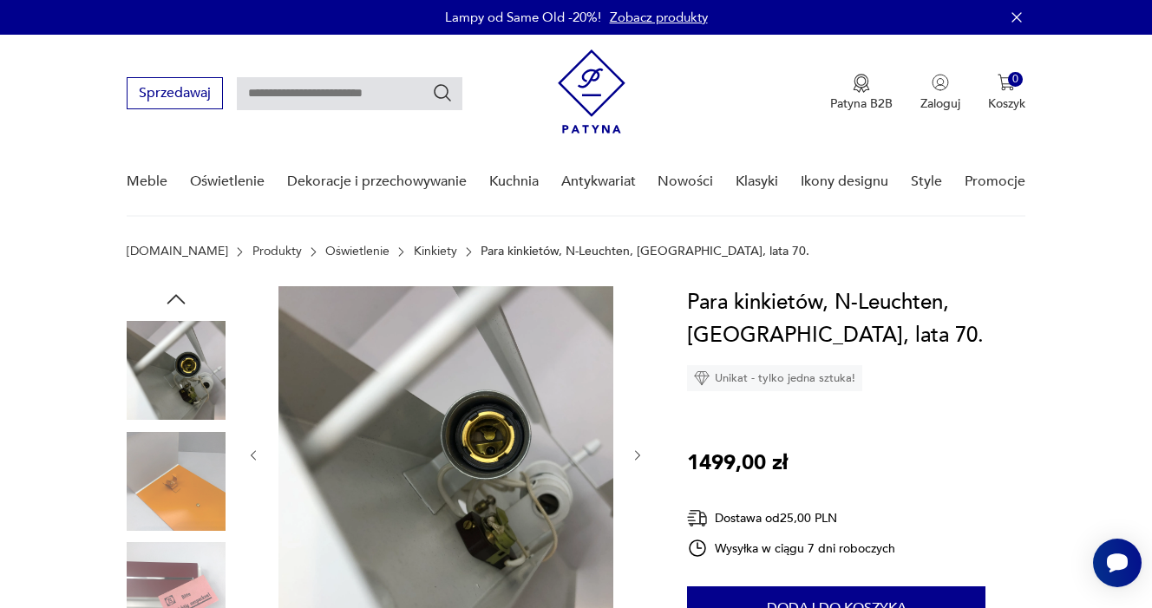
click at [631, 449] on icon "button" at bounding box center [638, 456] width 15 height 15
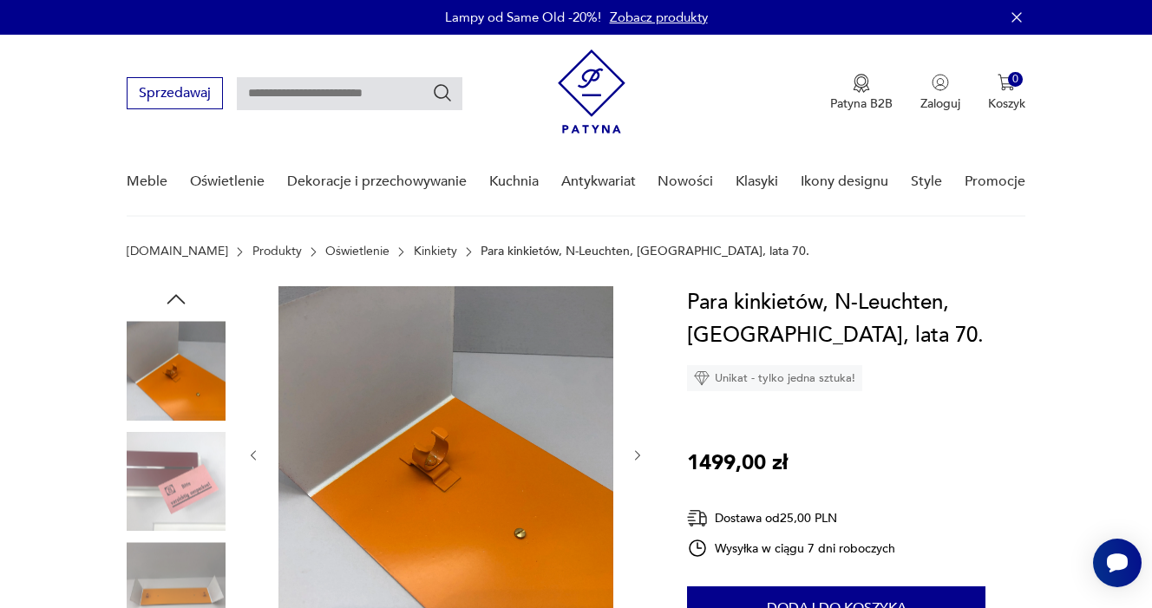
click at [631, 449] on icon "button" at bounding box center [638, 456] width 15 height 15
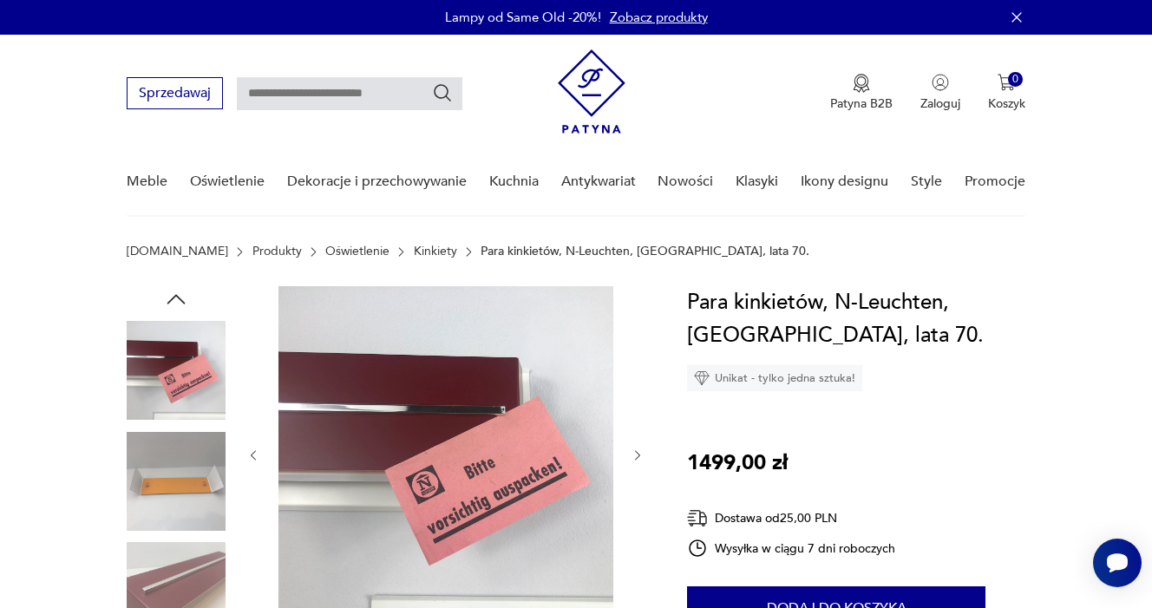
click at [631, 449] on icon "button" at bounding box center [638, 456] width 15 height 15
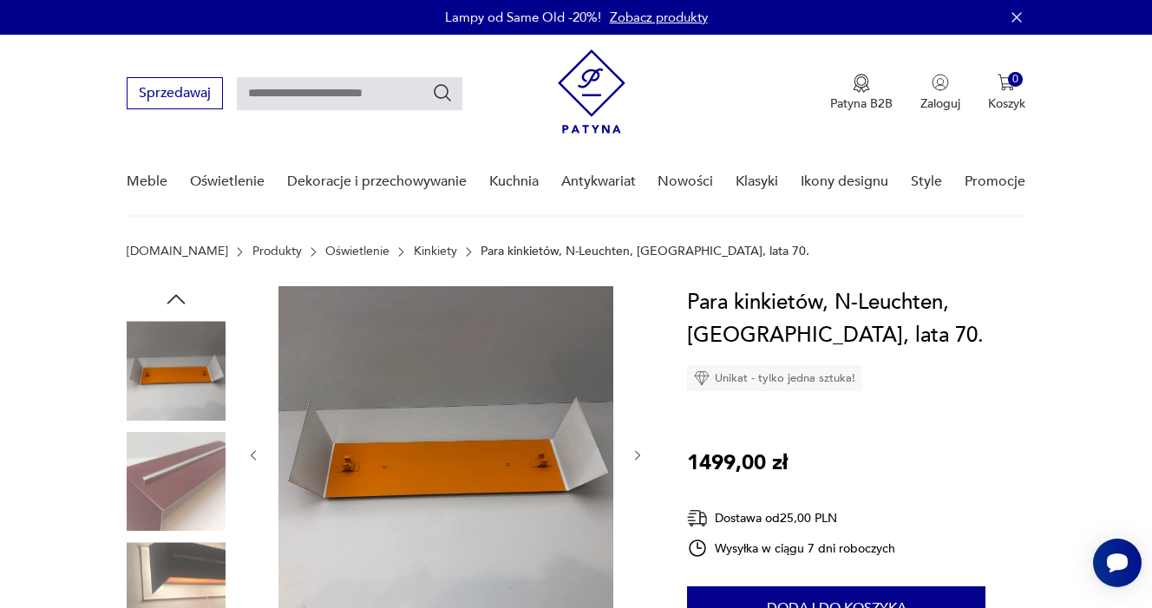
click at [631, 449] on icon "button" at bounding box center [638, 456] width 15 height 15
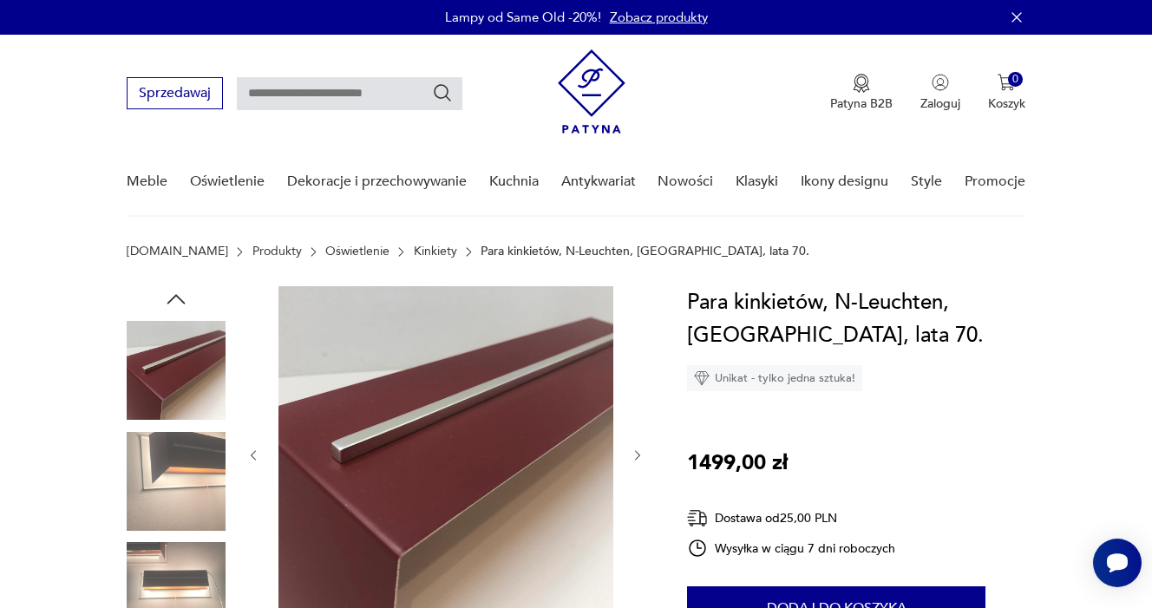
click at [631, 449] on icon "button" at bounding box center [638, 456] width 15 height 15
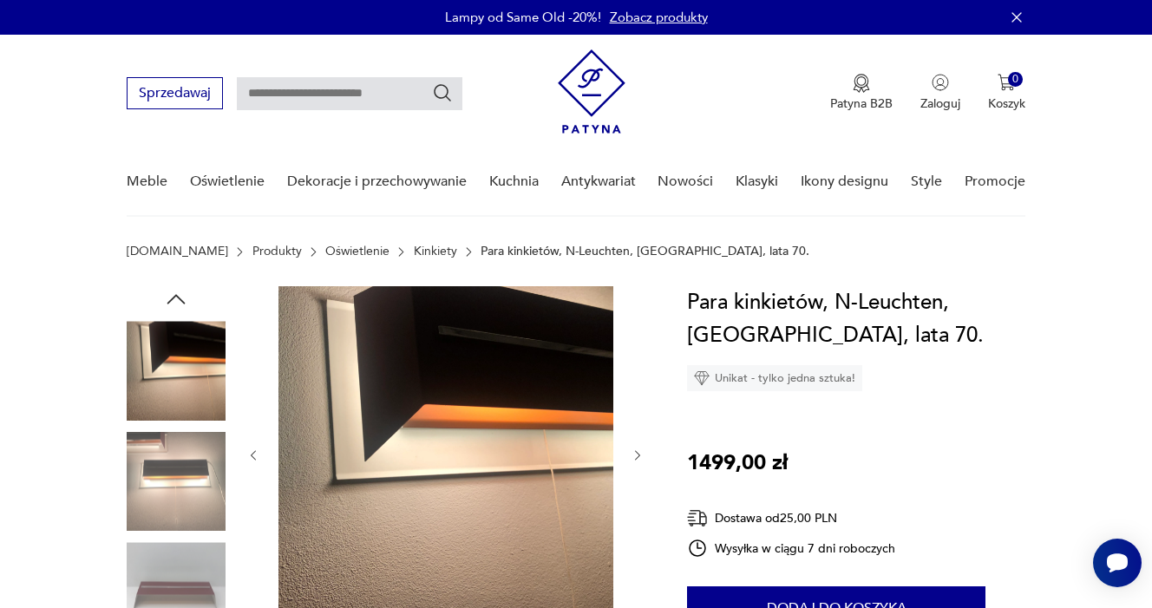
click at [631, 449] on icon "button" at bounding box center [638, 456] width 15 height 15
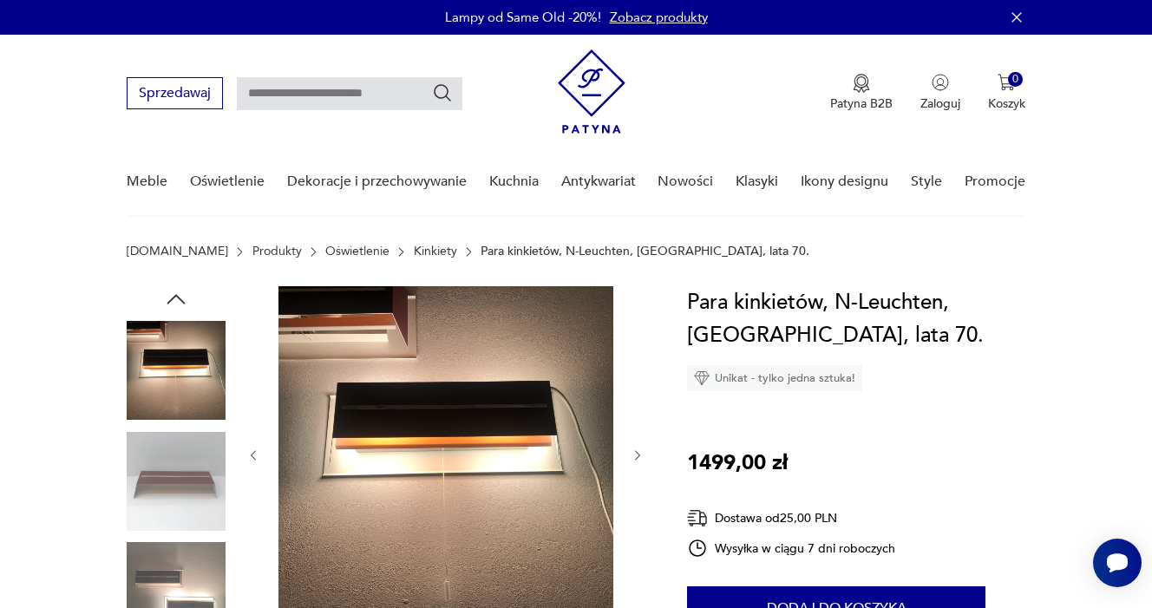
click at [631, 449] on icon "button" at bounding box center [638, 456] width 15 height 15
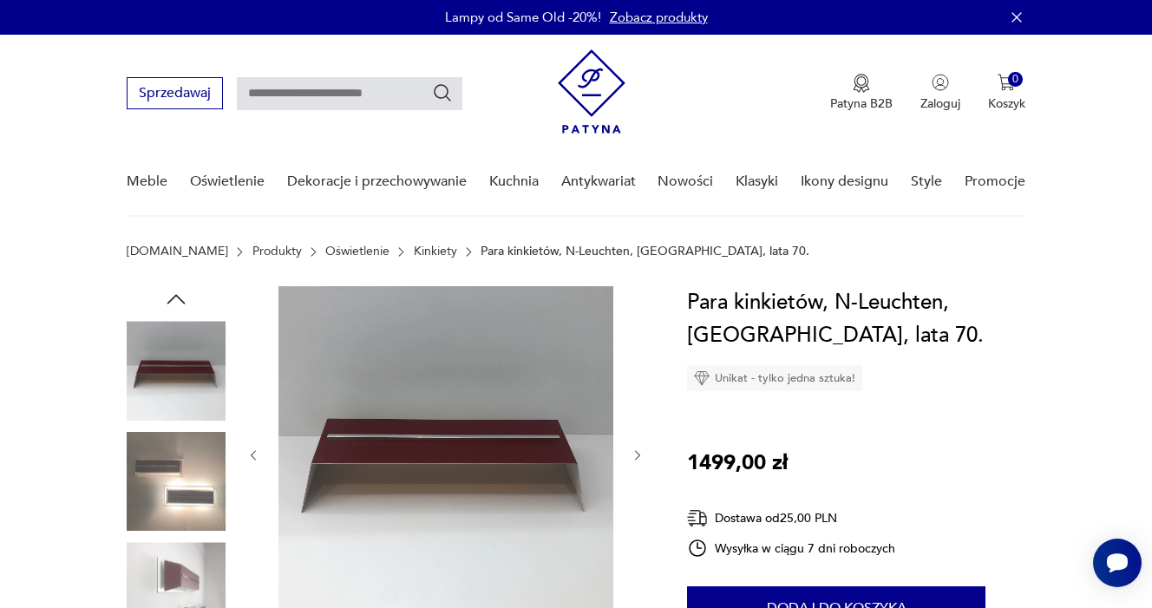
click at [631, 449] on icon "button" at bounding box center [638, 456] width 15 height 15
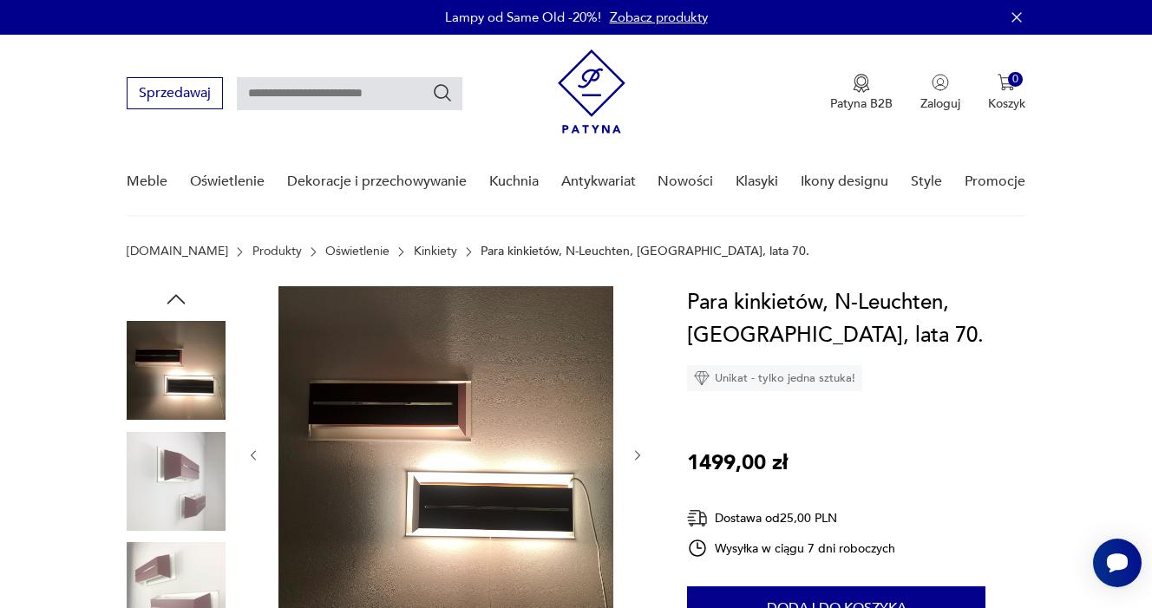
click at [631, 449] on icon "button" at bounding box center [638, 456] width 15 height 15
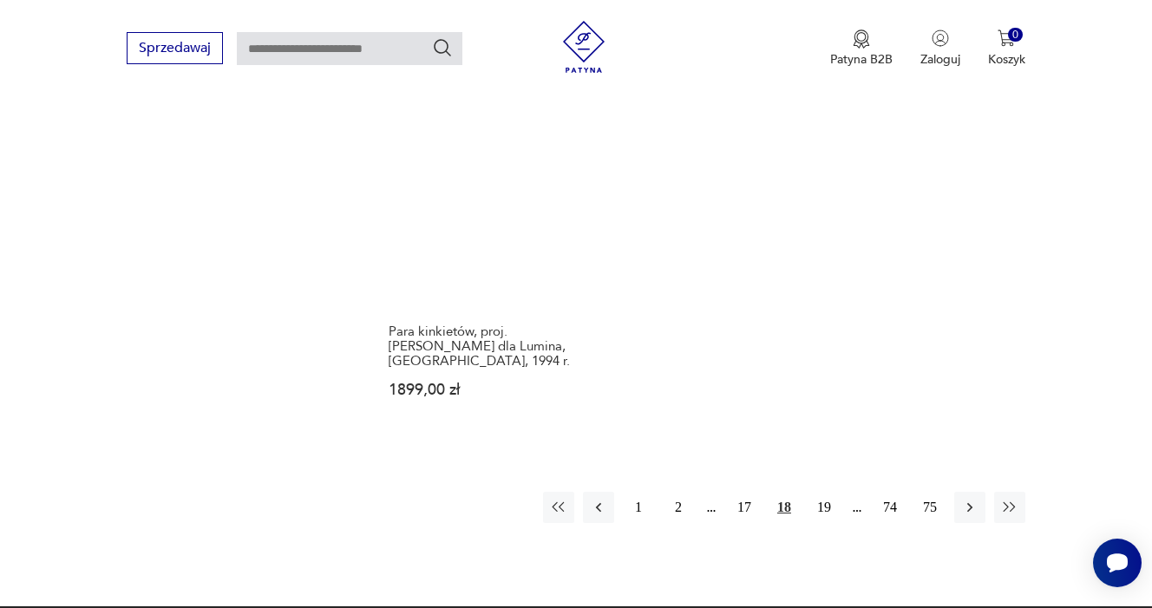
scroll to position [2388, 0]
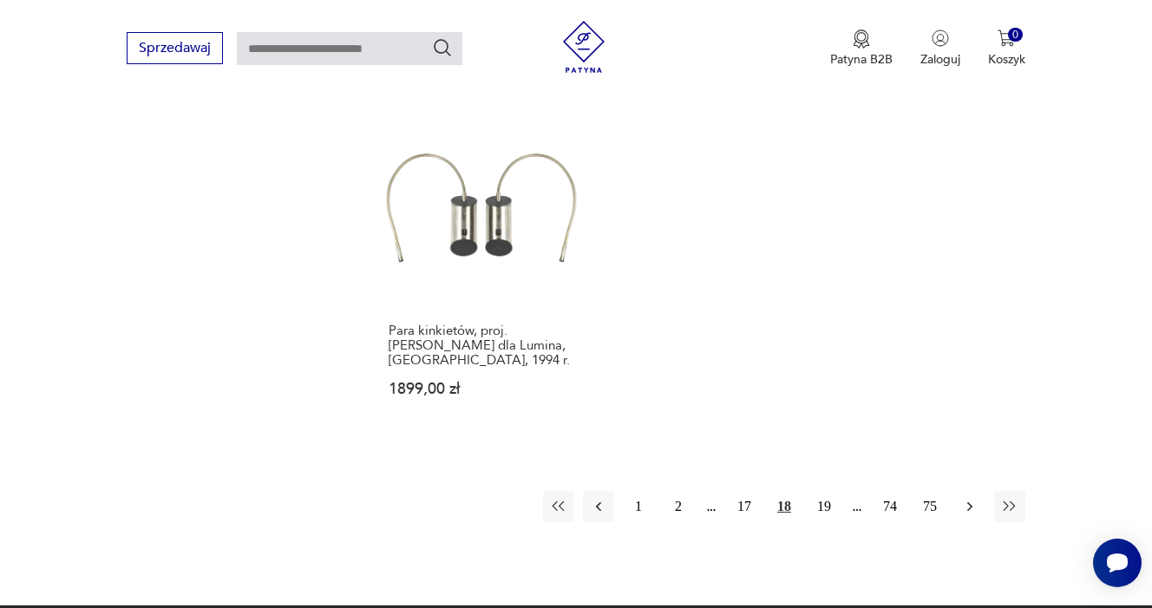
click at [971, 511] on icon "button" at bounding box center [969, 506] width 5 height 10
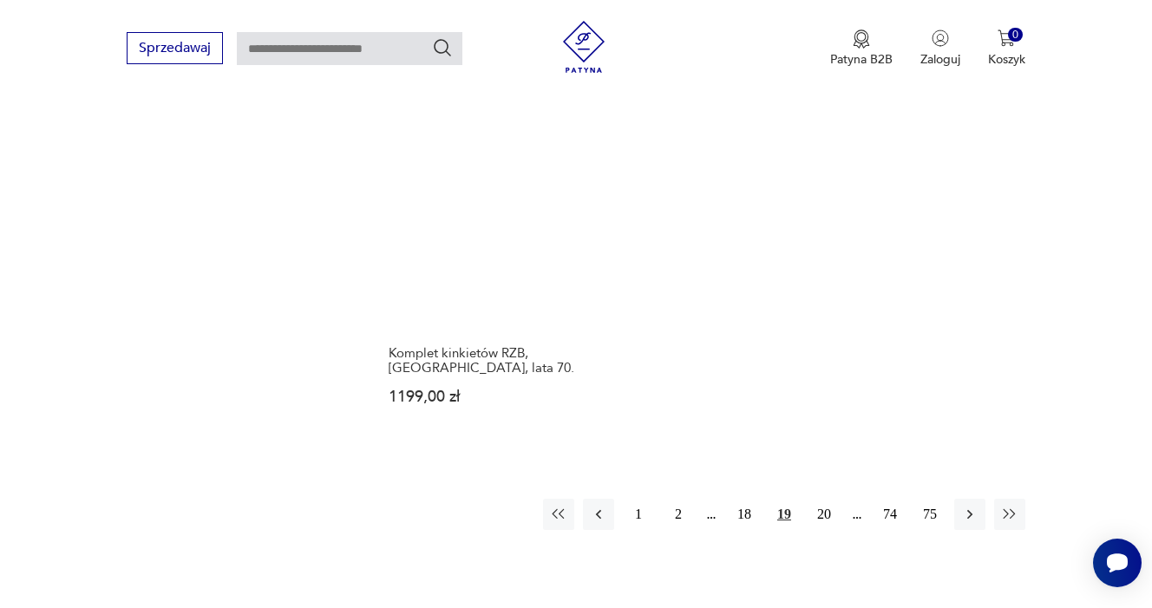
scroll to position [2434, 0]
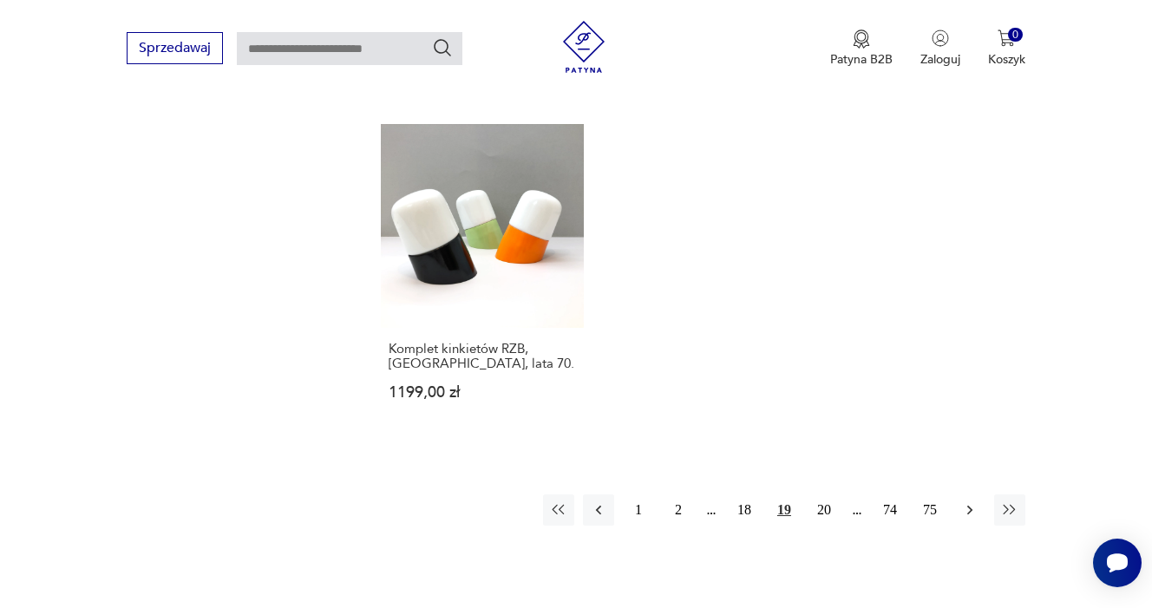
click at [973, 514] on icon "button" at bounding box center [969, 510] width 5 height 10
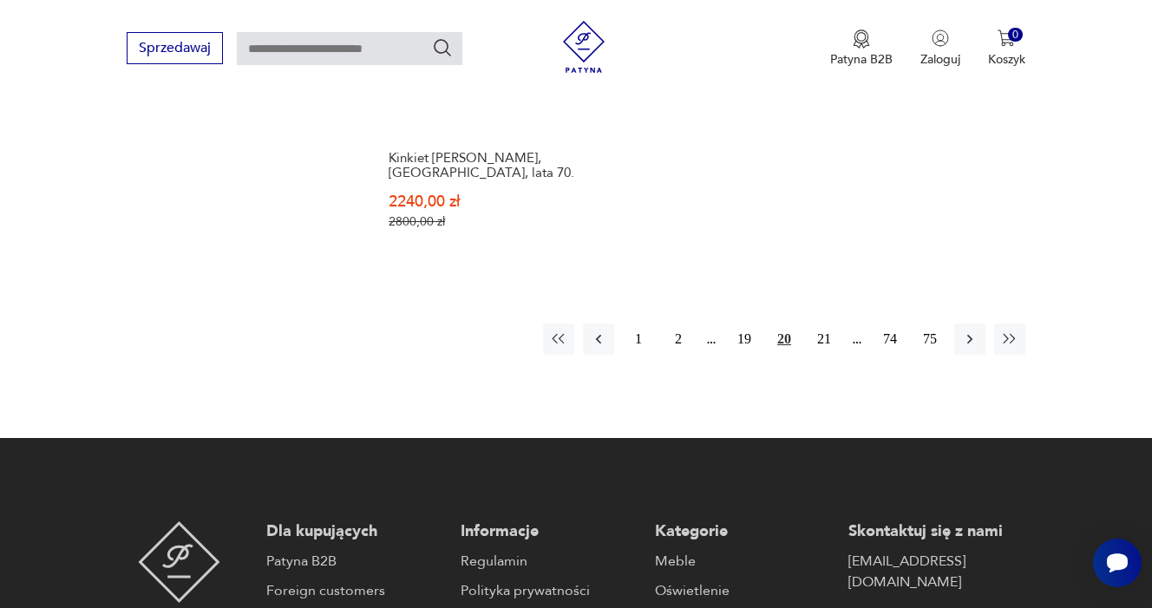
scroll to position [2632, 0]
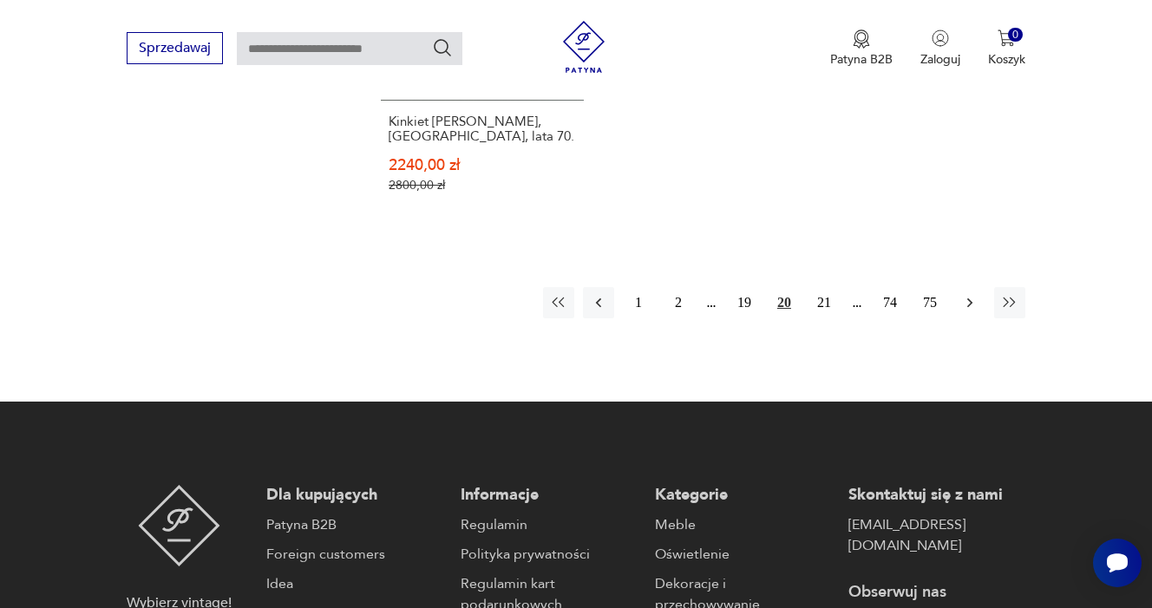
click at [970, 311] on icon "button" at bounding box center [969, 302] width 17 height 17
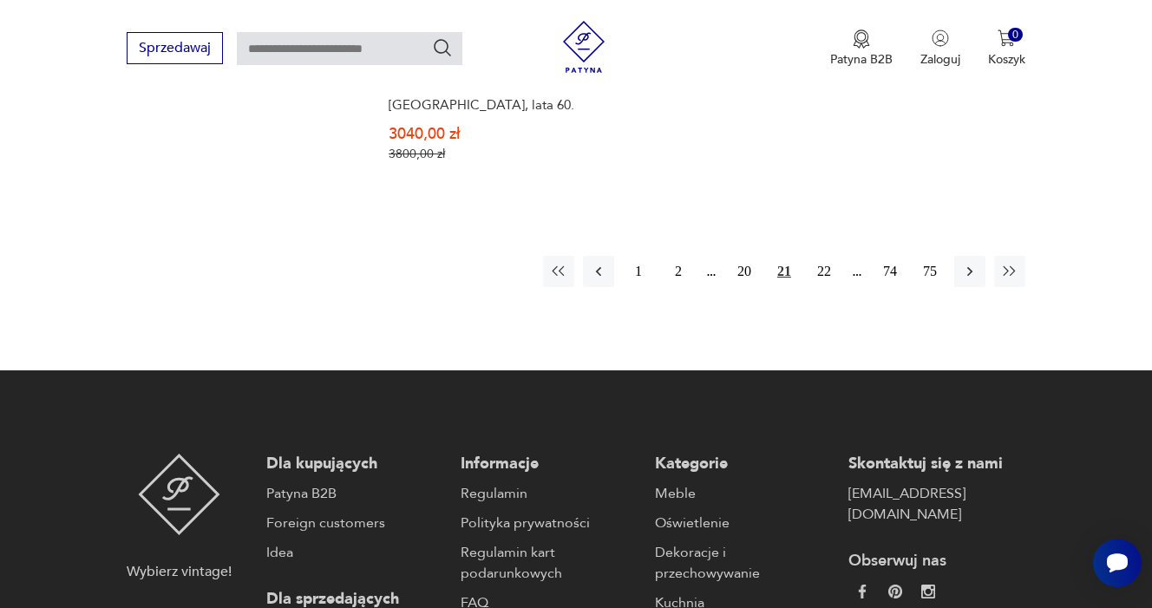
scroll to position [2742, 0]
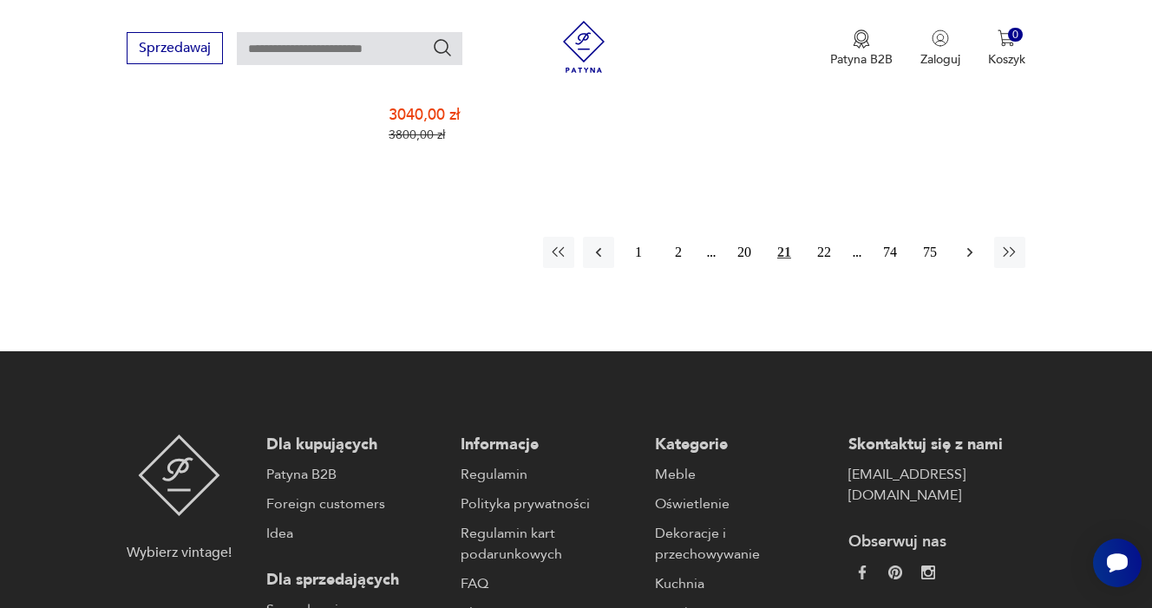
click at [961, 268] on button "button" at bounding box center [969, 252] width 31 height 31
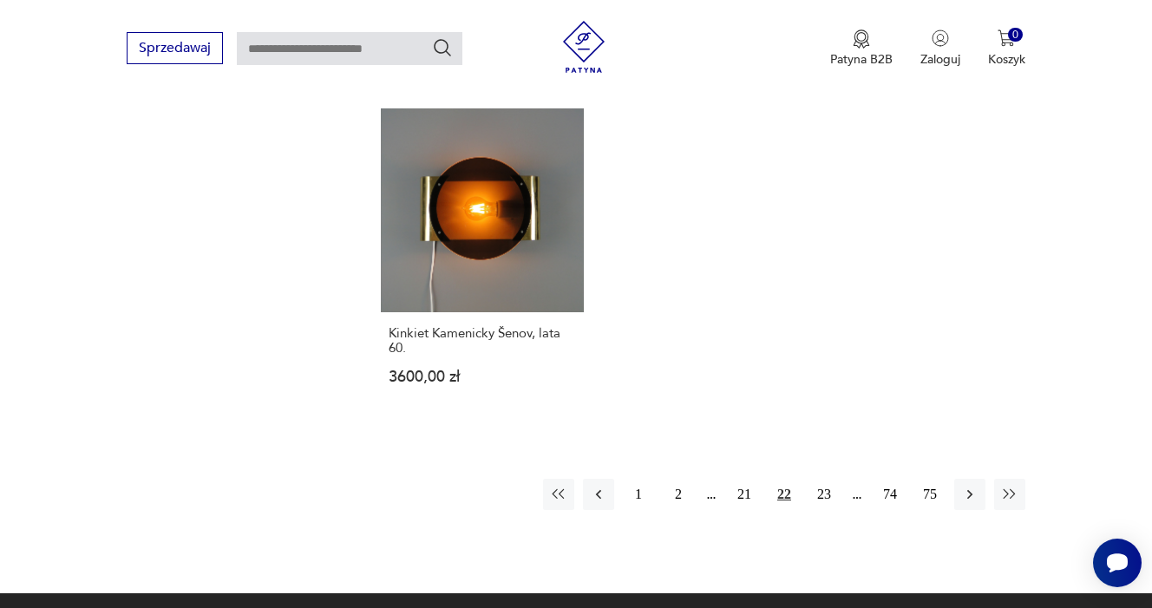
scroll to position [2511, 0]
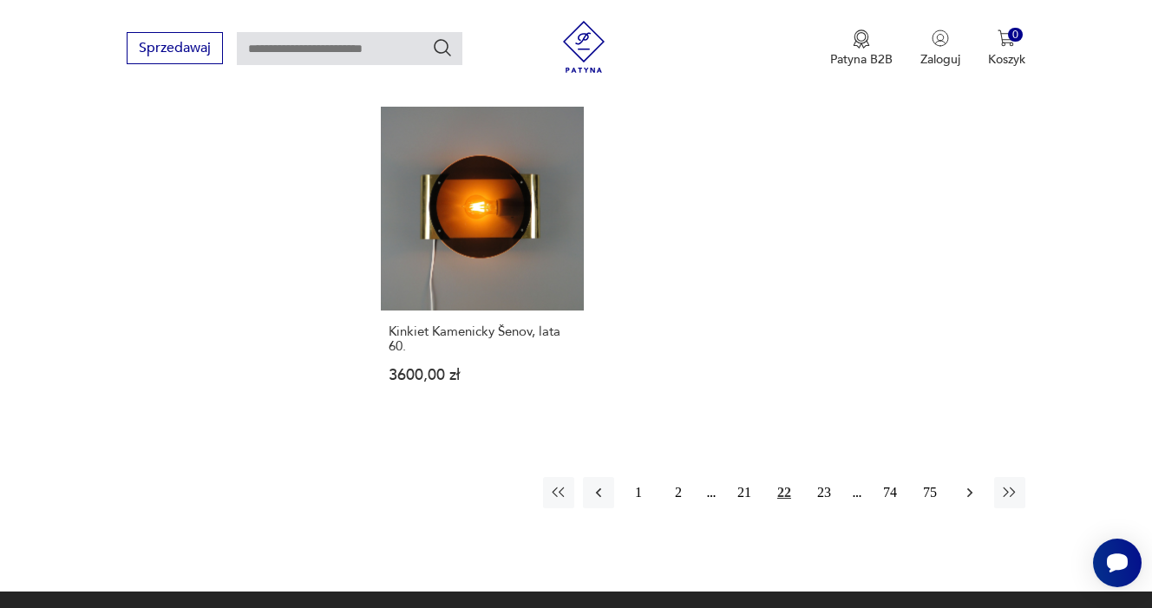
click at [967, 484] on icon "button" at bounding box center [969, 492] width 17 height 17
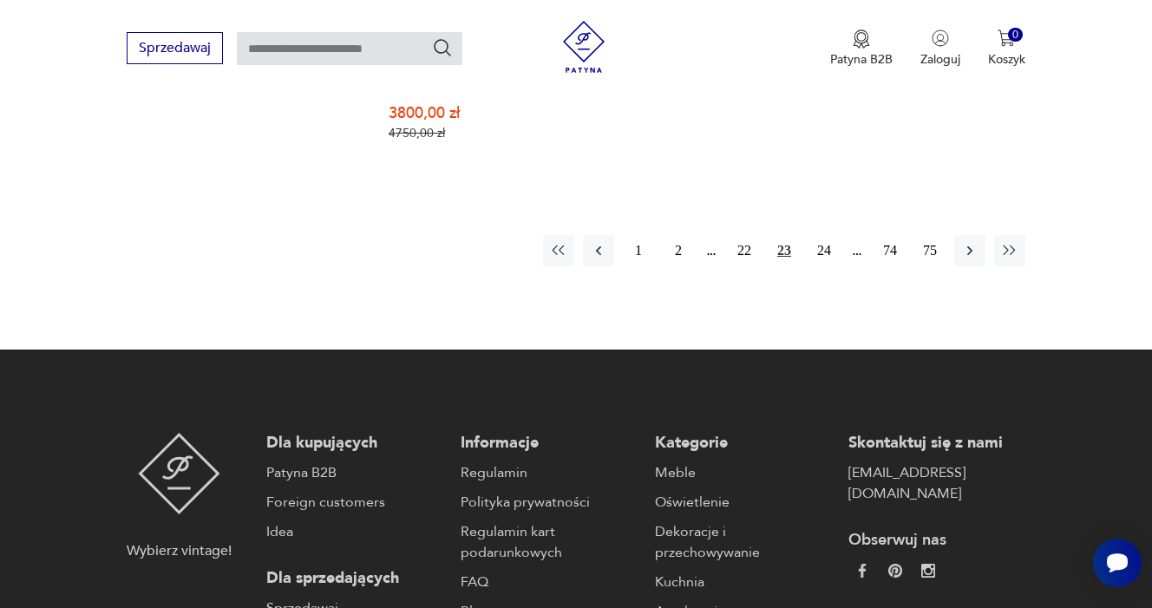
scroll to position [2671, 0]
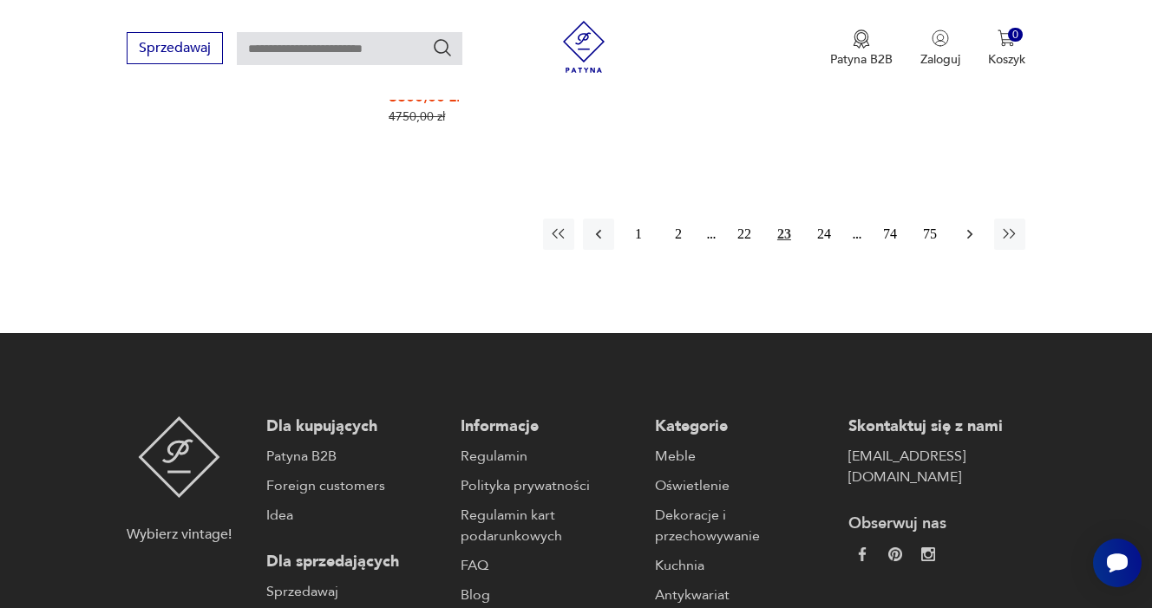
click at [970, 243] on icon "button" at bounding box center [969, 234] width 17 height 17
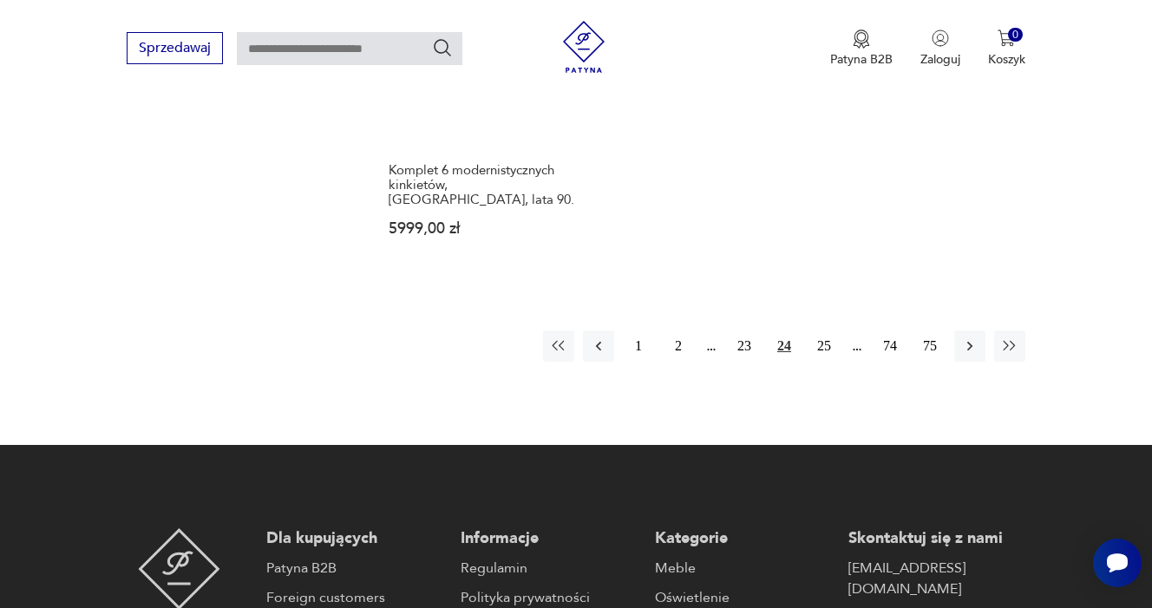
scroll to position [2649, 0]
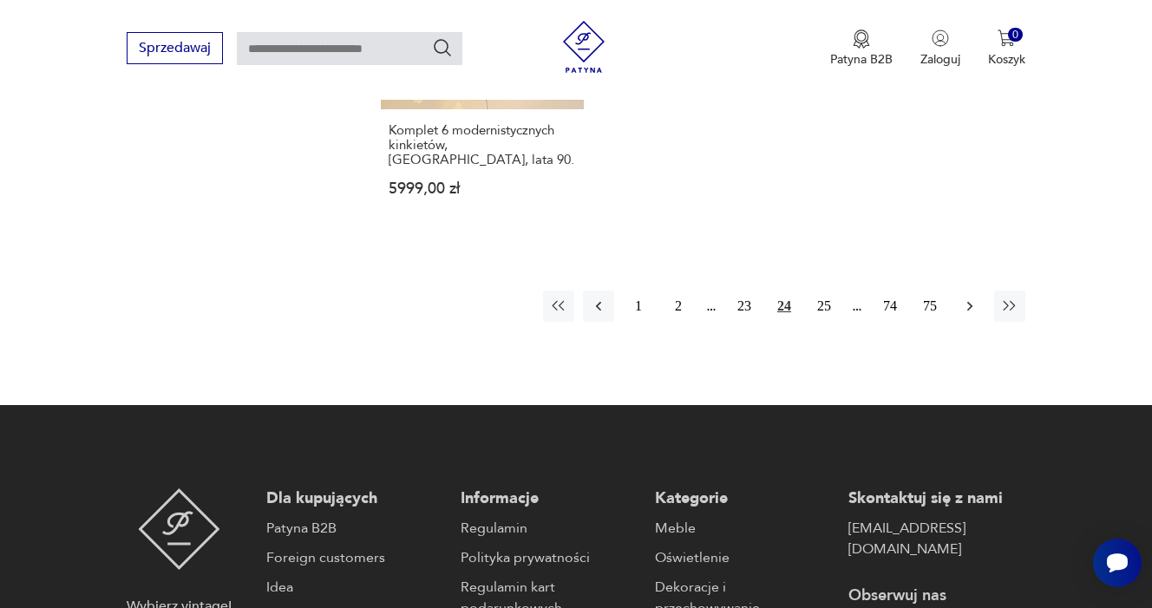
click at [965, 315] on icon "button" at bounding box center [969, 306] width 17 height 17
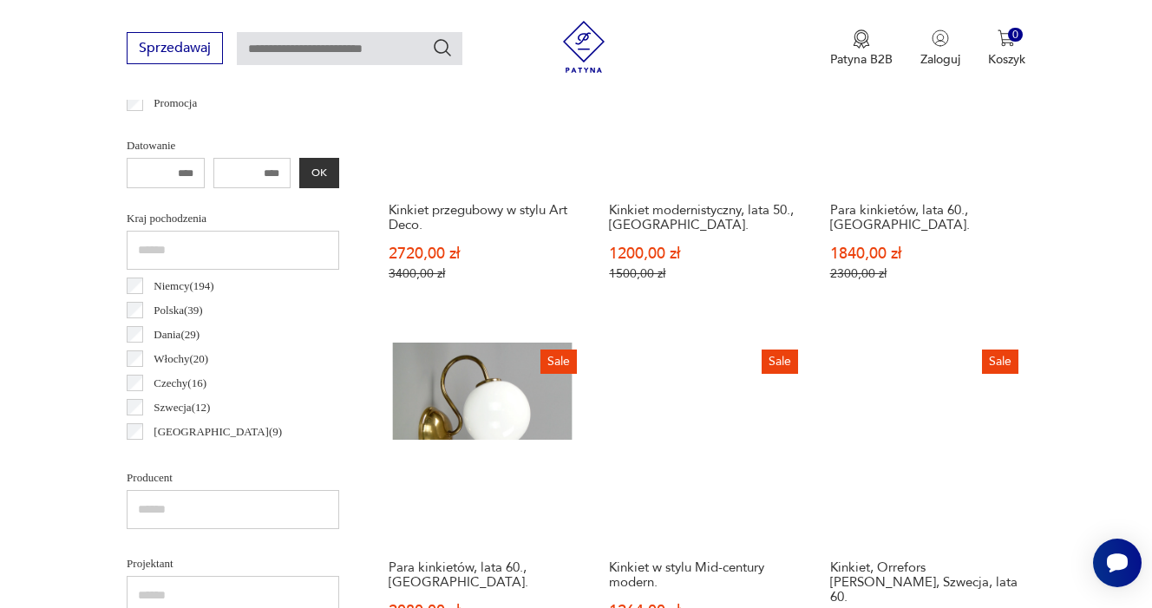
scroll to position [462, 0]
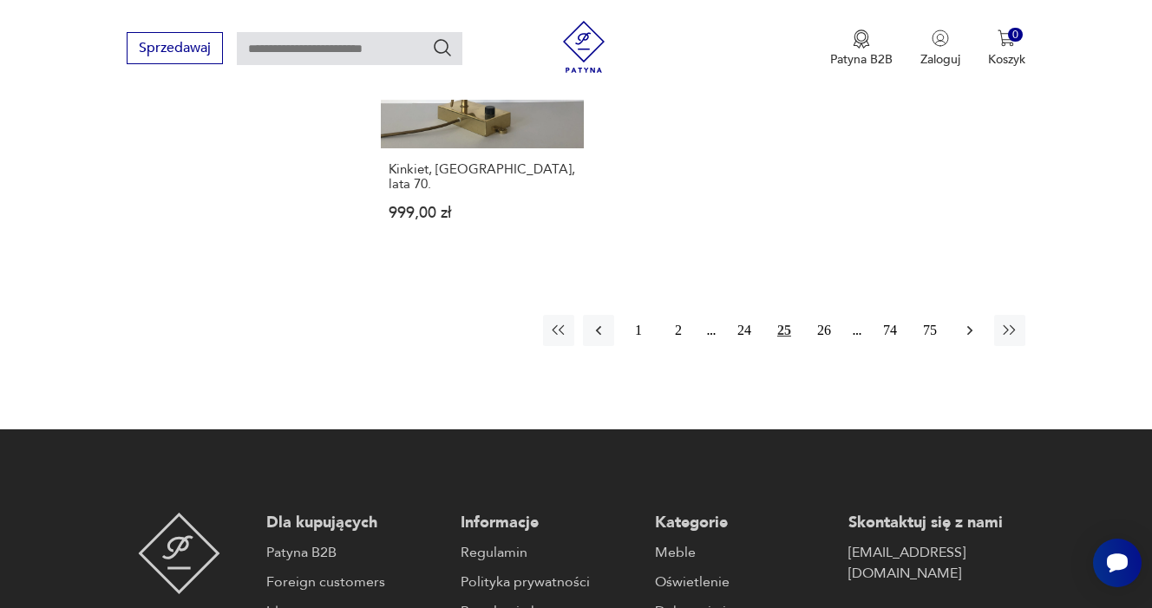
click at [968, 322] on icon "button" at bounding box center [969, 330] width 17 height 17
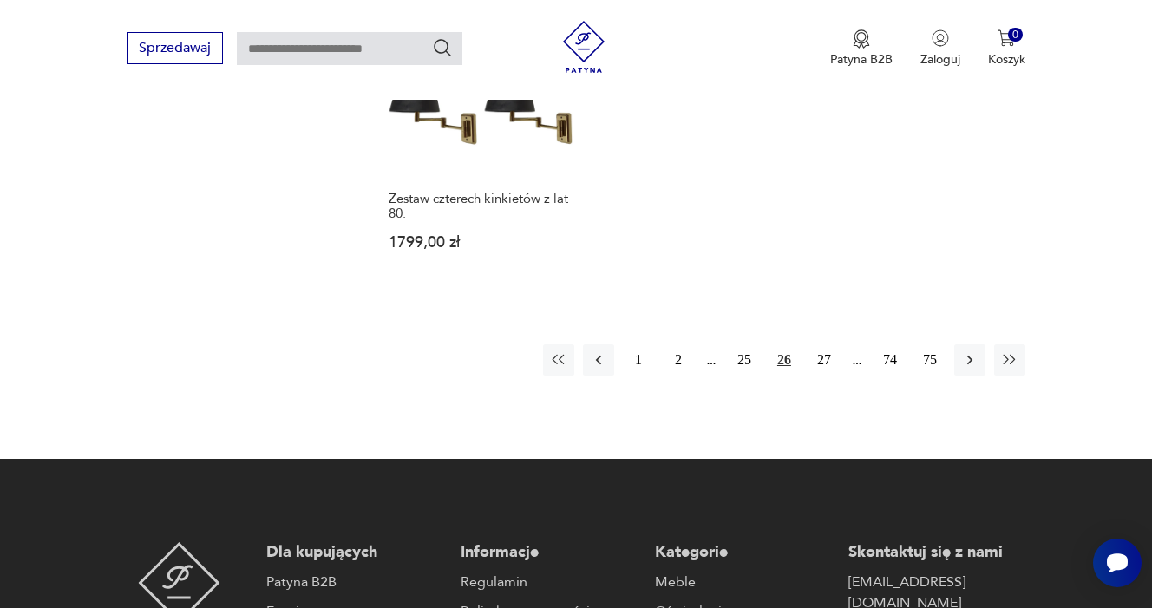
scroll to position [2583, 0]
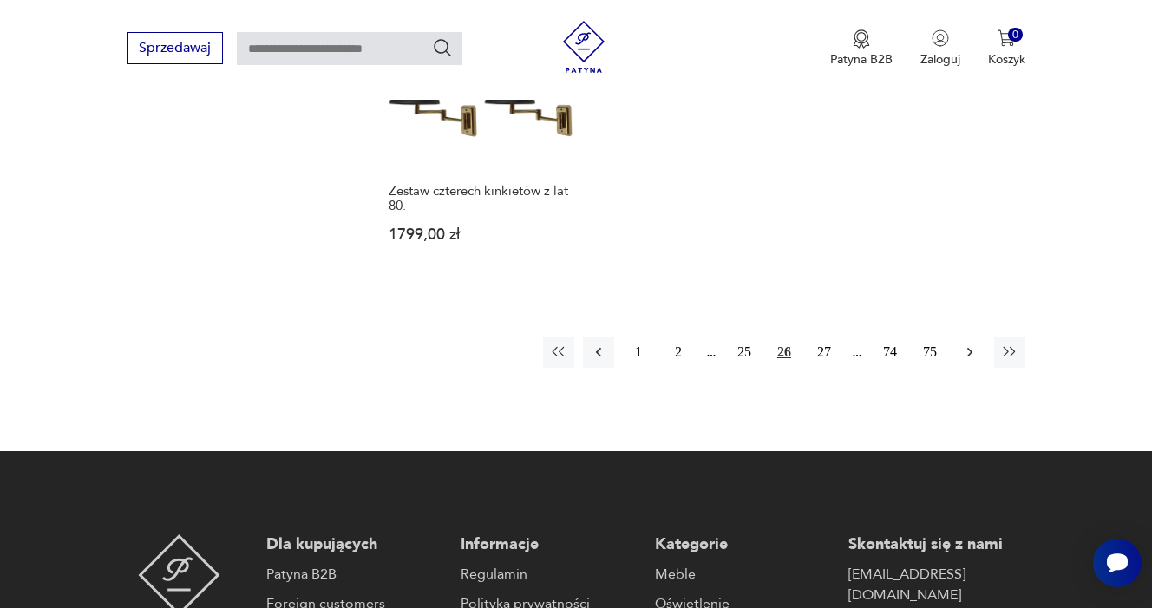
click at [963, 361] on icon "button" at bounding box center [969, 352] width 17 height 17
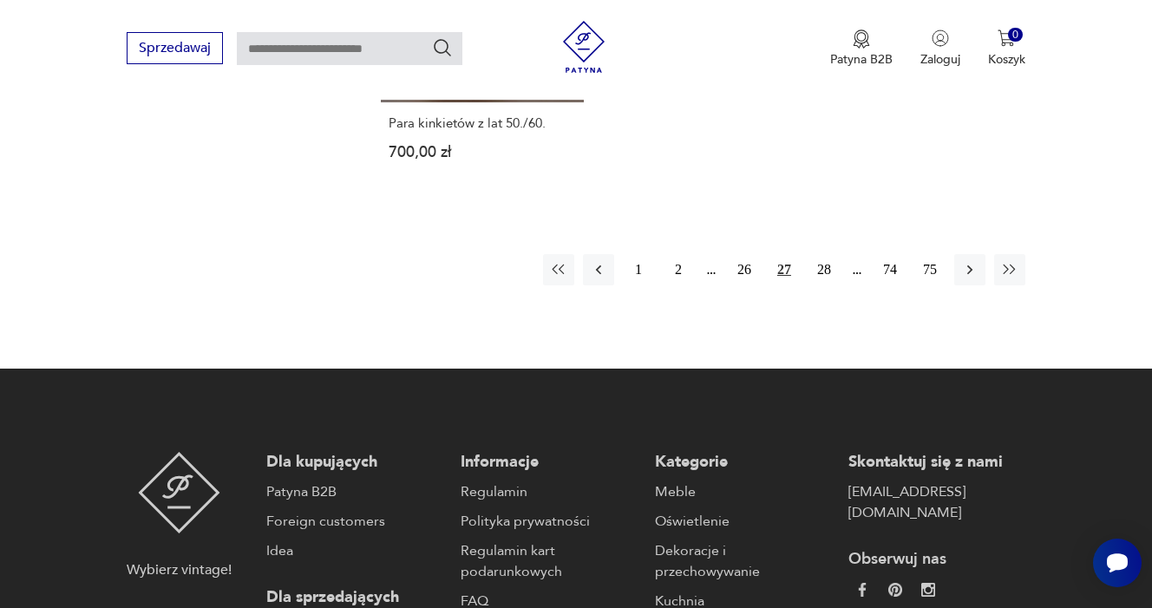
scroll to position [2694, 0]
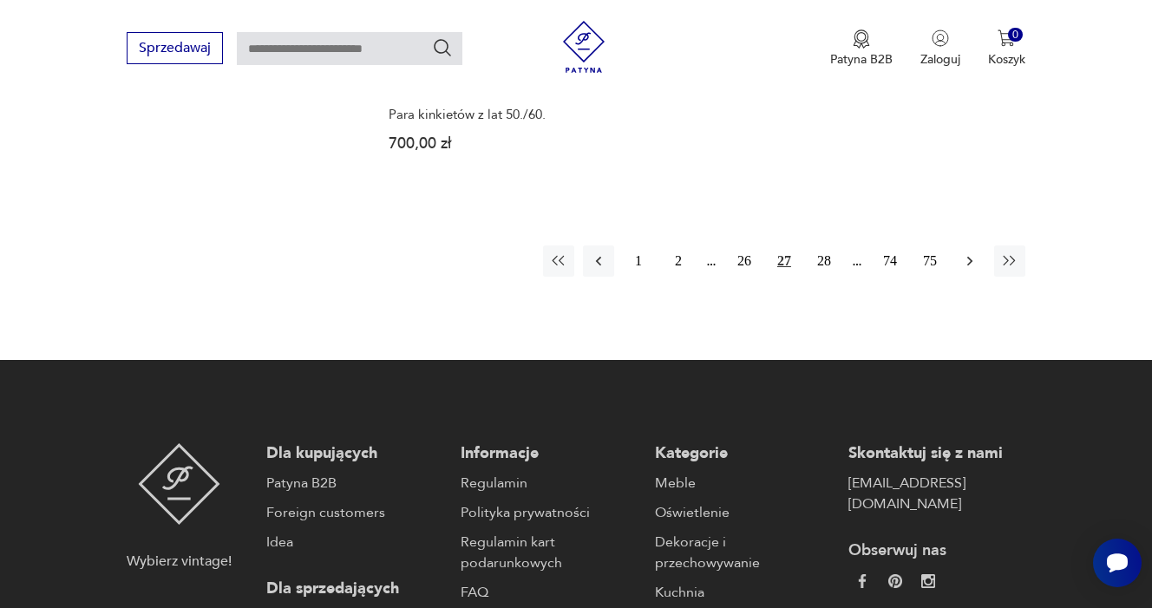
click at [973, 277] on button "button" at bounding box center [969, 261] width 31 height 31
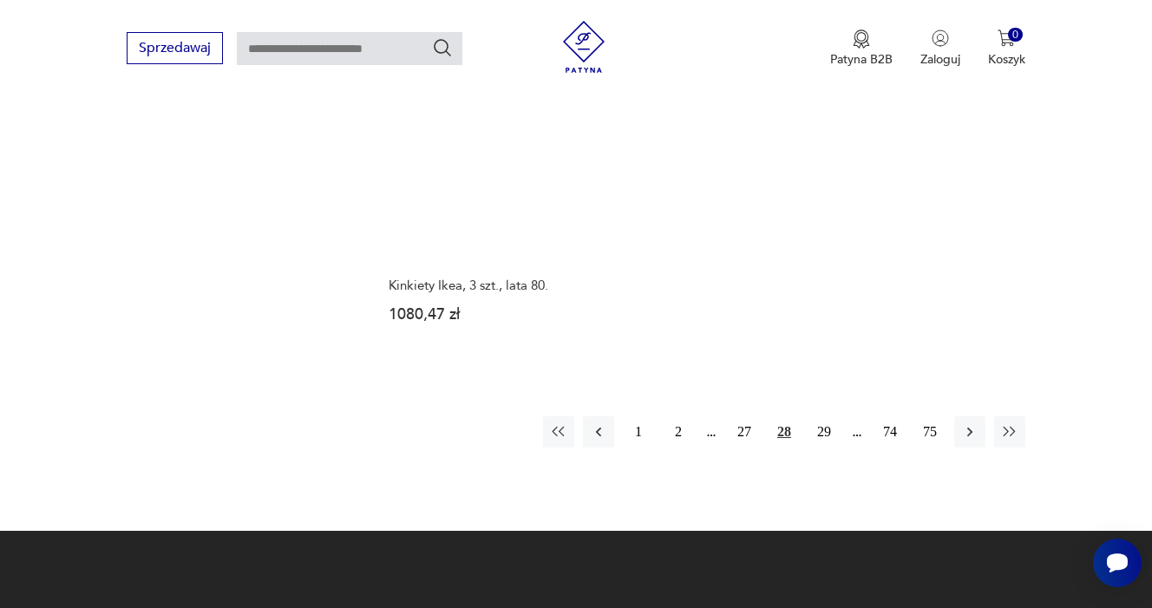
scroll to position [2454, 0]
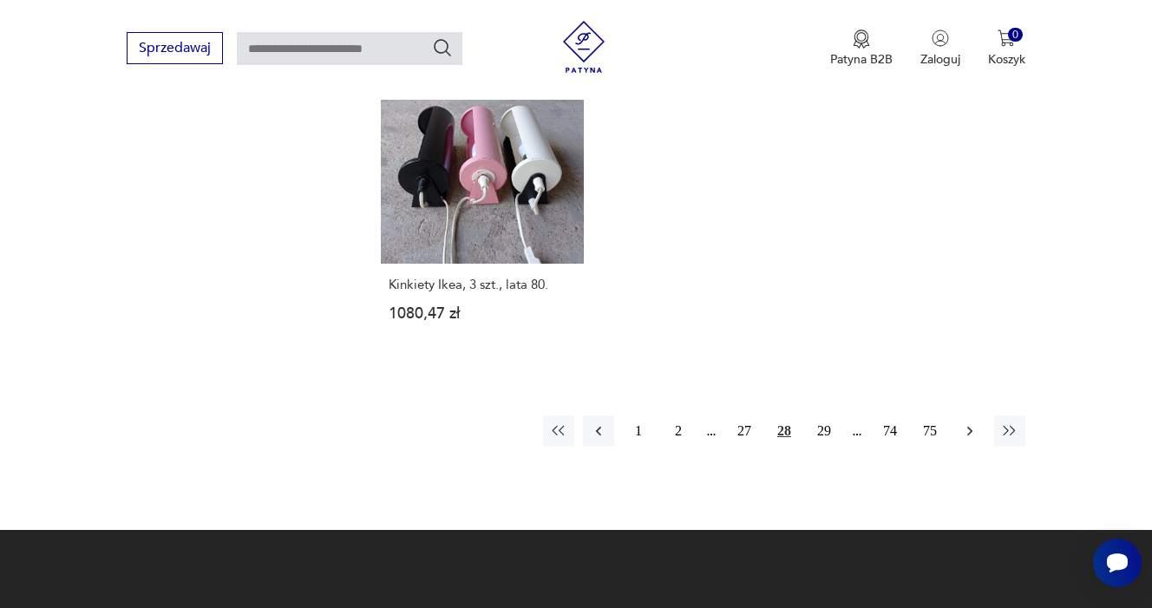
click at [969, 440] on icon "button" at bounding box center [969, 430] width 17 height 17
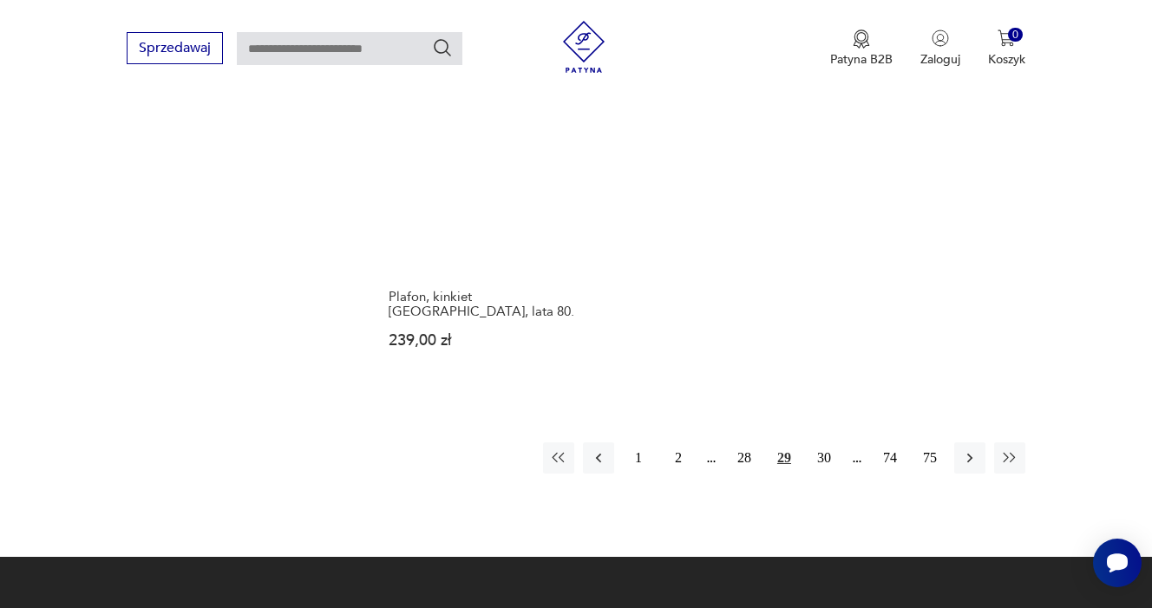
scroll to position [2444, 0]
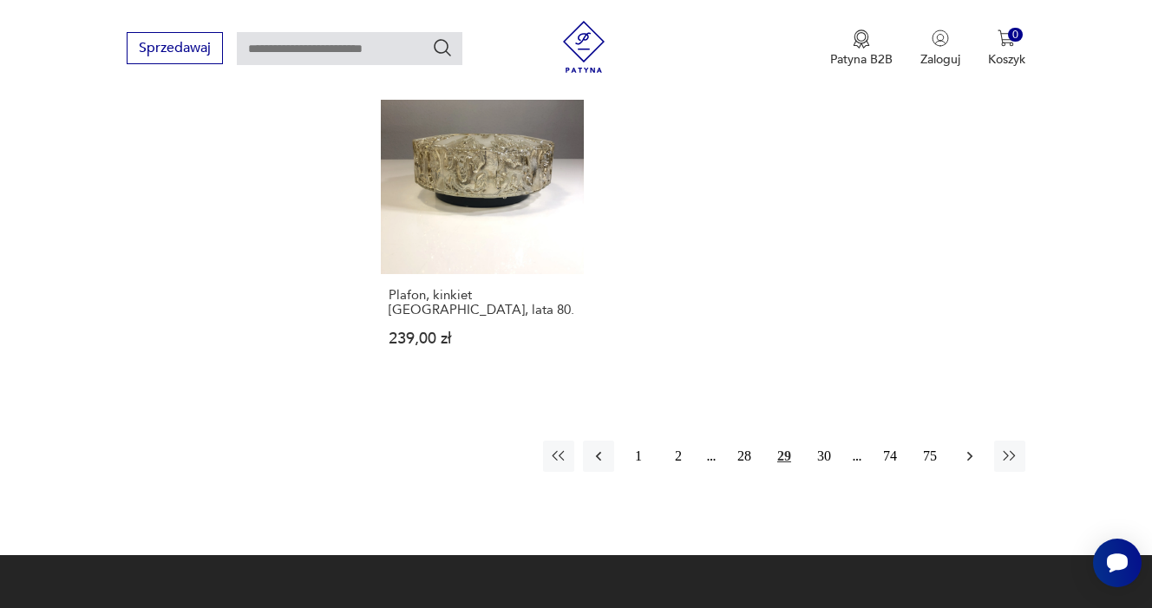
click at [968, 461] on icon "button" at bounding box center [969, 456] width 5 height 10
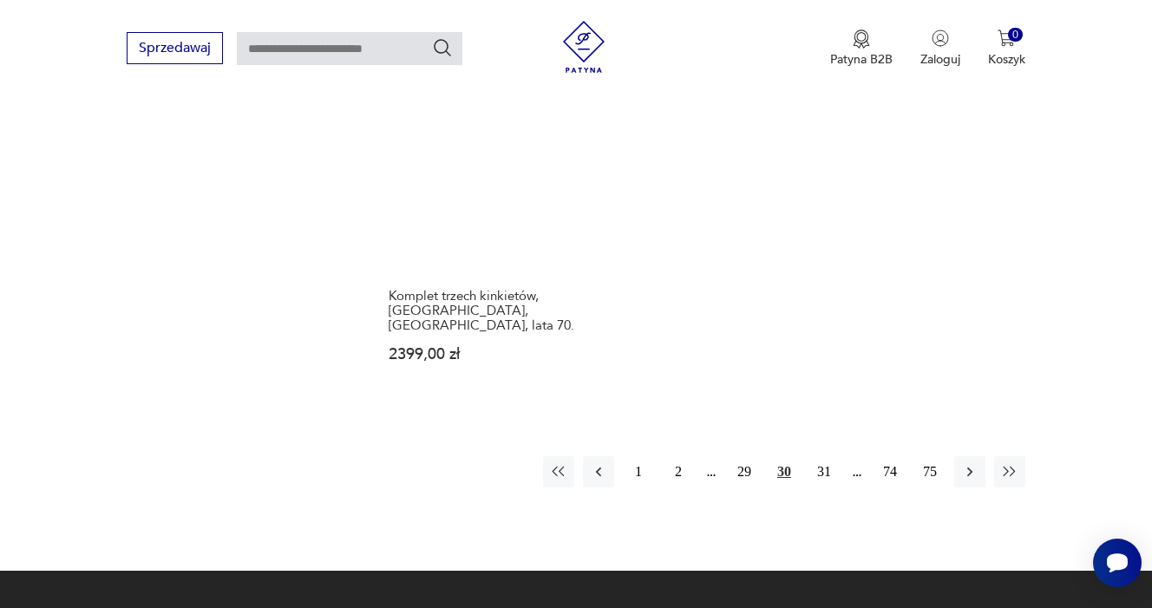
scroll to position [2473, 0]
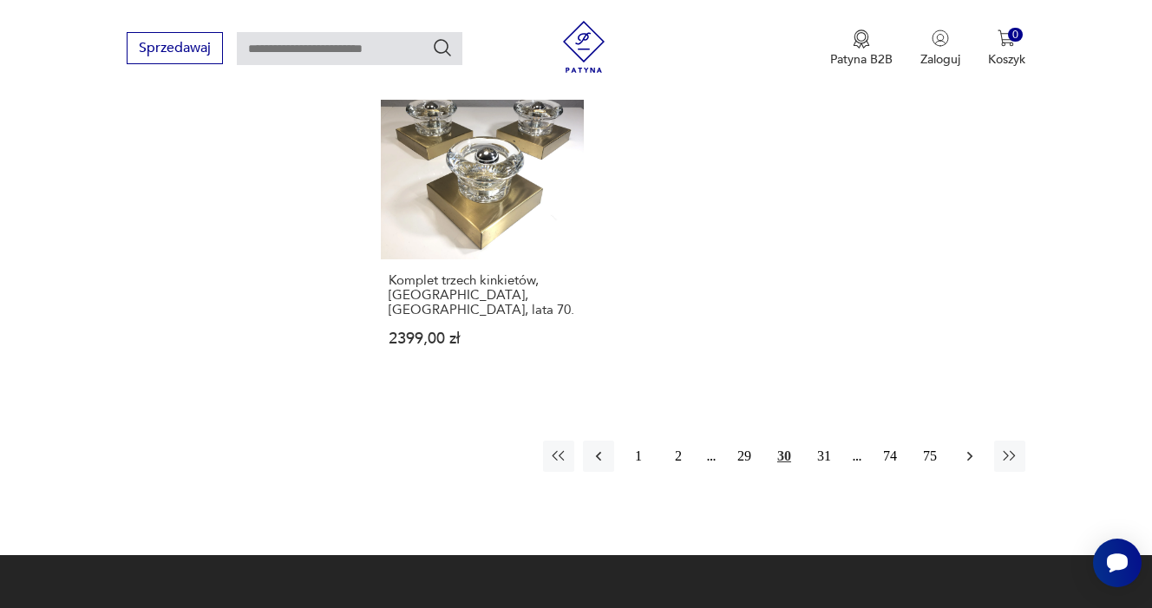
click at [964, 465] on icon "button" at bounding box center [969, 456] width 17 height 17
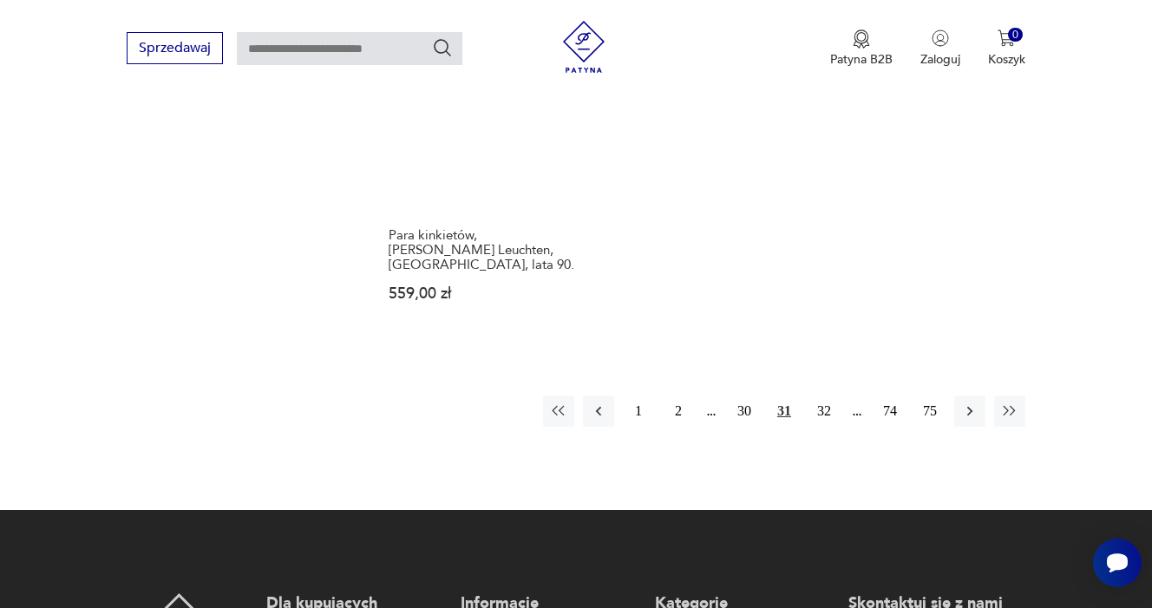
scroll to position [2499, 0]
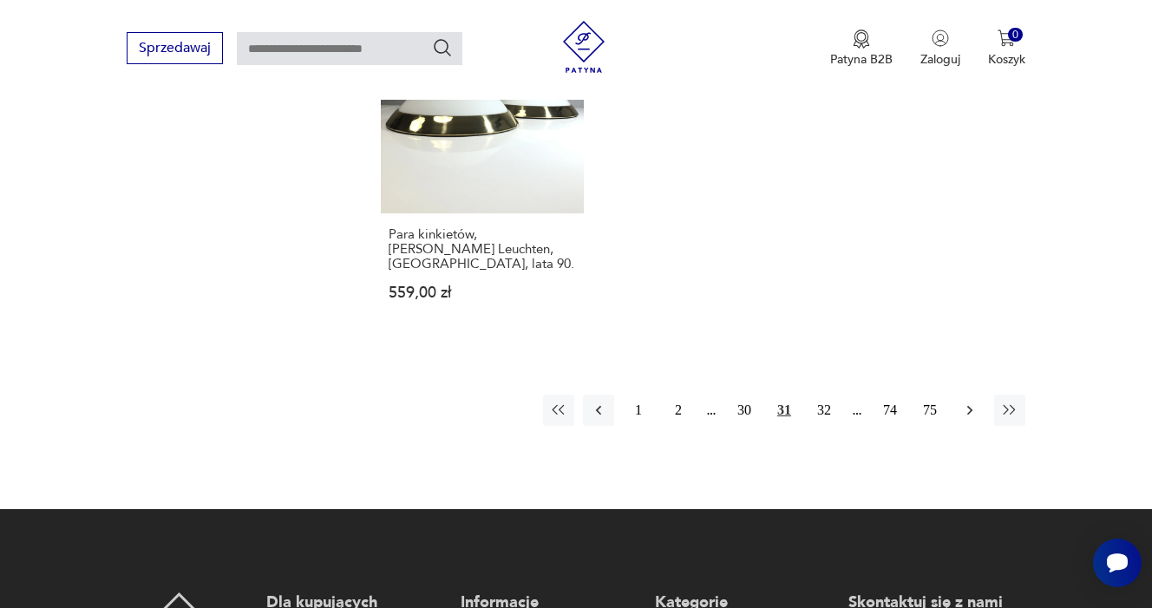
click at [966, 419] on icon "button" at bounding box center [969, 410] width 17 height 17
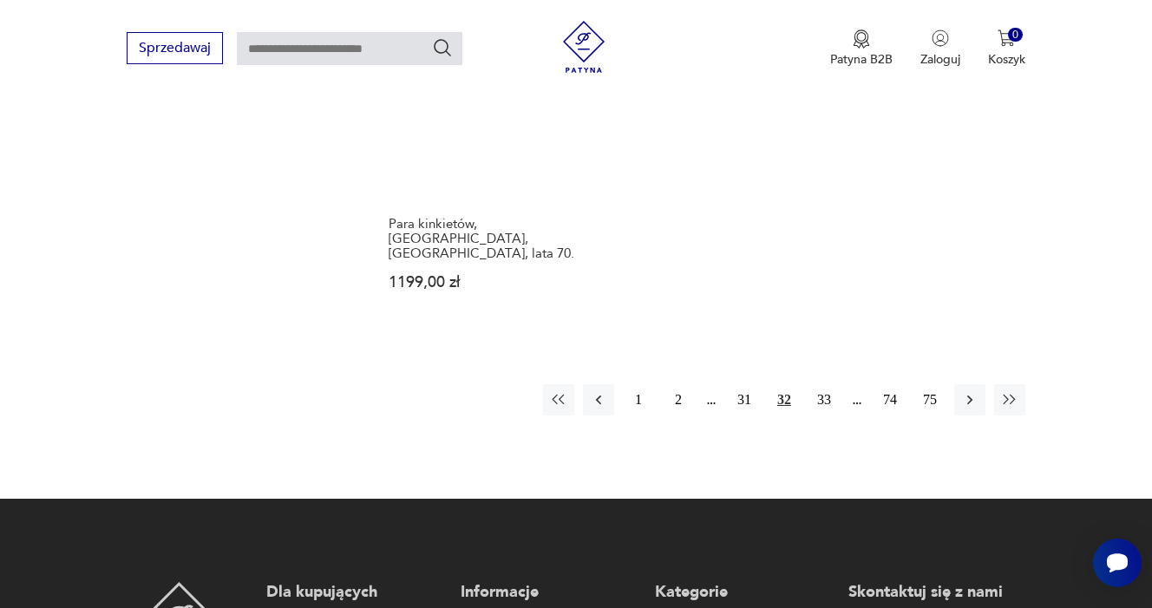
scroll to position [2511, 0]
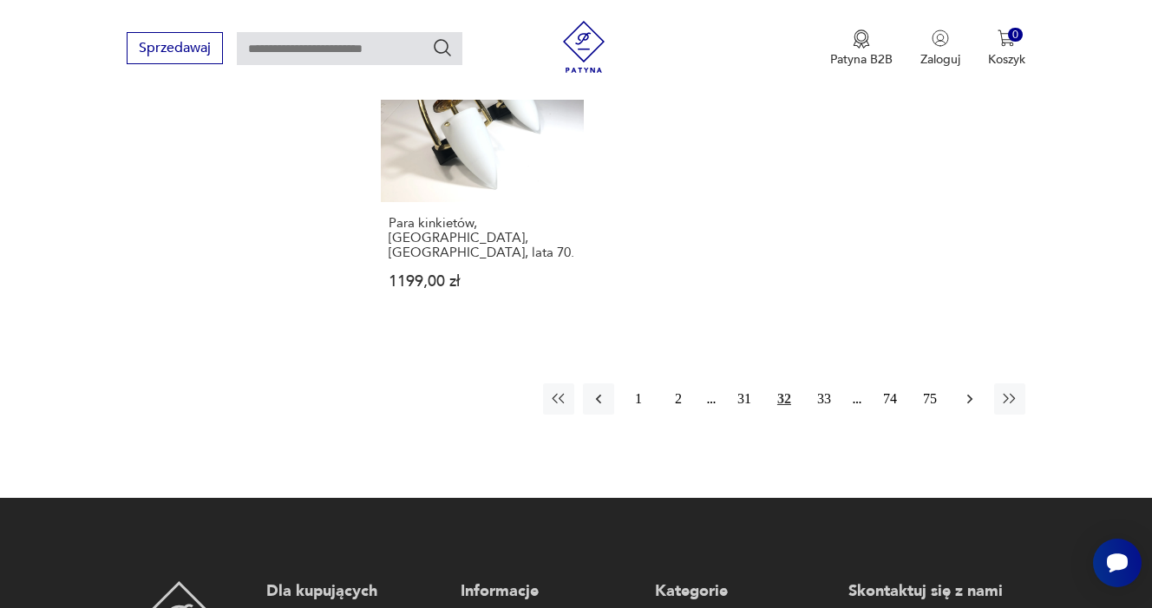
click at [967, 408] on icon "button" at bounding box center [969, 398] width 17 height 17
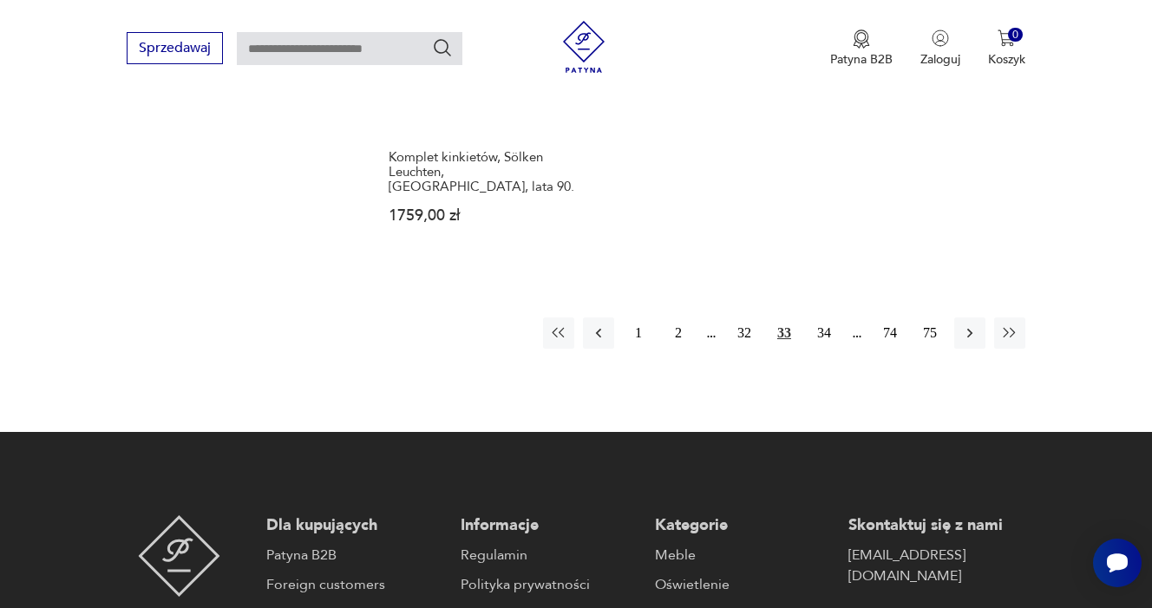
scroll to position [2636, 0]
click at [972, 324] on icon "button" at bounding box center [969, 332] width 17 height 17
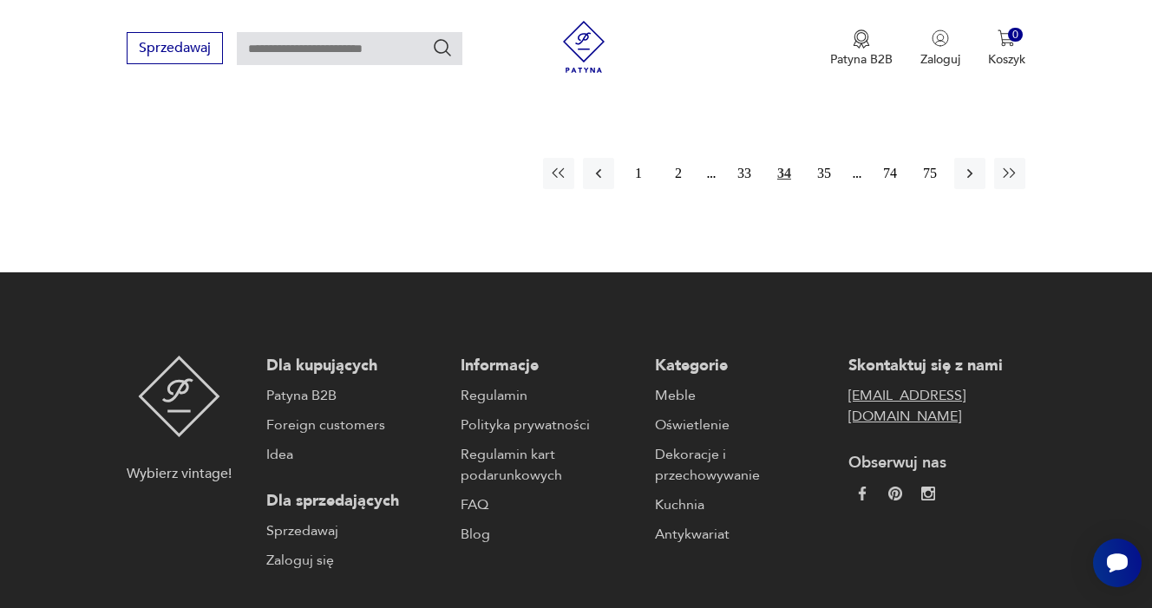
scroll to position [2682, 0]
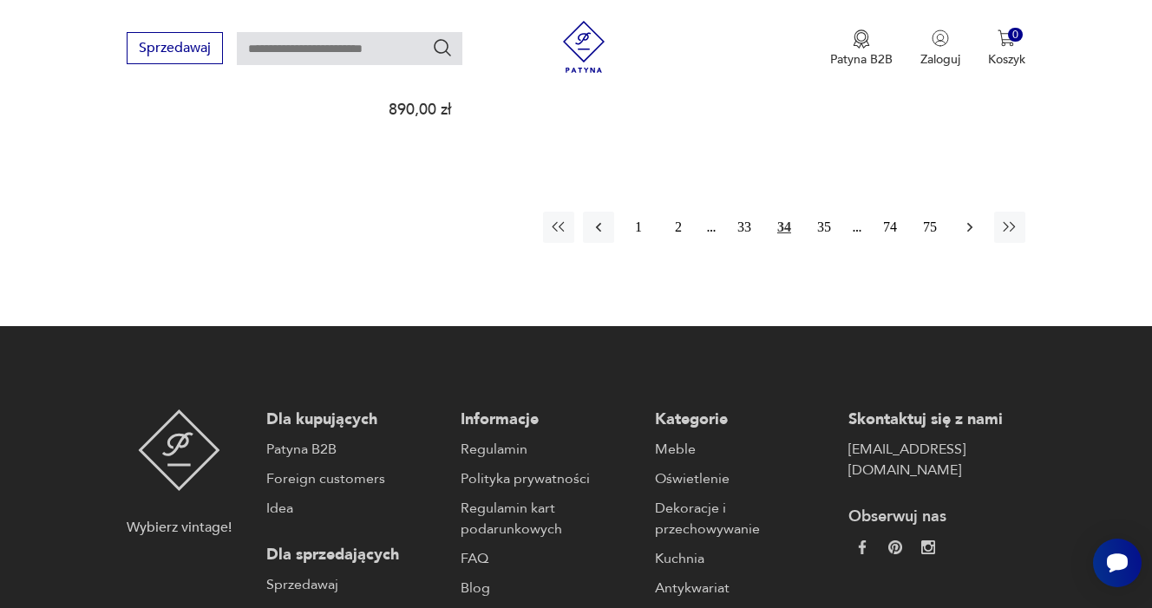
click at [971, 223] on icon "button" at bounding box center [969, 227] width 5 height 10
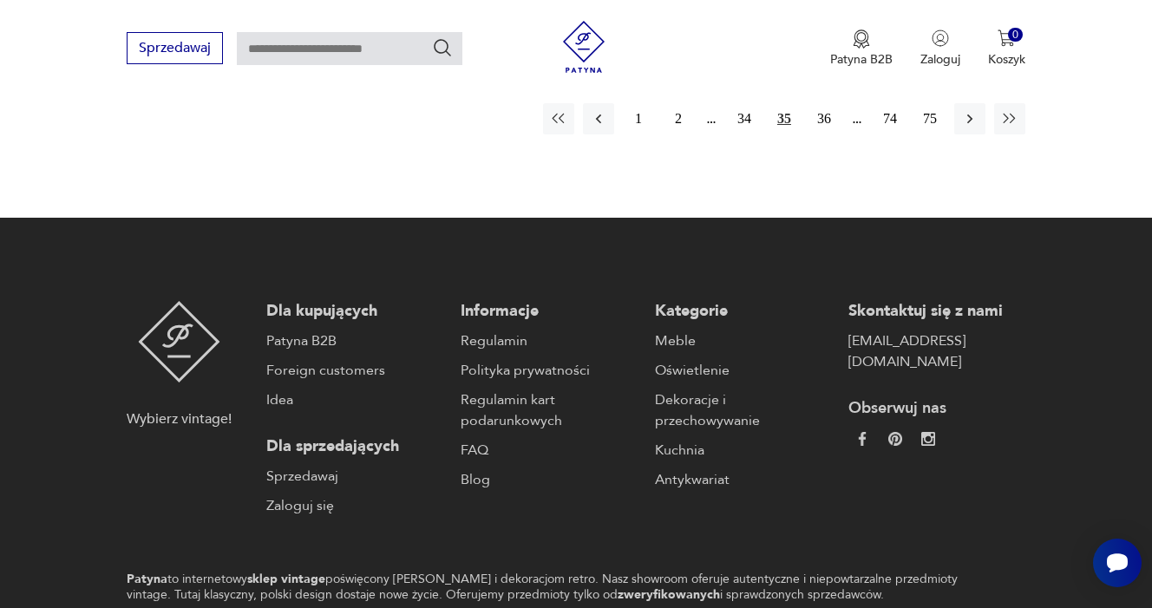
scroll to position [2859, 0]
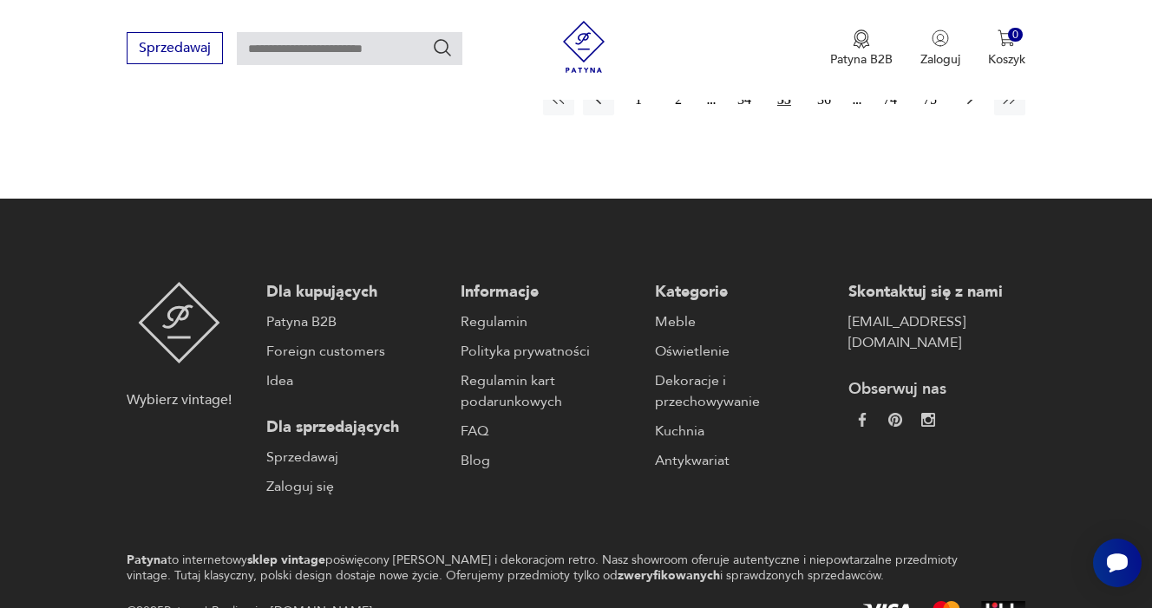
click at [970, 108] on icon "button" at bounding box center [969, 99] width 17 height 17
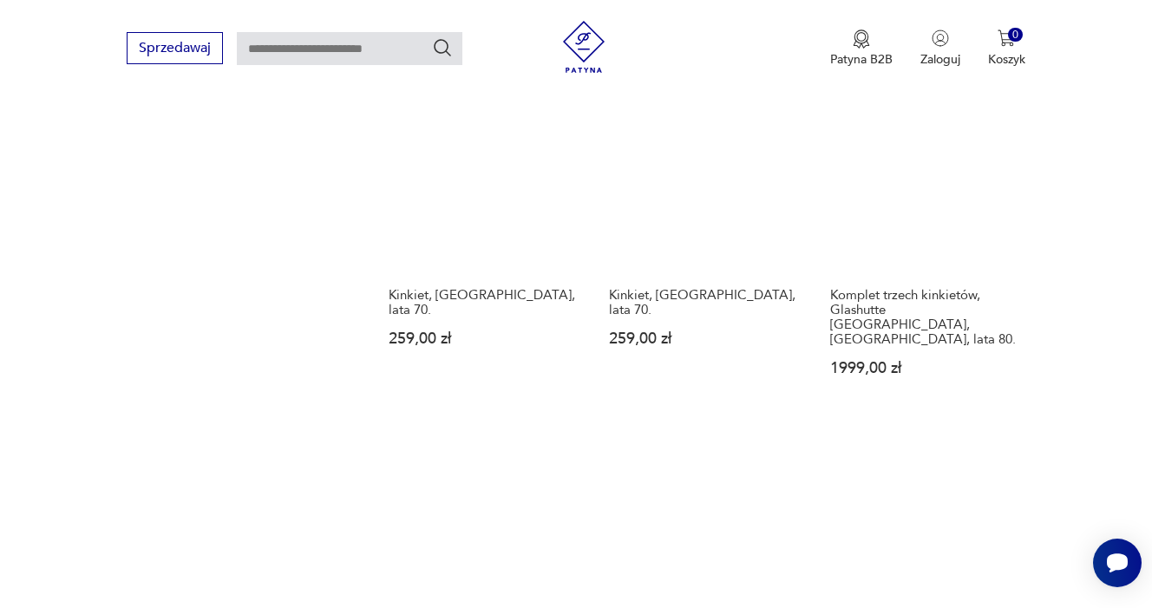
scroll to position [2158, 0]
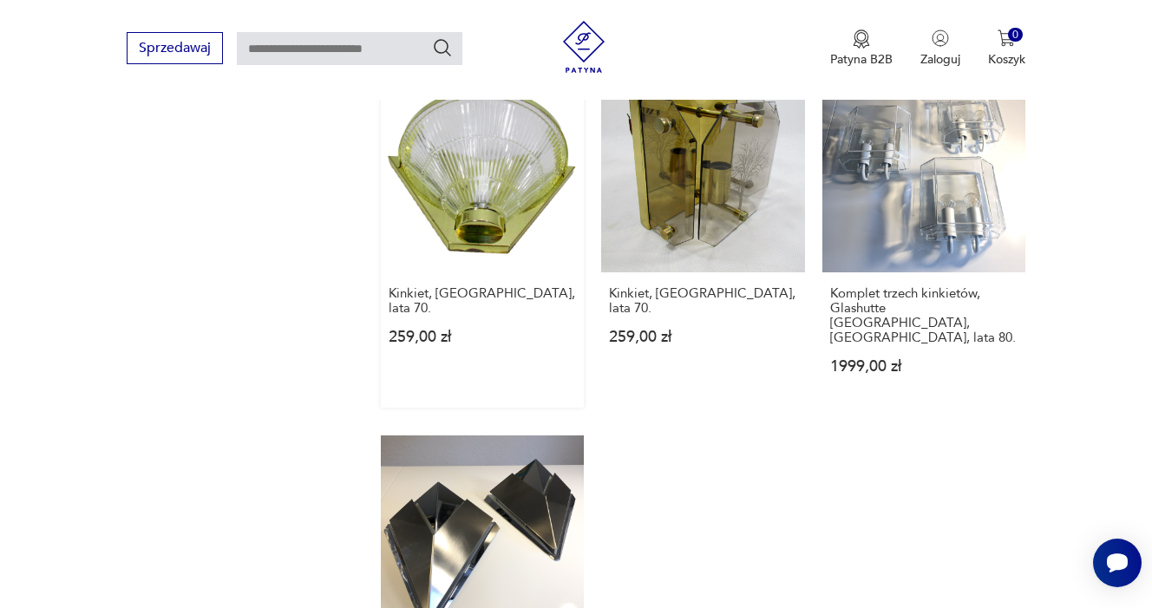
click at [495, 206] on link "Kinkiet, [GEOGRAPHIC_DATA], lata 70. 259,00 zł" at bounding box center [482, 238] width 203 height 338
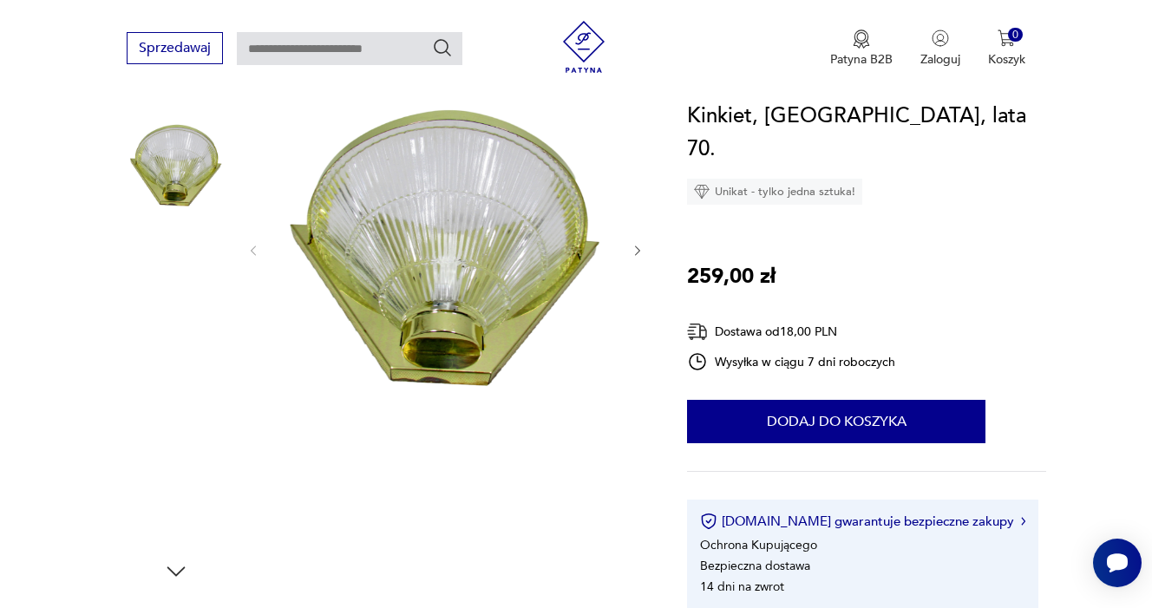
scroll to position [206, 0]
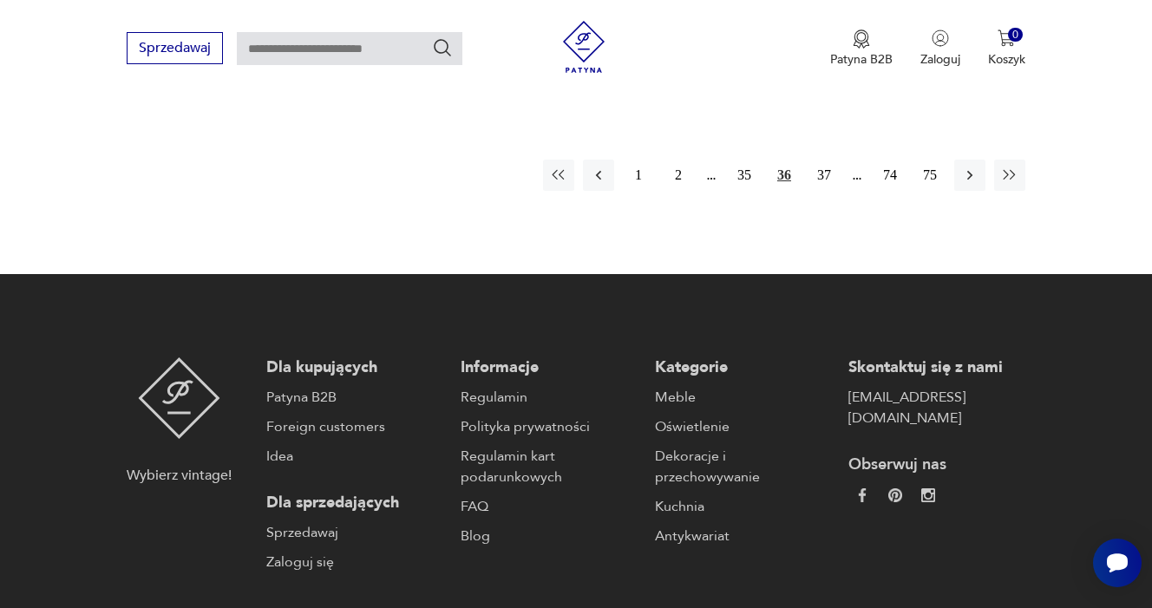
scroll to position [2826, 0]
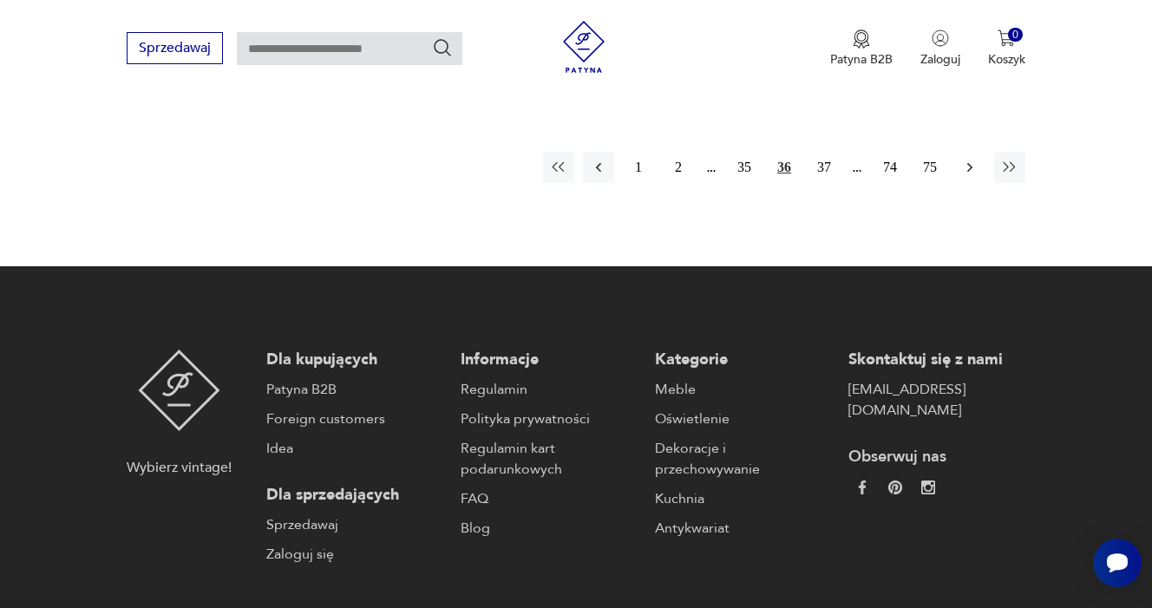
click at [970, 176] on icon "button" at bounding box center [969, 167] width 17 height 17
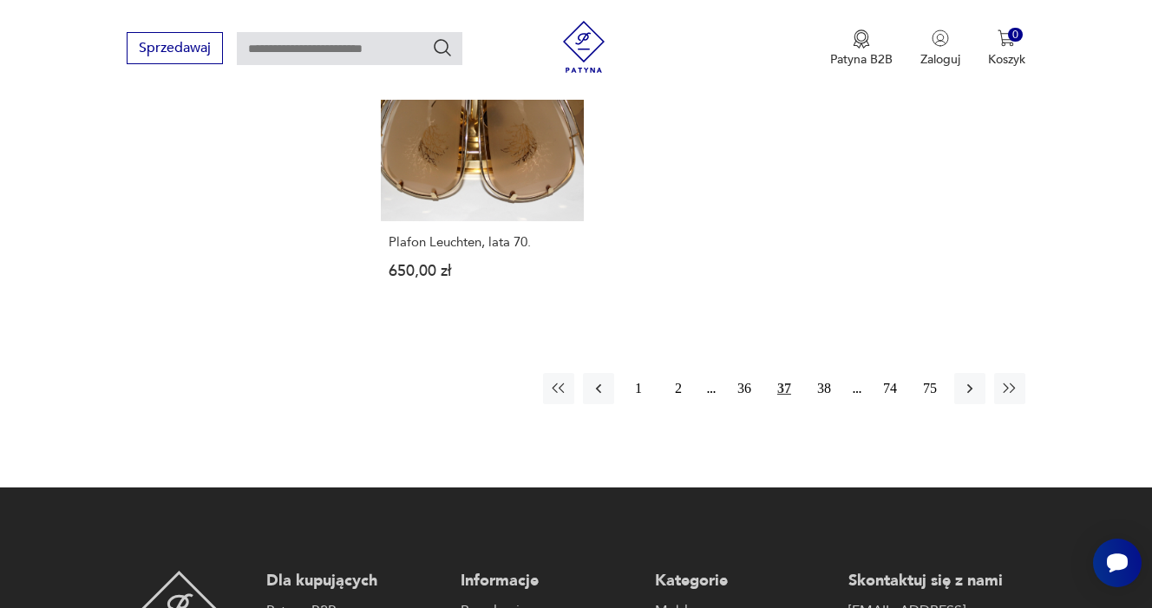
scroll to position [2499, 0]
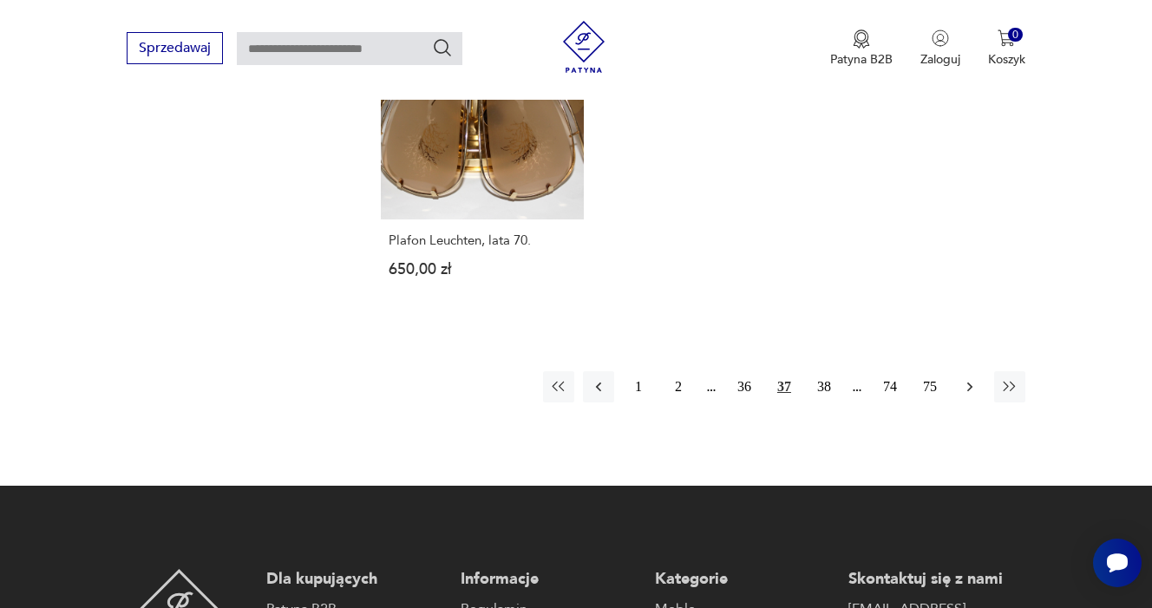
click at [963, 396] on icon "button" at bounding box center [969, 386] width 17 height 17
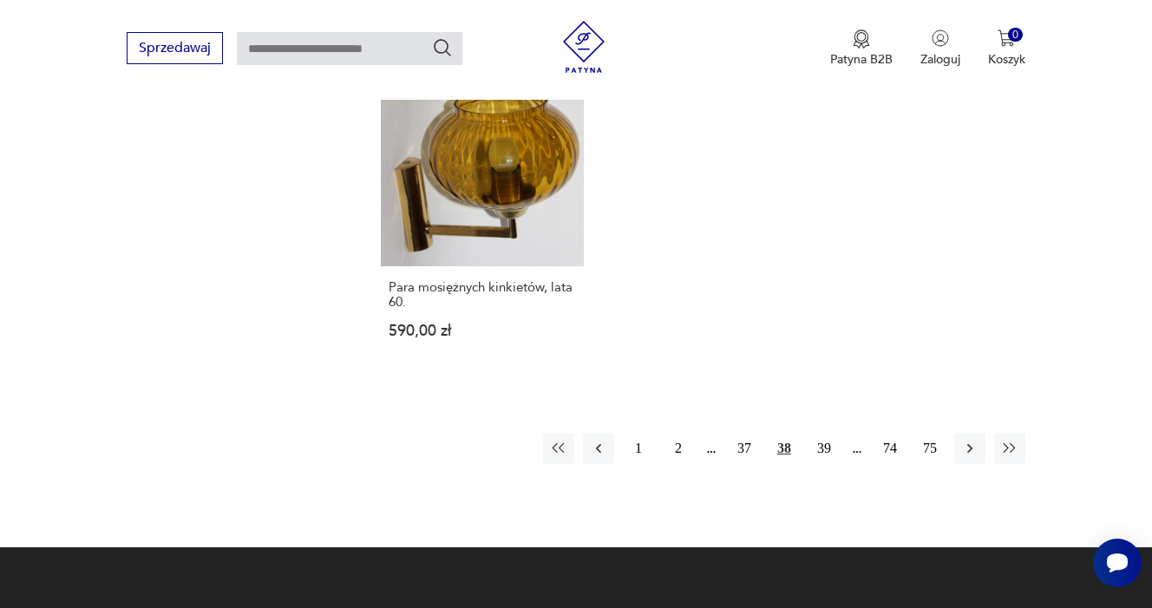
scroll to position [2463, 0]
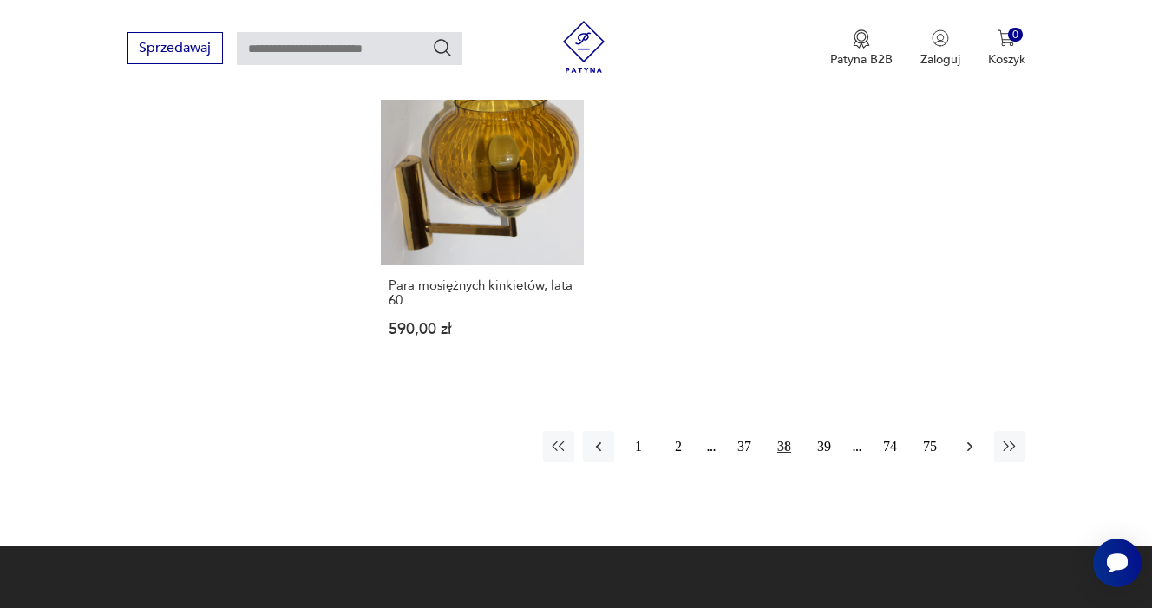
click at [968, 455] on icon "button" at bounding box center [969, 446] width 17 height 17
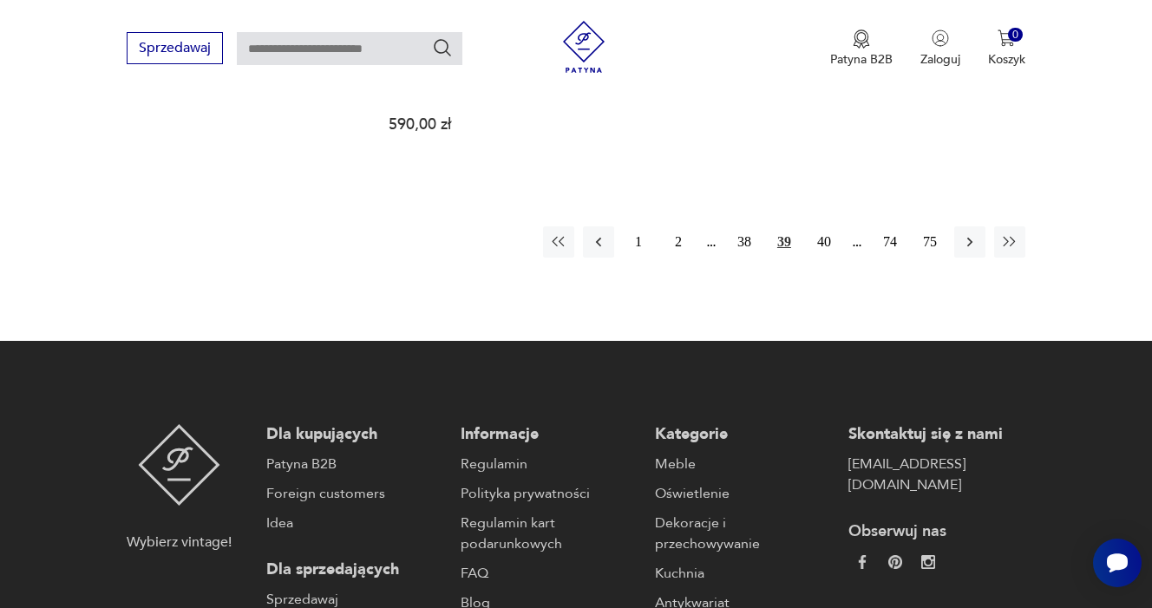
scroll to position [2671, 0]
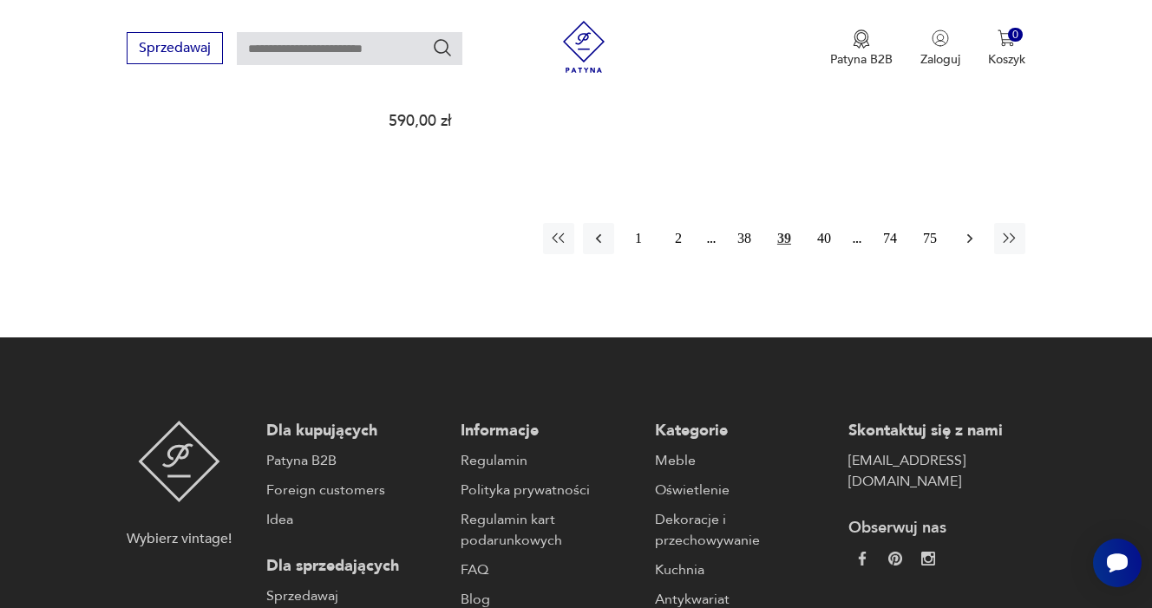
click at [966, 247] on icon "button" at bounding box center [969, 238] width 17 height 17
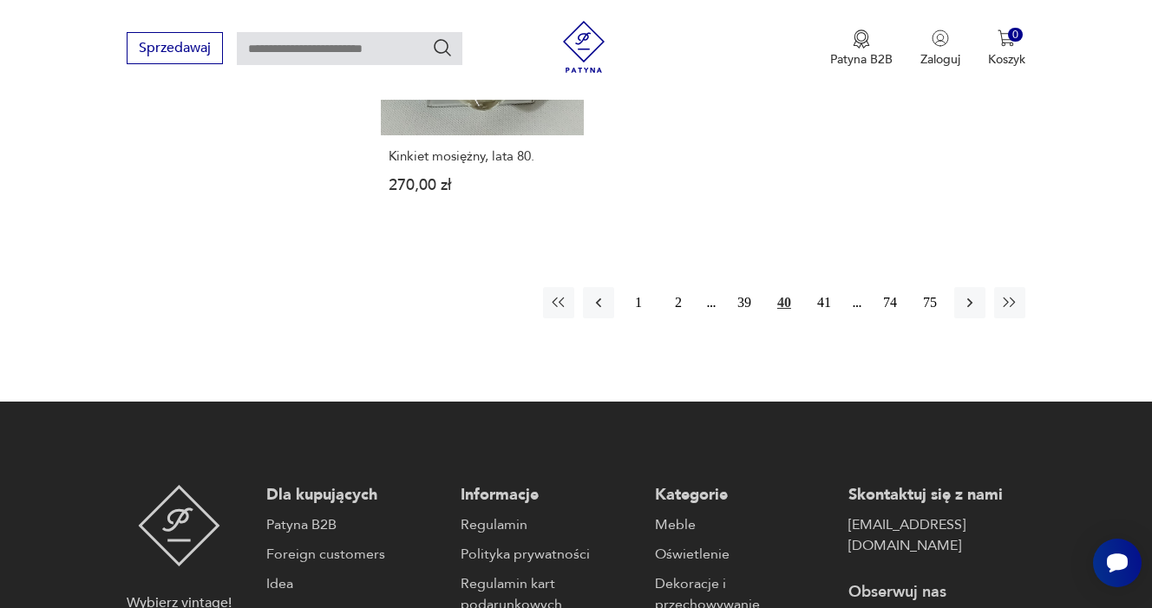
scroll to position [2520, 0]
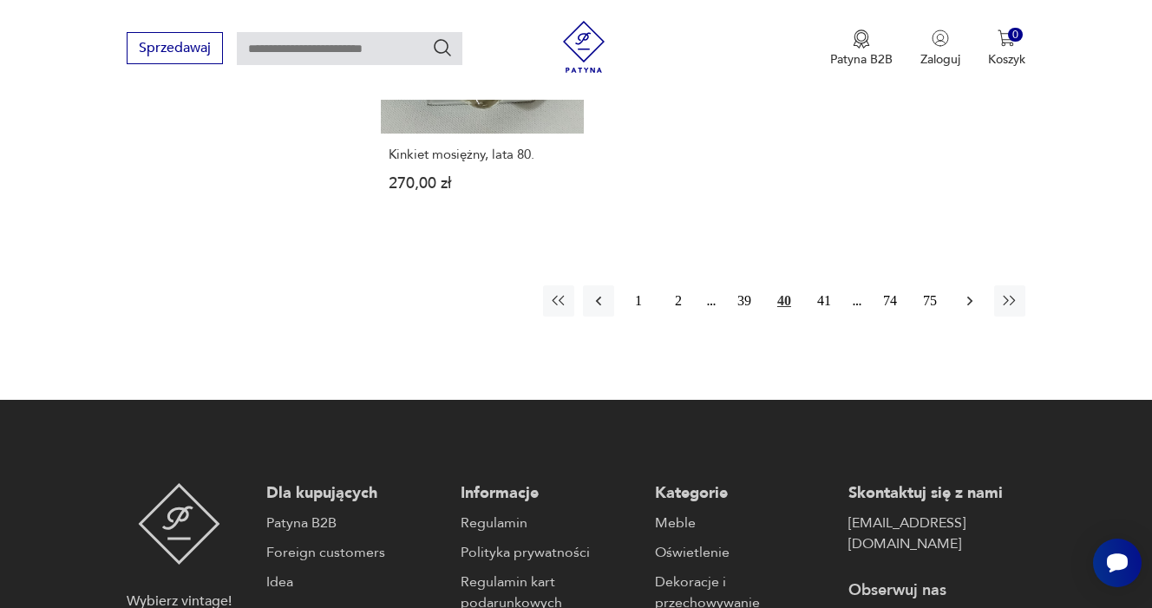
click at [967, 310] on icon "button" at bounding box center [969, 300] width 17 height 17
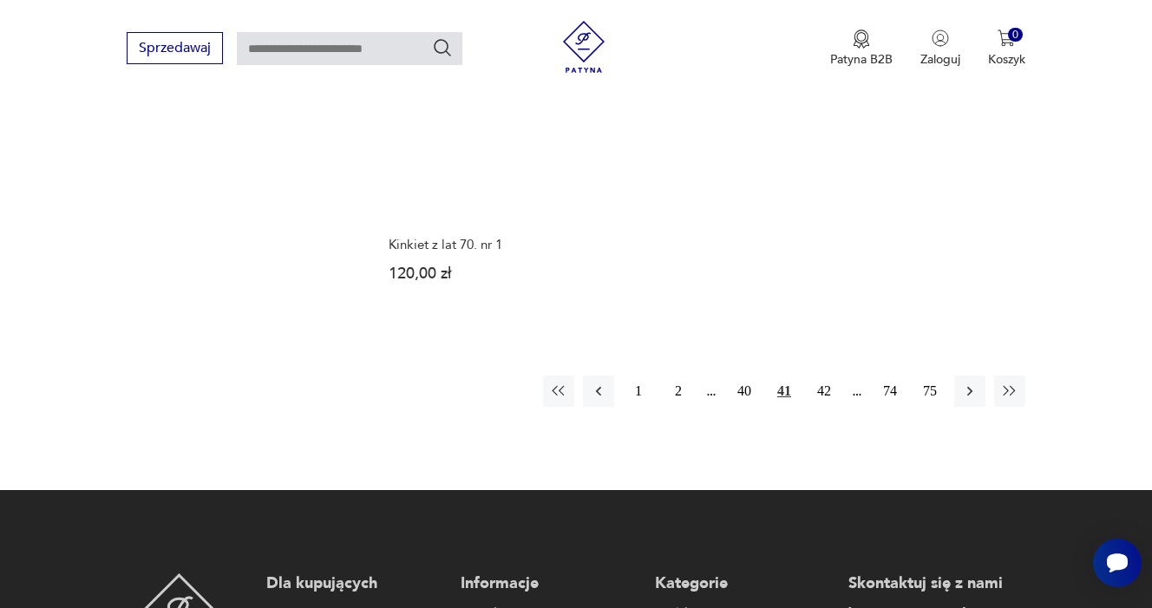
scroll to position [2518, 0]
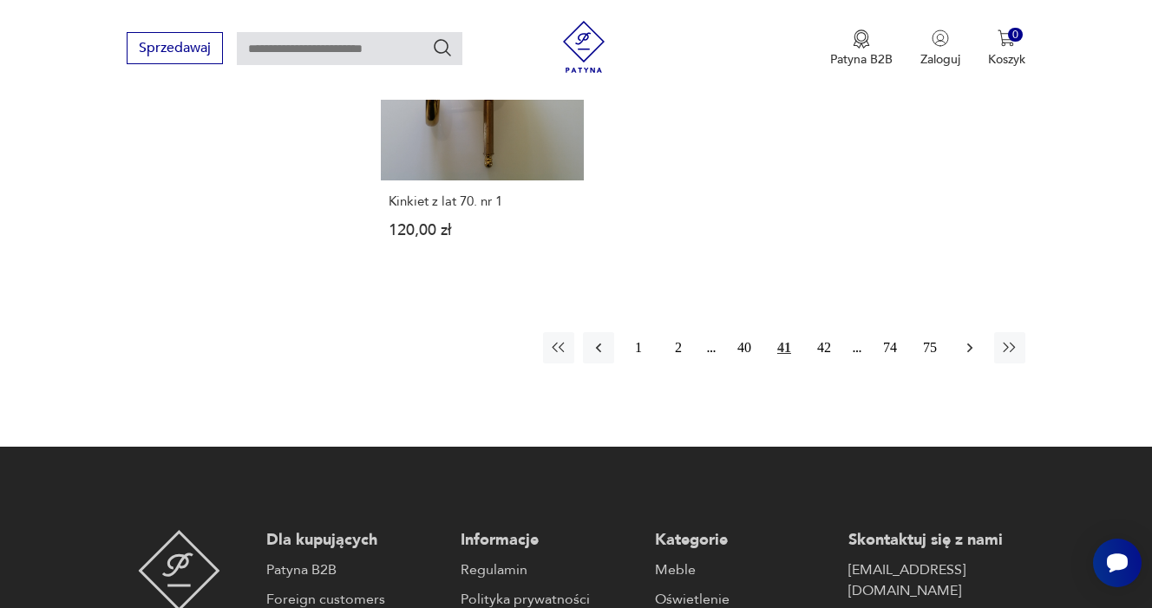
click at [975, 357] on icon "button" at bounding box center [969, 347] width 17 height 17
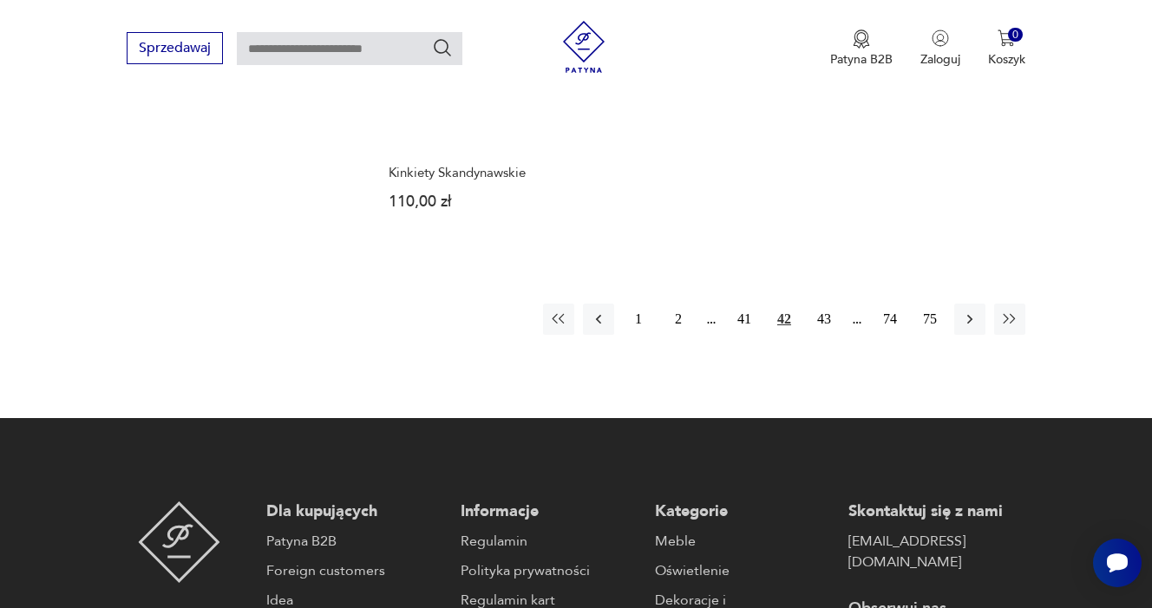
scroll to position [2580, 0]
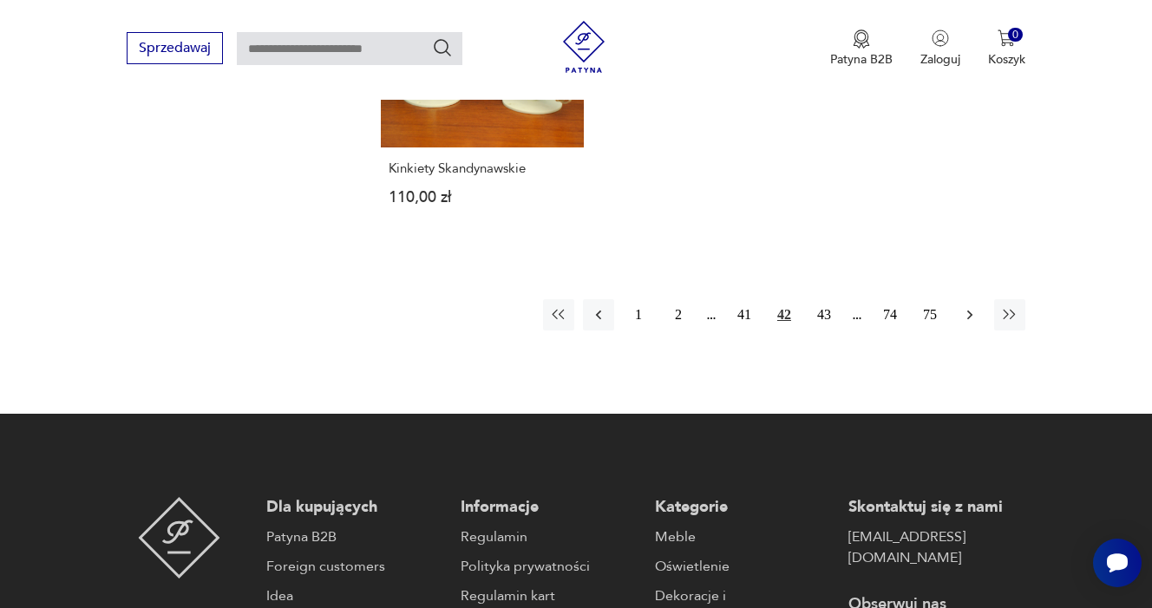
click at [971, 319] on icon "button" at bounding box center [969, 315] width 5 height 10
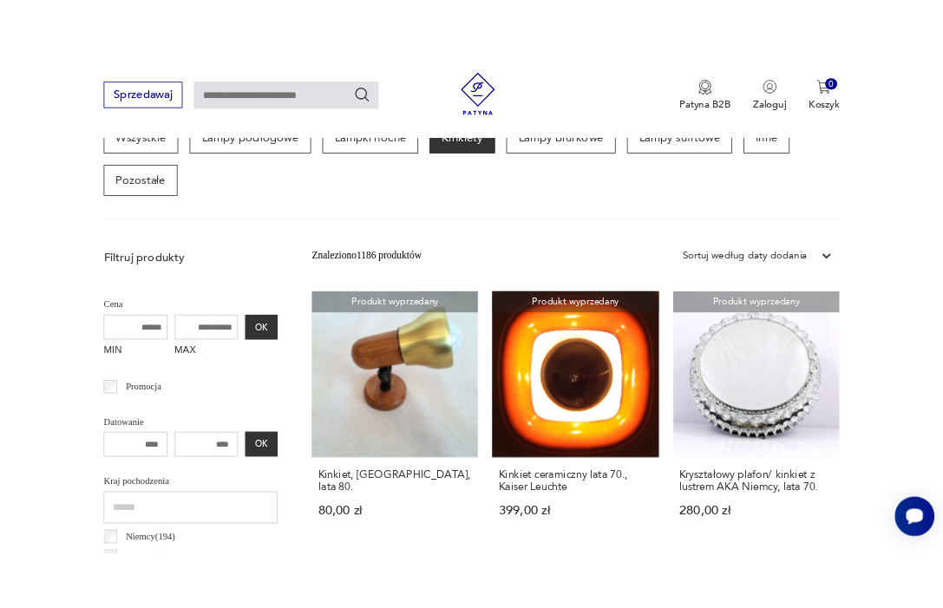
scroll to position [495, 0]
